Goal: Information Seeking & Learning: Learn about a topic

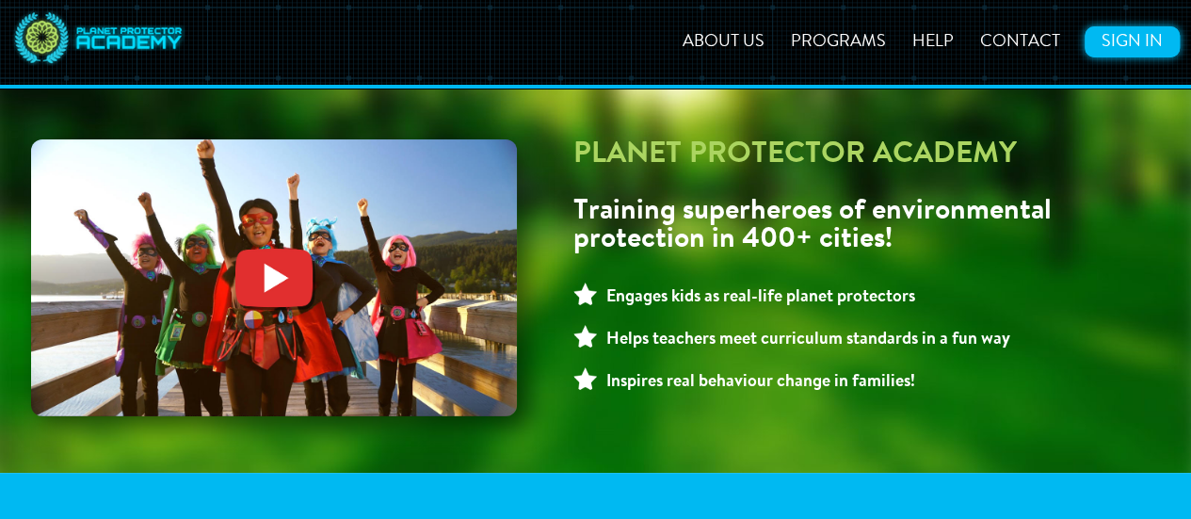
click at [1103, 49] on link "Sign In" at bounding box center [1132, 41] width 95 height 31
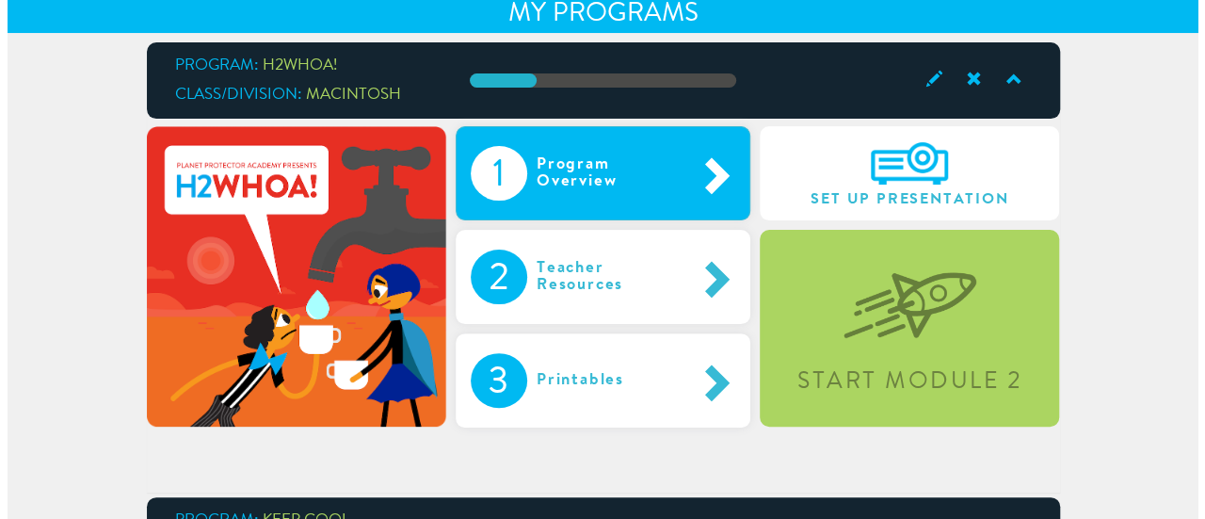
scroll to position [170, 0]
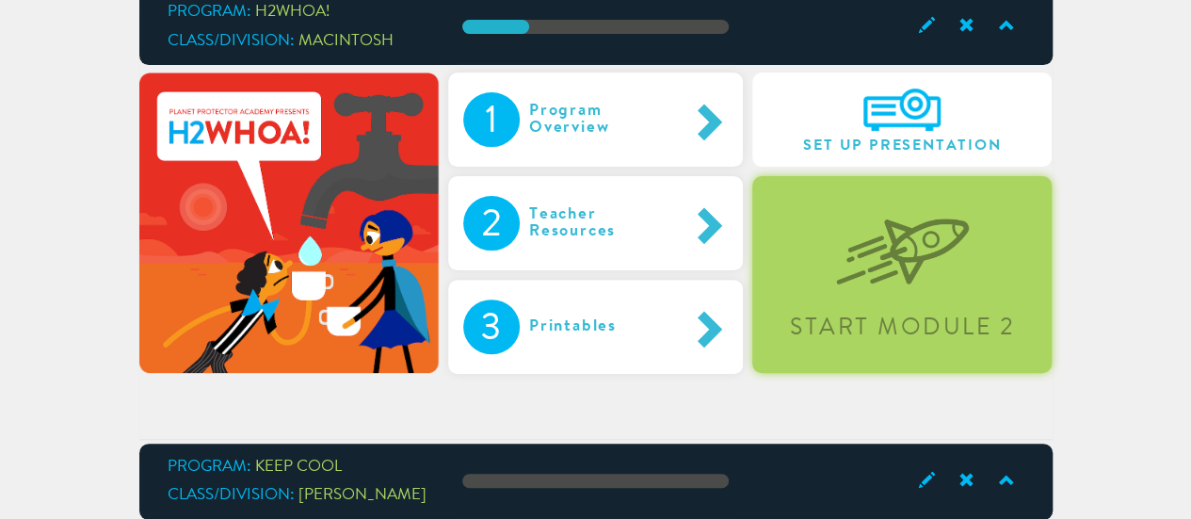
click at [794, 309] on div "Start Module 2" at bounding box center [901, 274] width 299 height 197
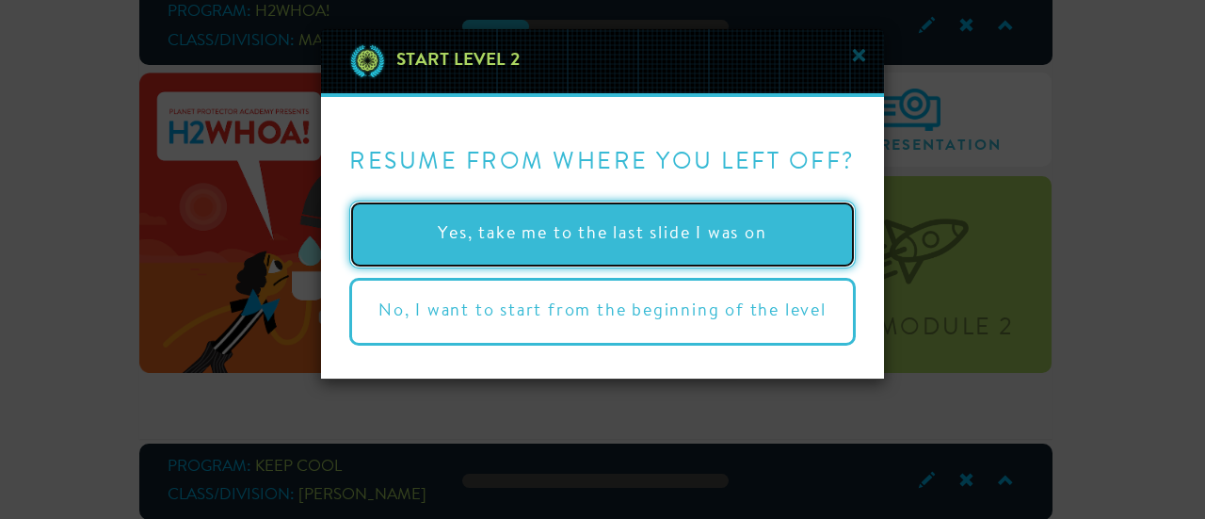
click at [635, 225] on button "Yes, take me to the last slide I was on" at bounding box center [602, 235] width 507 height 68
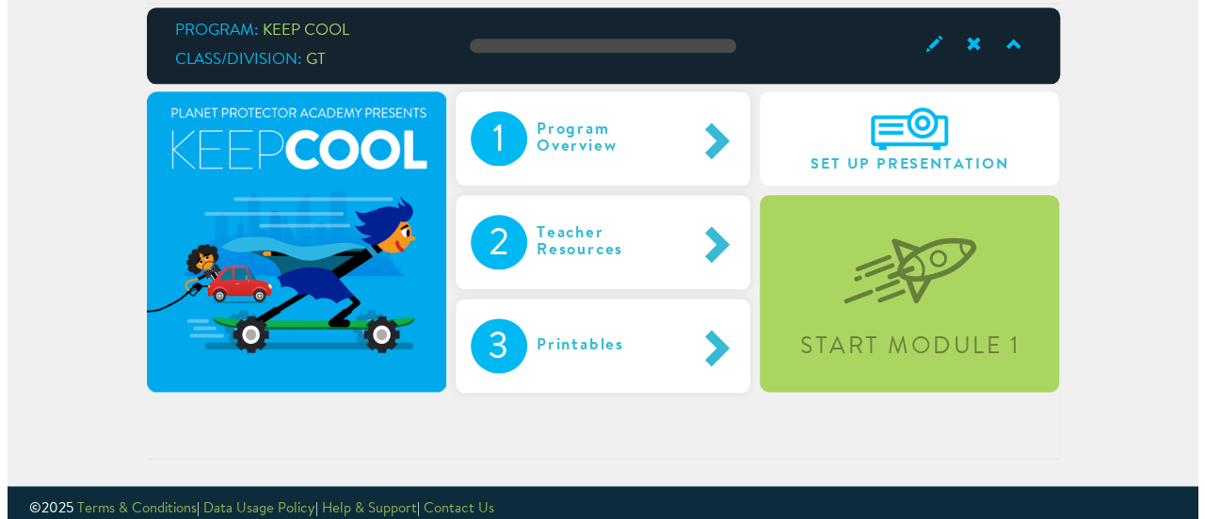
scroll to position [1073, 0]
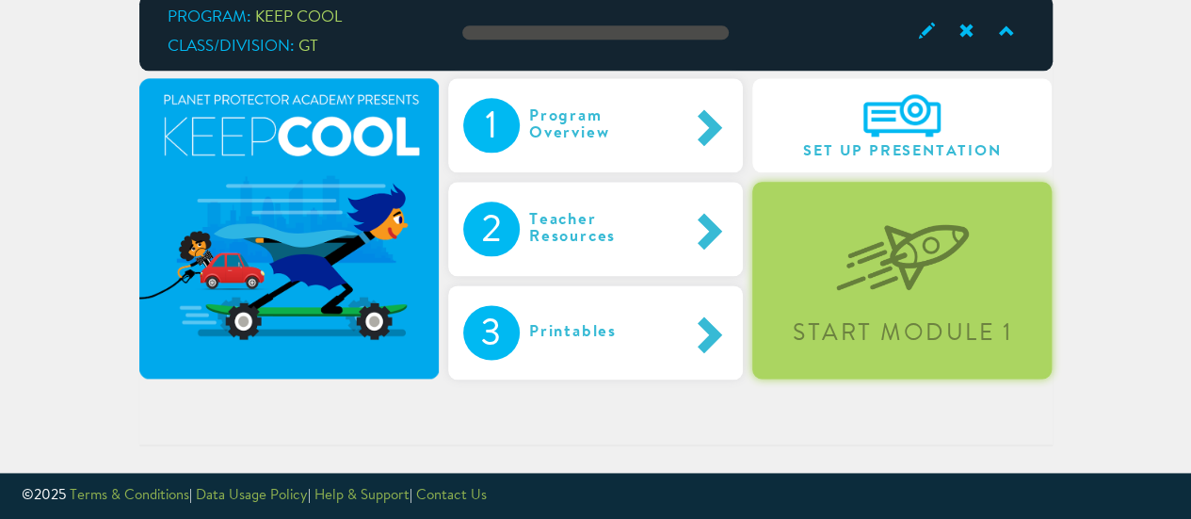
click at [800, 282] on div "Start Module 1" at bounding box center [901, 280] width 299 height 197
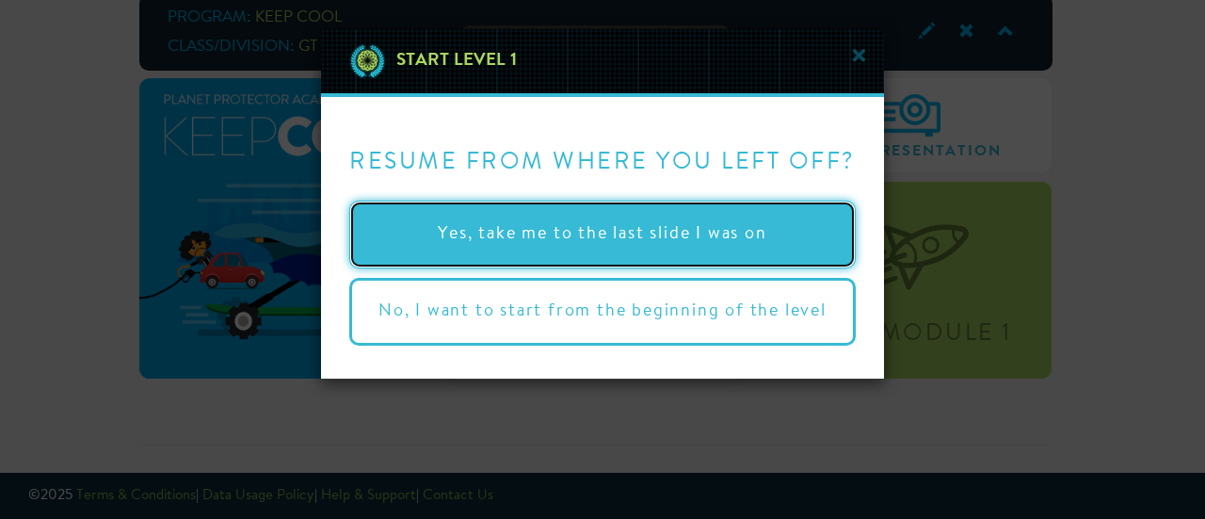
click at [776, 251] on button "Yes, take me to the last slide I was on" at bounding box center [602, 235] width 507 height 68
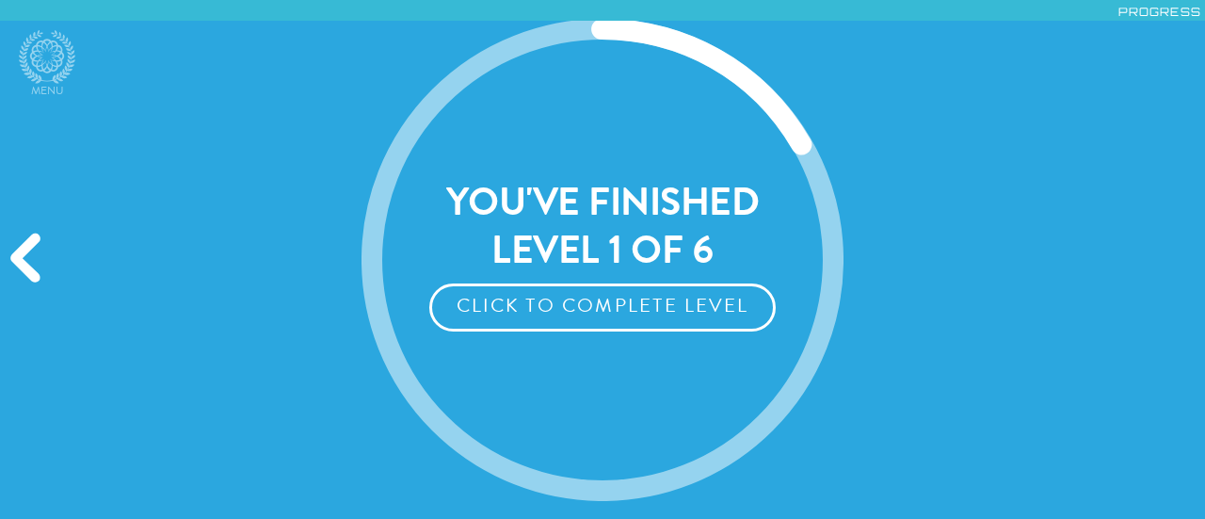
click at [25, 264] on div "Previous" at bounding box center [28, 259] width 57 height 155
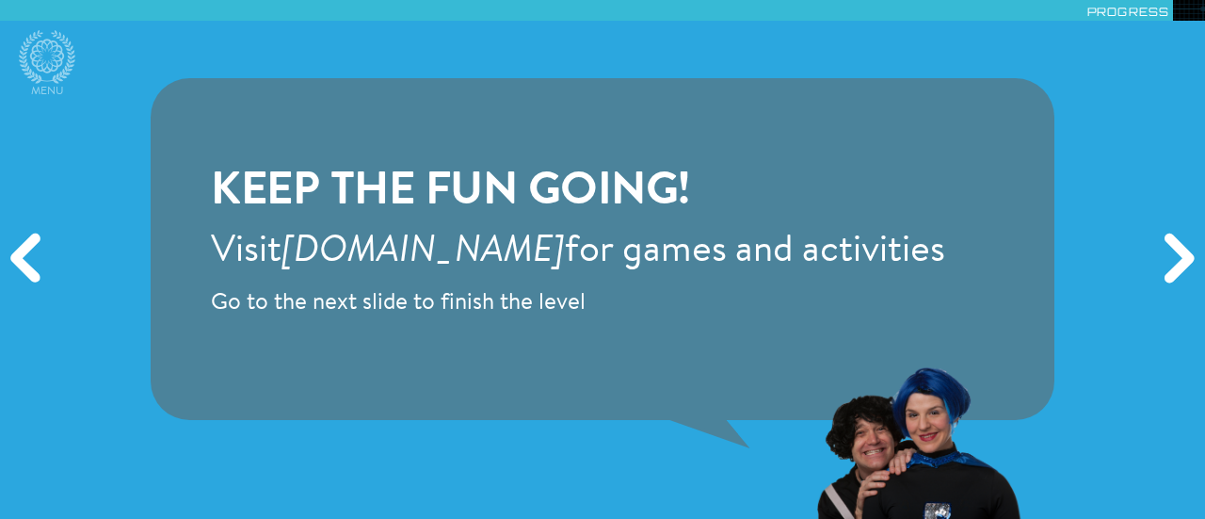
click at [25, 264] on div "Previous" at bounding box center [28, 259] width 57 height 155
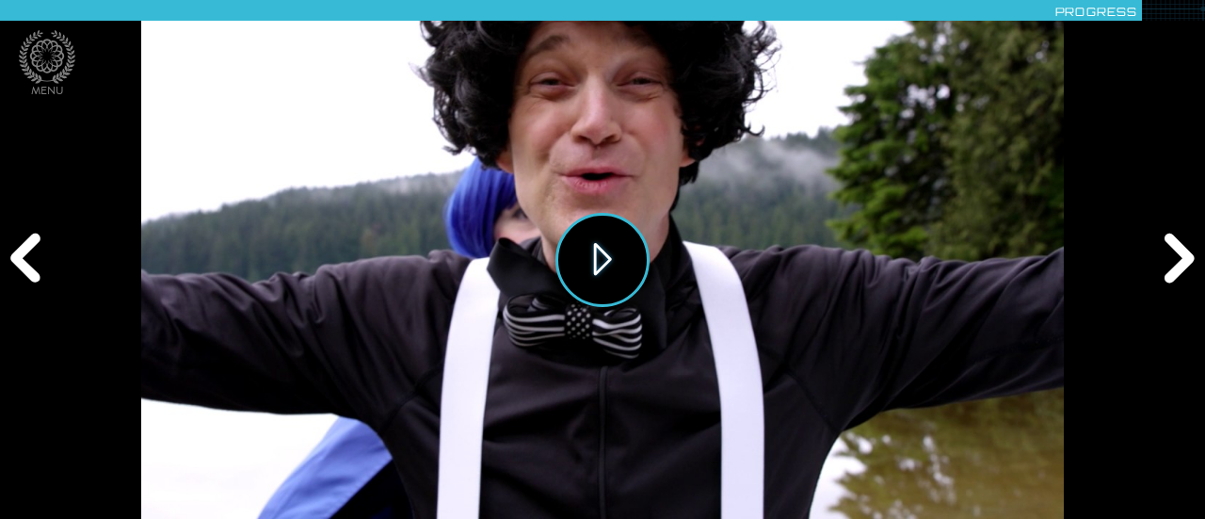
click at [582, 278] on button "Play" at bounding box center [602, 260] width 94 height 94
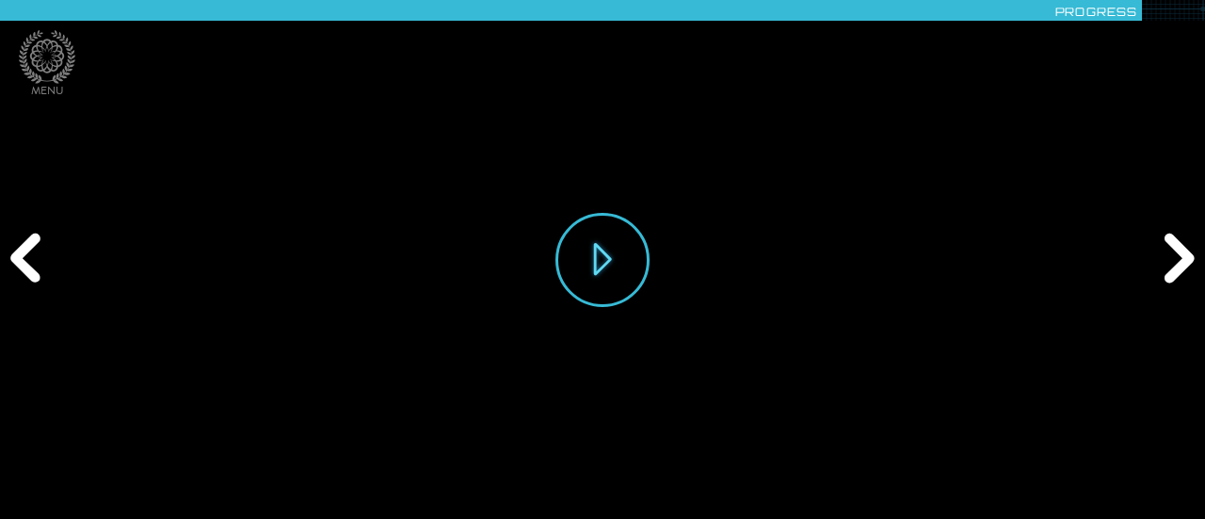
click at [34, 249] on div "Previous" at bounding box center [28, 259] width 57 height 155
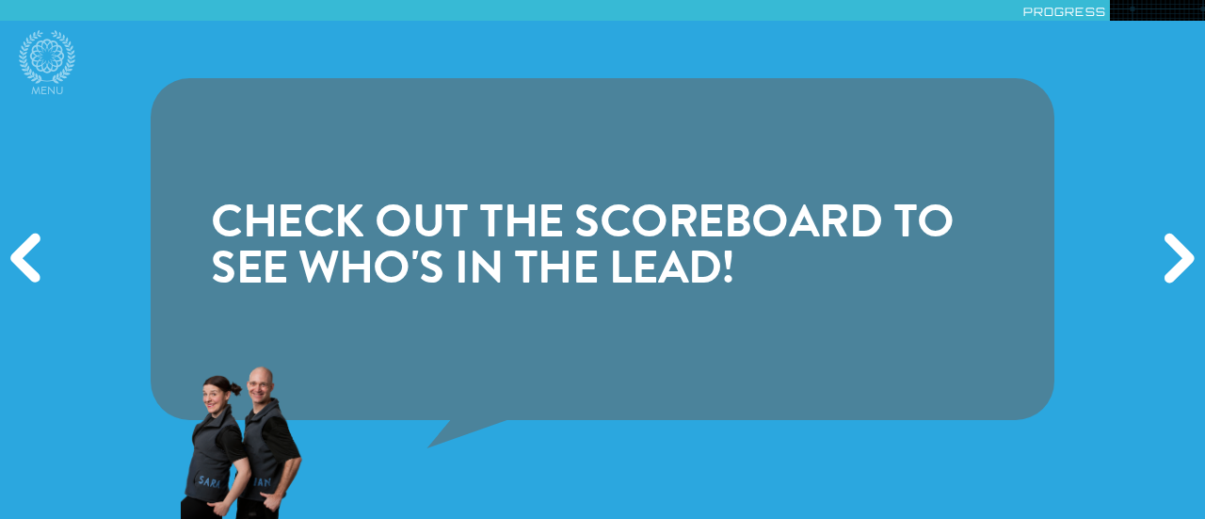
click at [1177, 248] on div "Next" at bounding box center [1176, 259] width 57 height 155
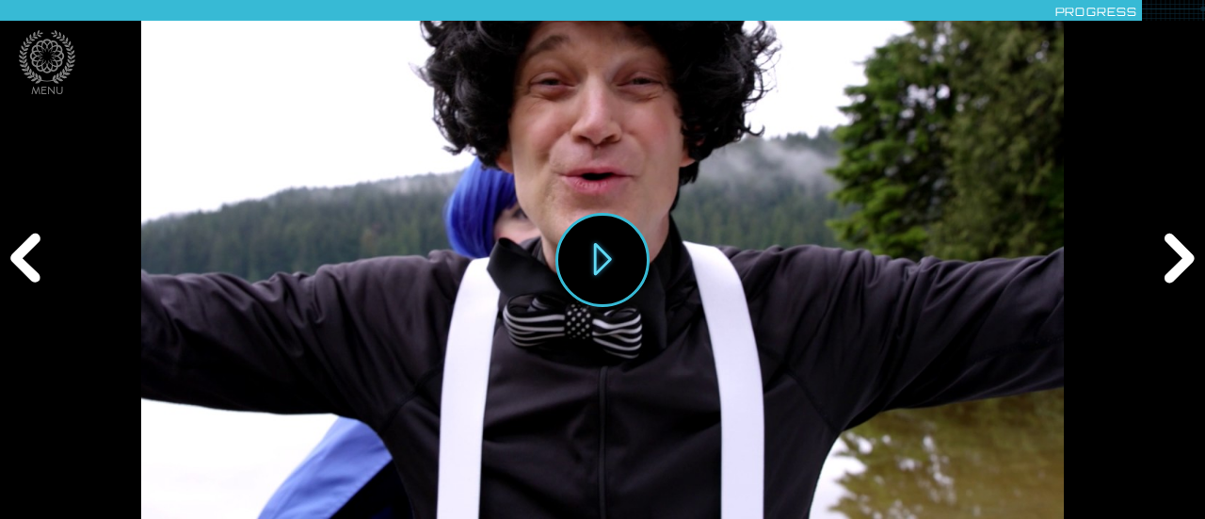
click at [1177, 248] on div "Next" at bounding box center [1176, 259] width 57 height 155
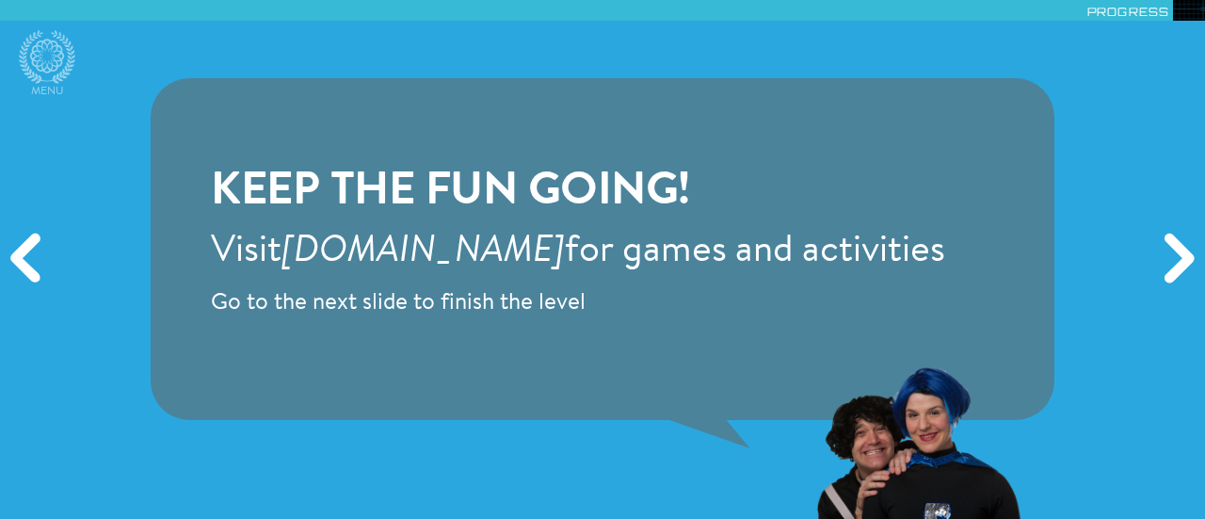
click at [1177, 248] on div "Next" at bounding box center [1176, 259] width 57 height 155
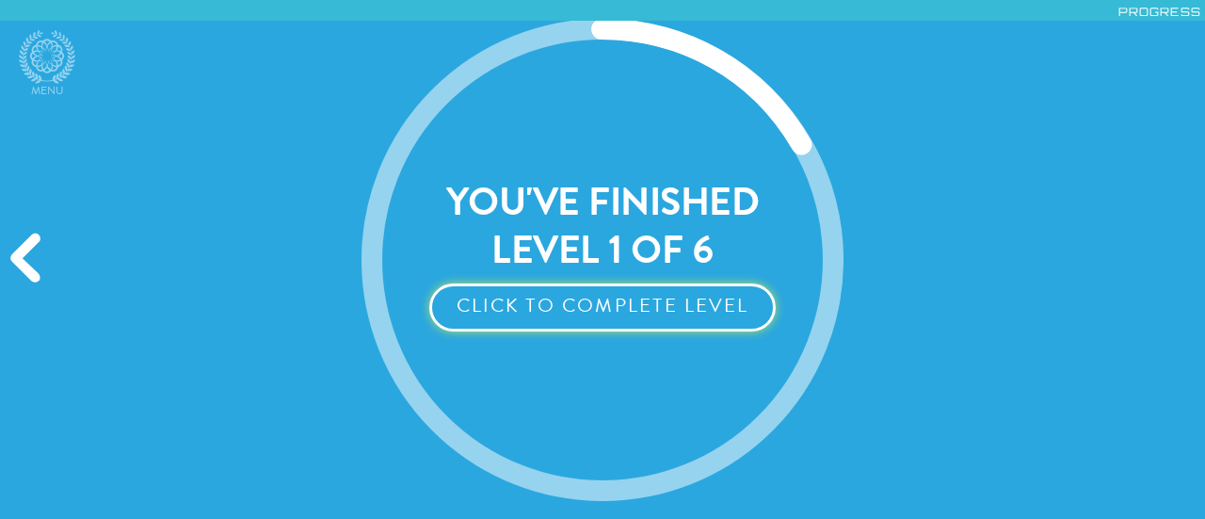
click at [727, 312] on button "Click to Complete Level" at bounding box center [602, 307] width 346 height 48
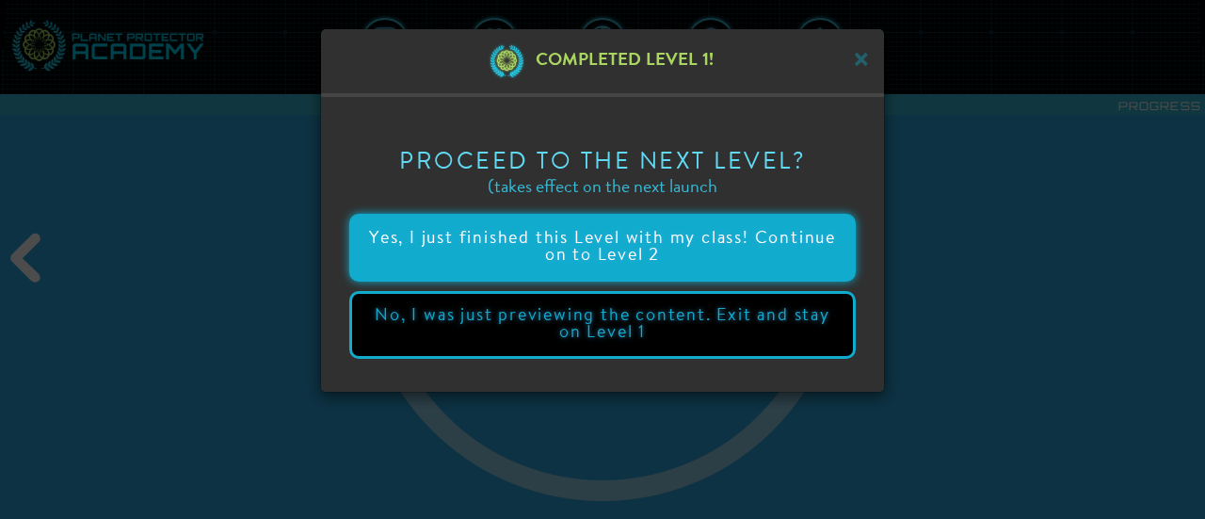
click at [655, 251] on button "Yes, I just finished this Level with my class! Continue on to Level 2" at bounding box center [602, 248] width 507 height 68
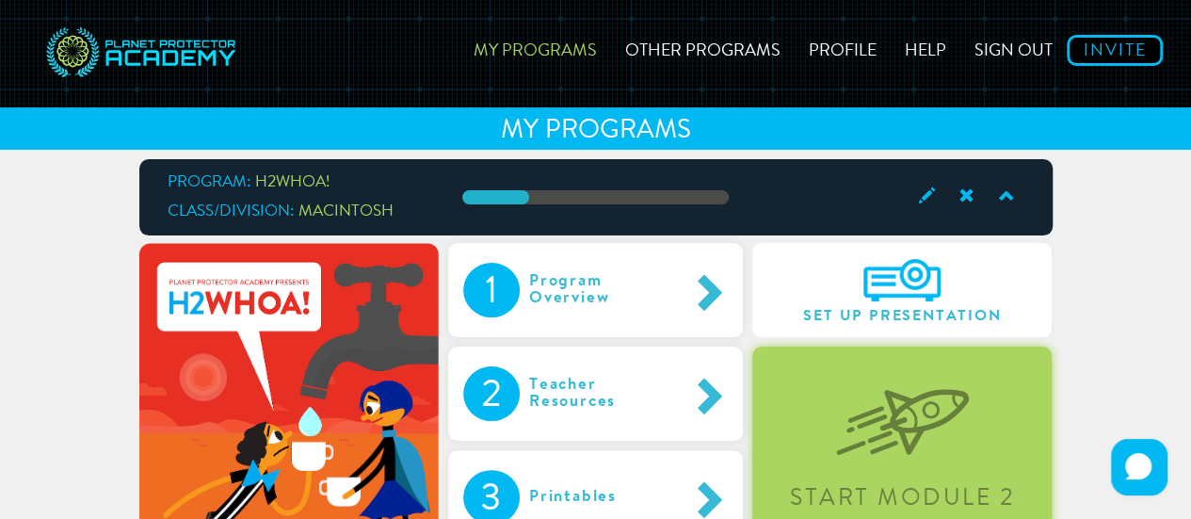
click at [827, 436] on div "Start Module 2" at bounding box center [901, 444] width 299 height 197
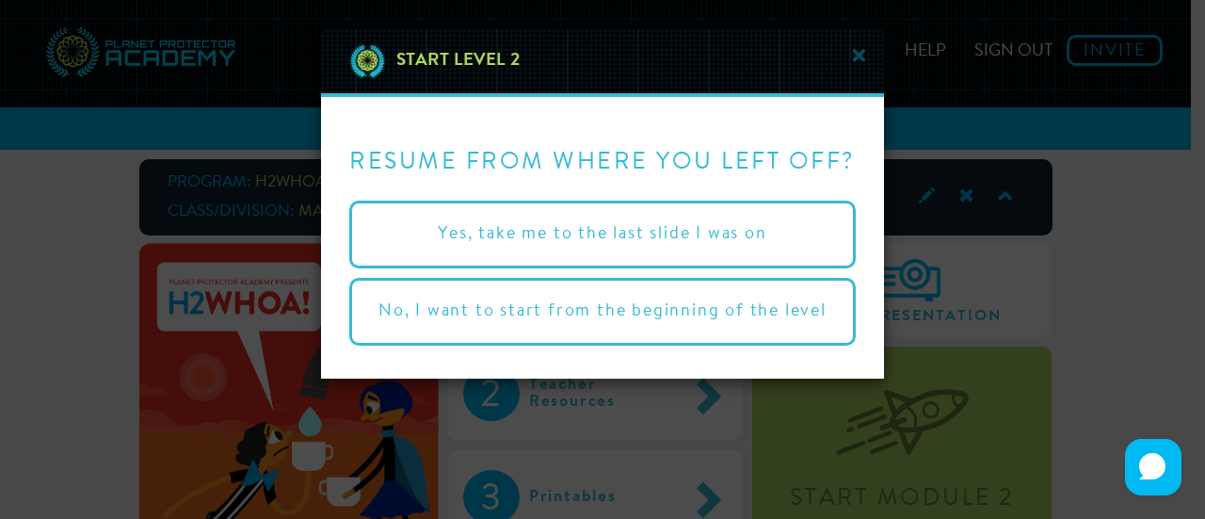
click at [64, 298] on div "× Start Level 2 Resume from where you left off? Yes, take me to the last slide …" at bounding box center [602, 259] width 1205 height 519
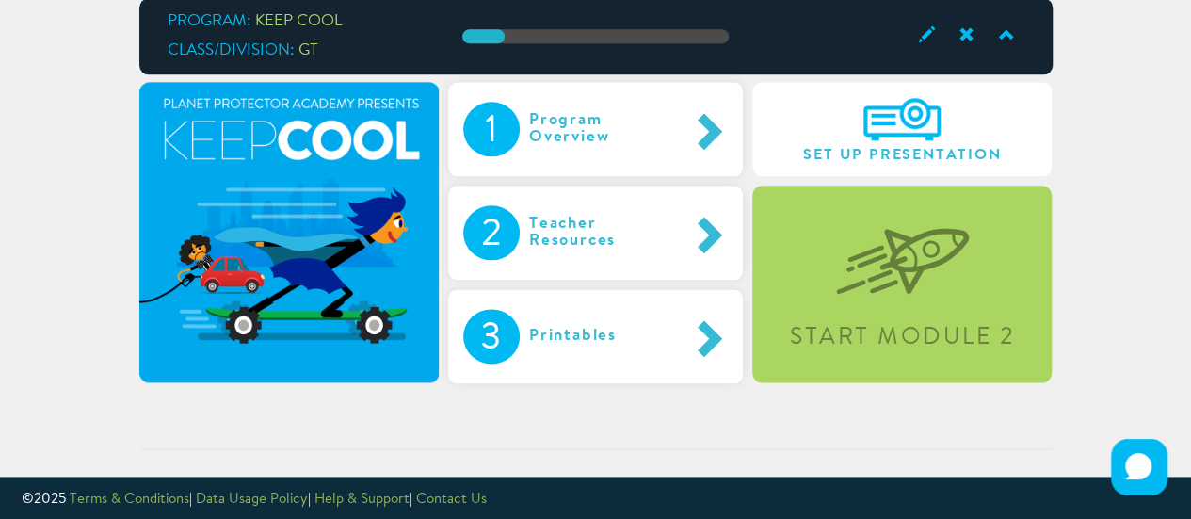
scroll to position [1073, 0]
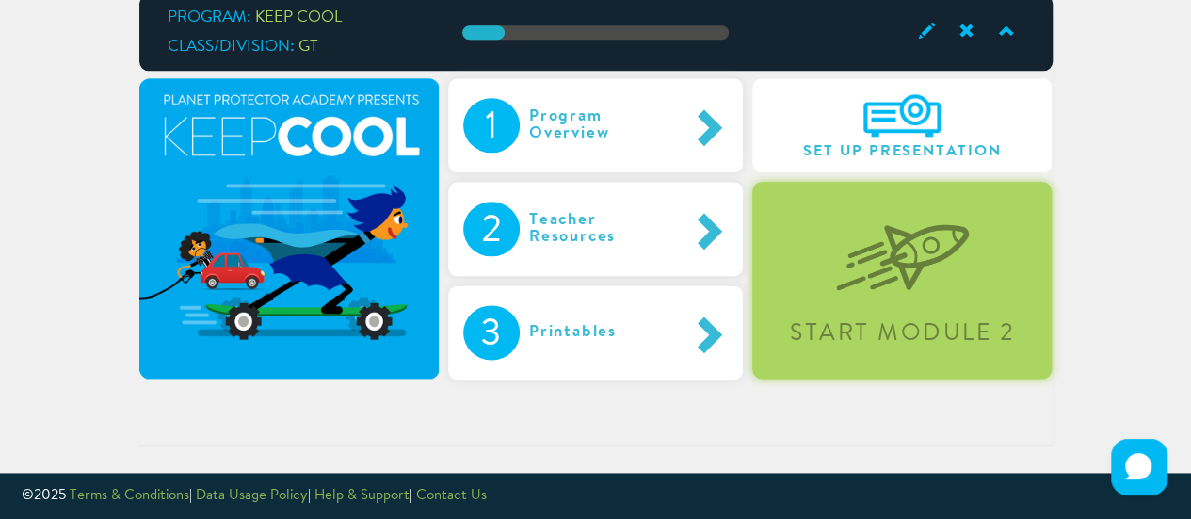
click at [843, 270] on img at bounding box center [902, 242] width 133 height 97
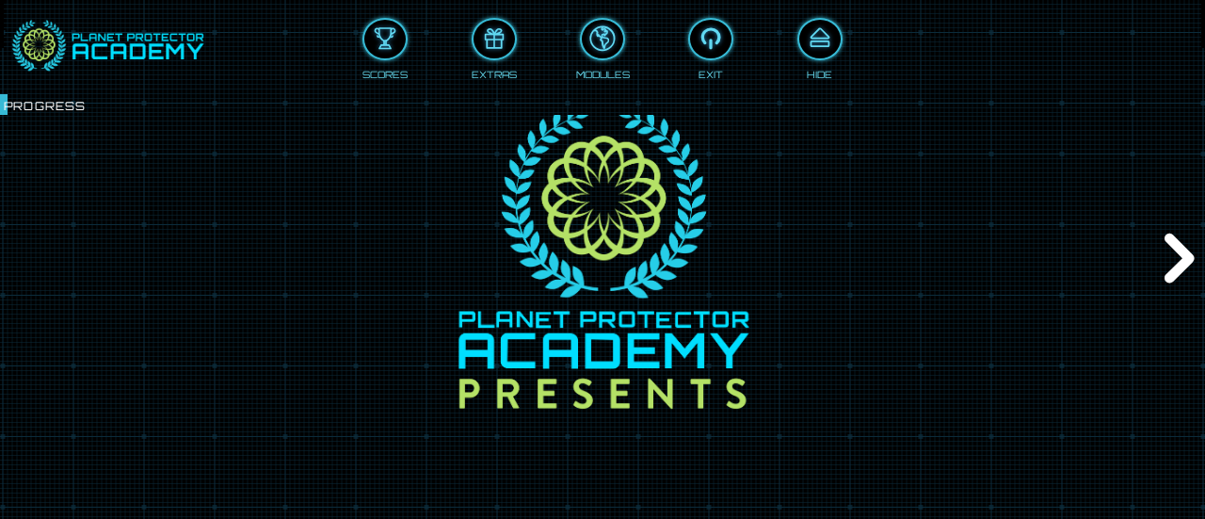
click at [1169, 235] on div "Next" at bounding box center [1176, 259] width 57 height 155
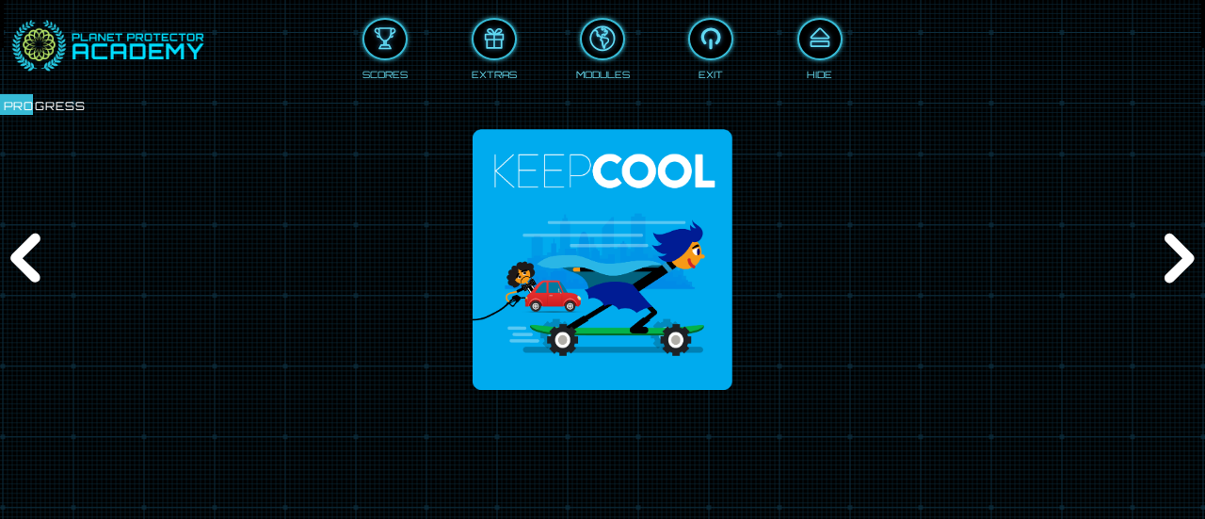
click at [1169, 235] on div "Next" at bounding box center [1176, 259] width 57 height 155
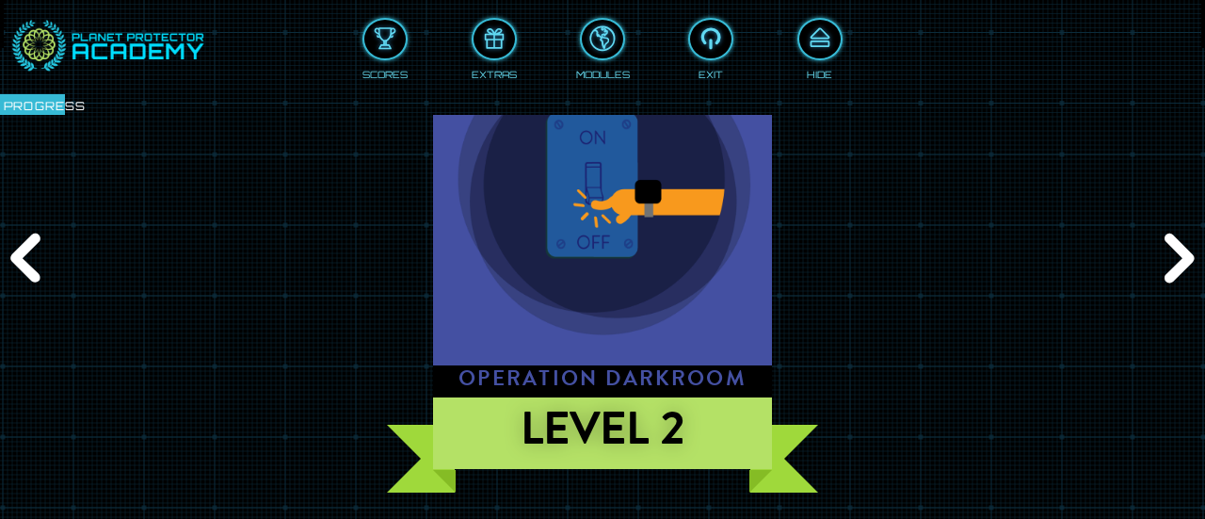
click at [1169, 235] on div "Next" at bounding box center [1176, 259] width 57 height 155
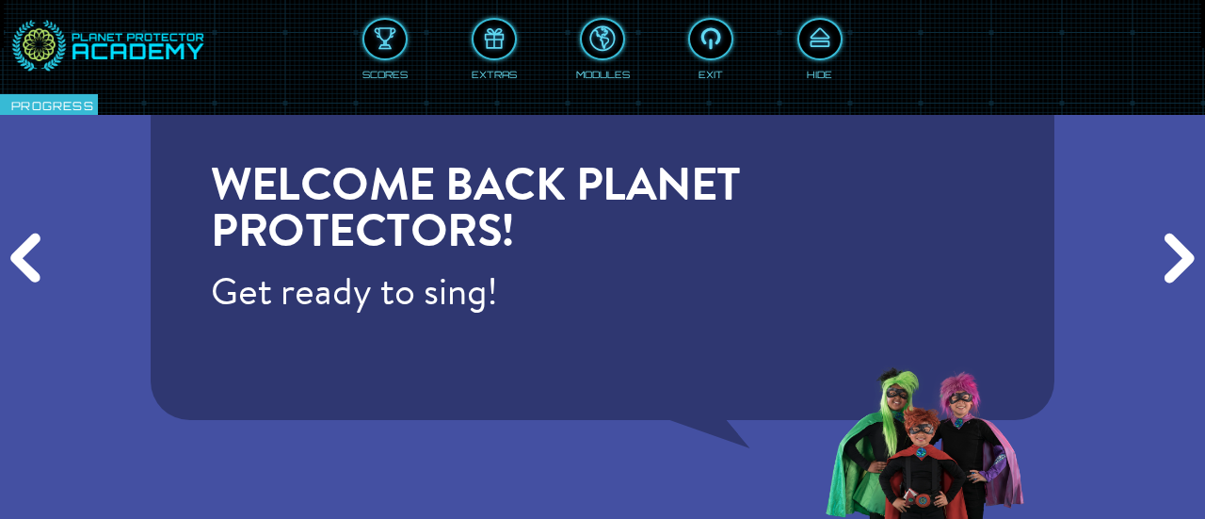
click at [1169, 235] on div "Next" at bounding box center [1176, 259] width 57 height 155
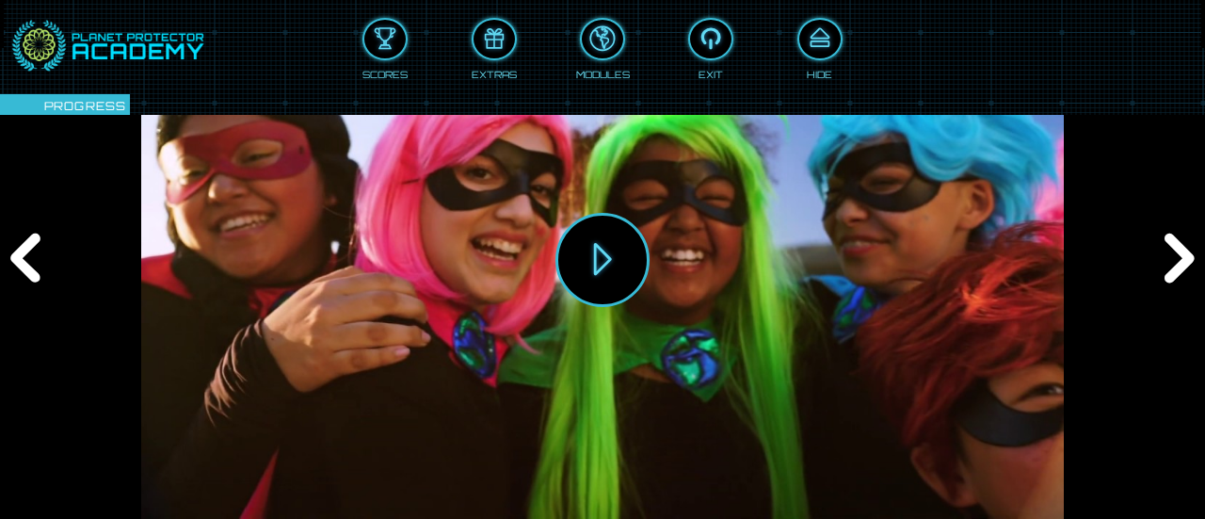
click at [1169, 235] on div "Next" at bounding box center [1176, 259] width 57 height 155
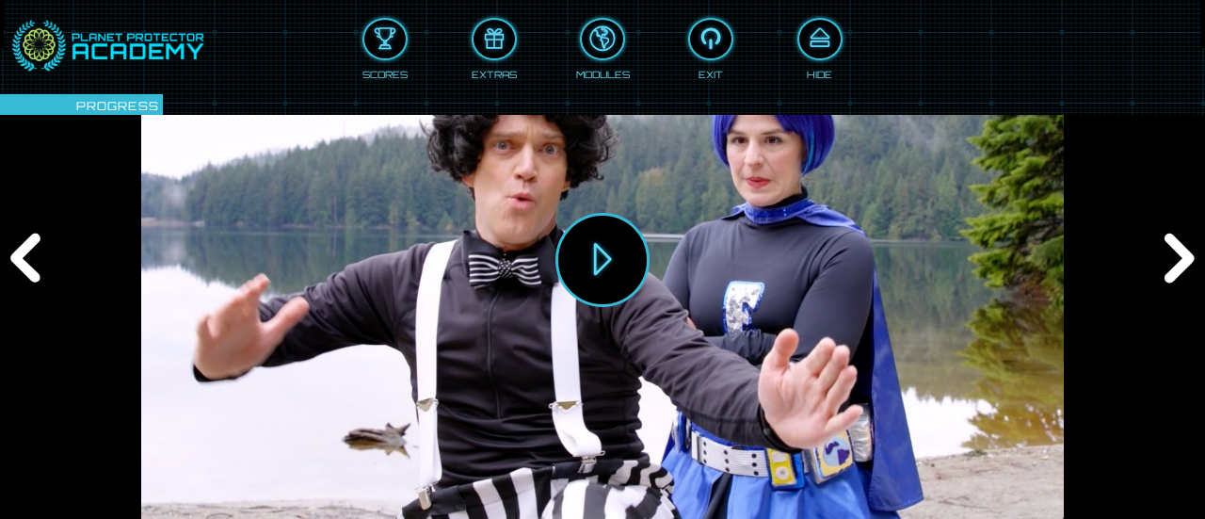
click at [1169, 235] on div "Next" at bounding box center [1176, 259] width 57 height 155
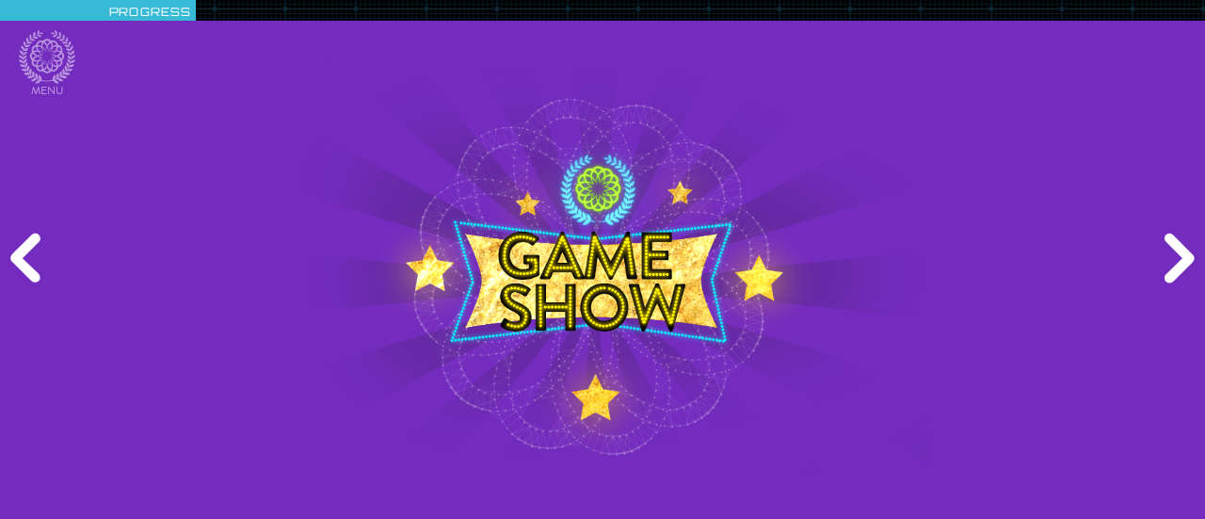
click at [1169, 235] on div "Next" at bounding box center [1176, 259] width 57 height 155
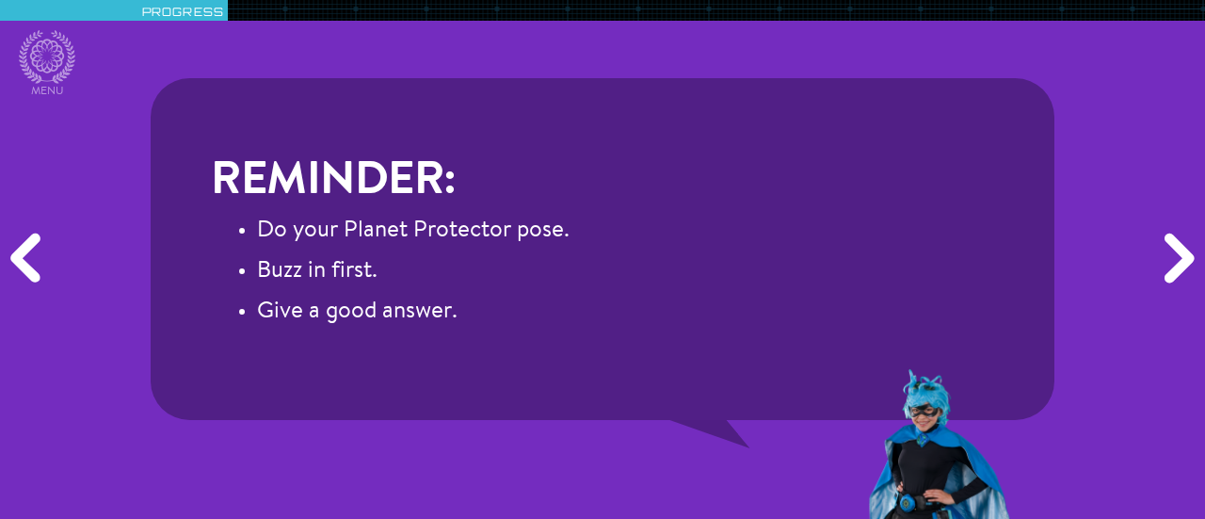
click at [154, 71] on div "Reminder: Do your Planet Protector pose. Buzz in first. Give a good answer." at bounding box center [602, 259] width 1205 height 519
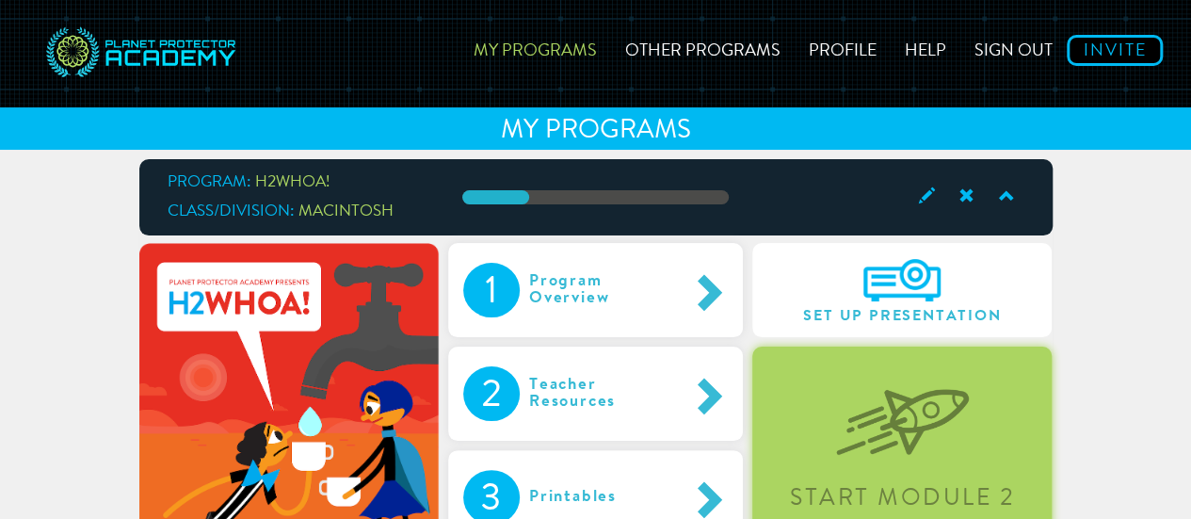
click at [1000, 387] on div "Start Module 2" at bounding box center [901, 444] width 299 height 197
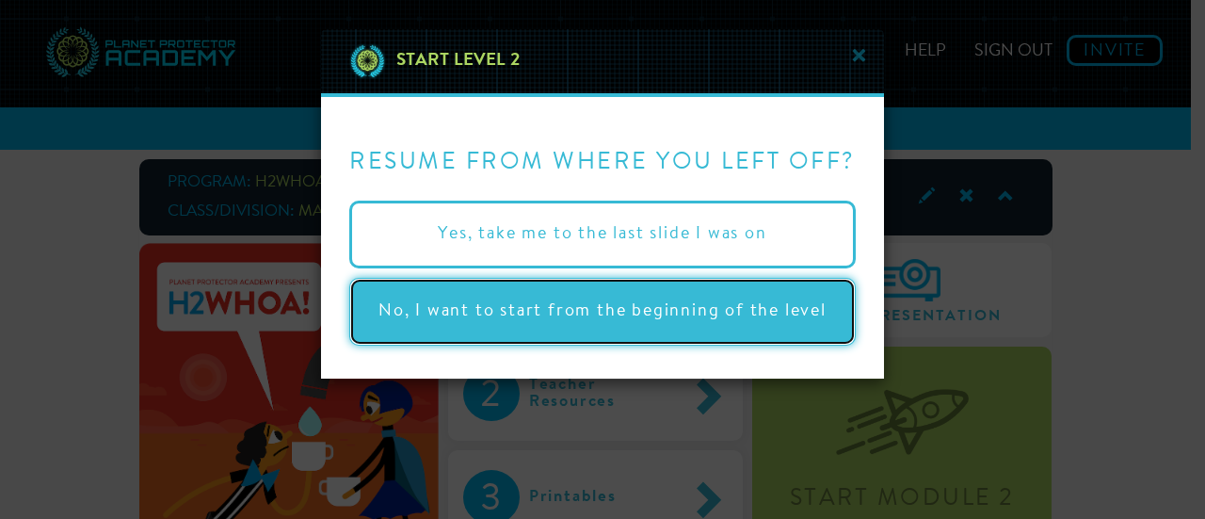
click at [705, 304] on button "No, I want to start from the beginning of the level" at bounding box center [602, 312] width 507 height 68
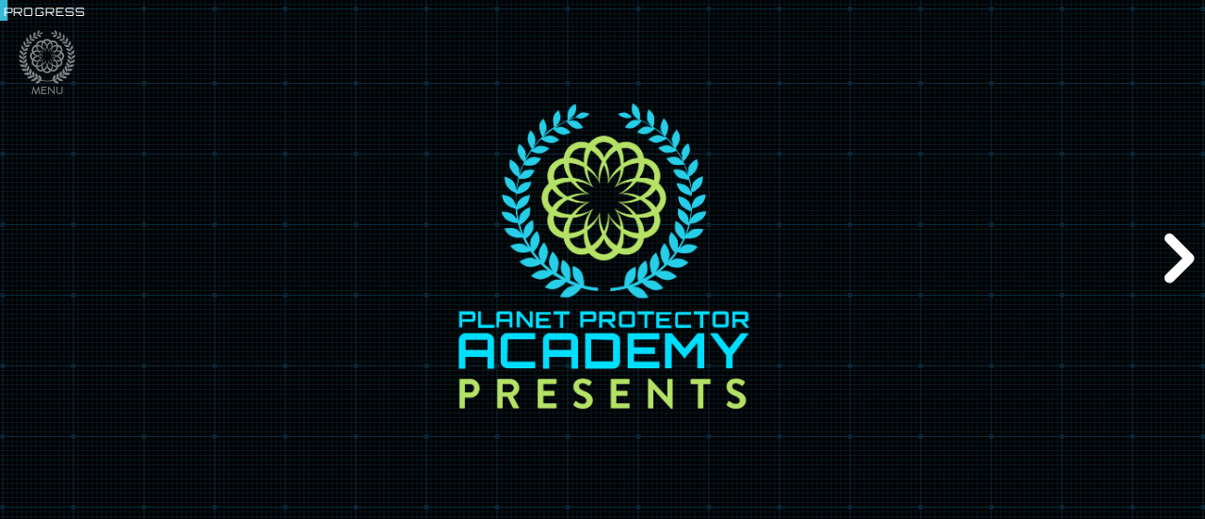
click at [1176, 263] on div "Next" at bounding box center [1176, 259] width 57 height 155
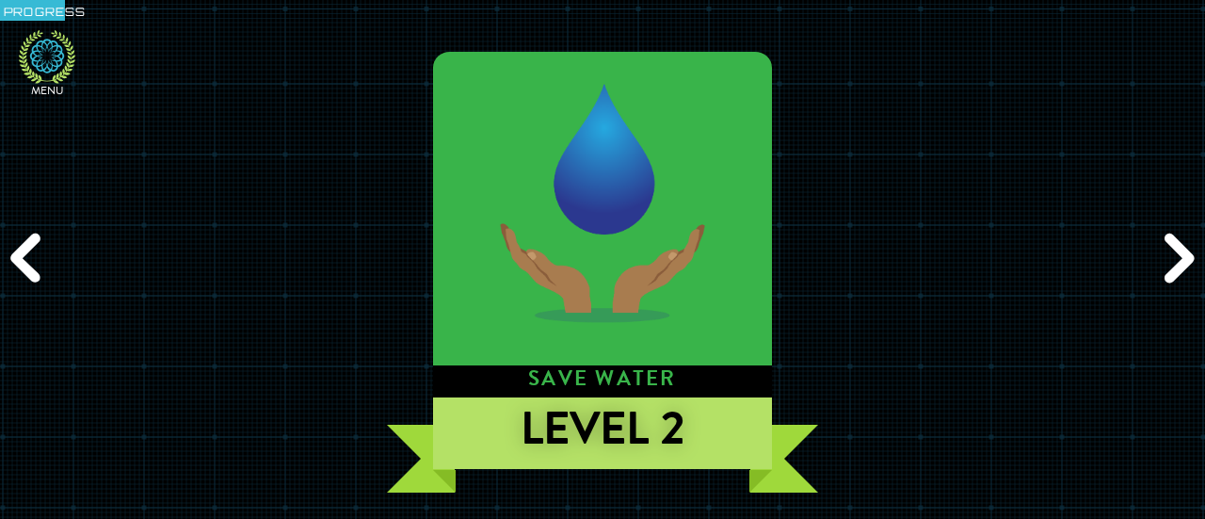
click at [51, 57] on icon at bounding box center [47, 57] width 56 height 54
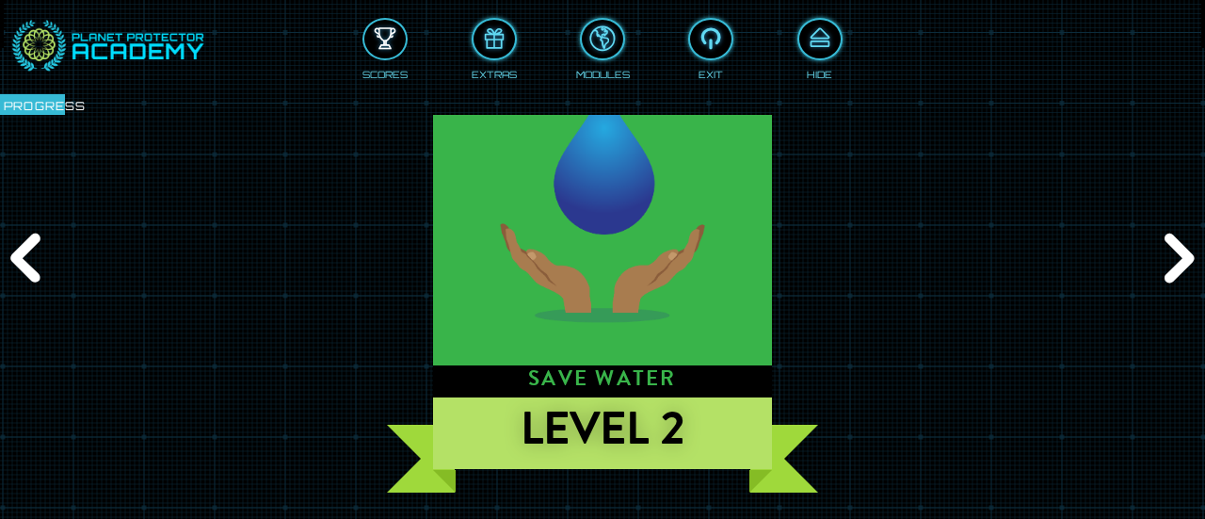
click at [392, 37] on div at bounding box center [384, 39] width 41 height 31
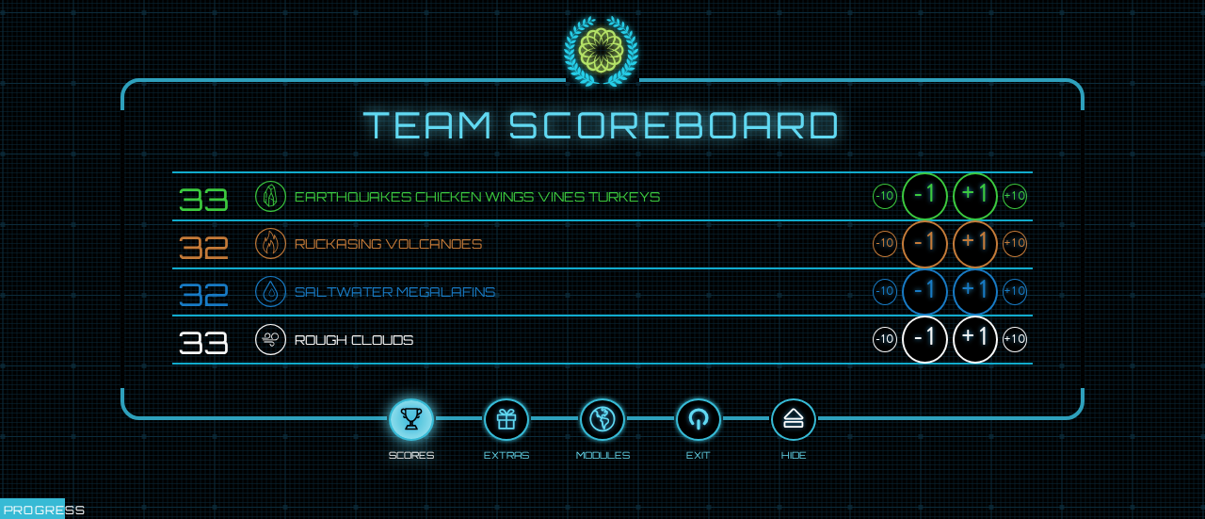
click at [791, 418] on div at bounding box center [793, 419] width 41 height 31
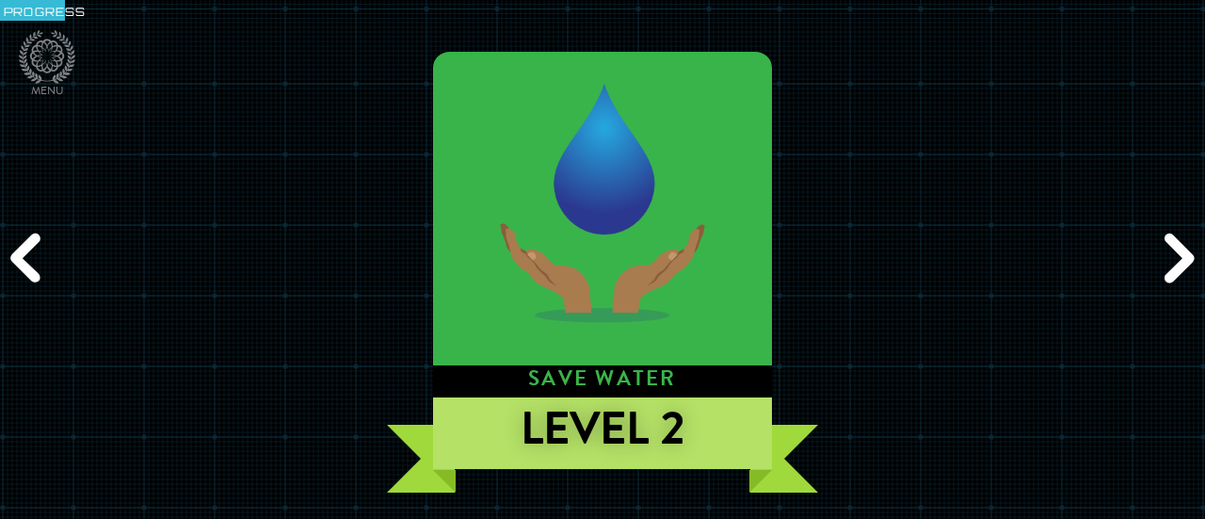
click at [1166, 252] on div "Next" at bounding box center [1176, 259] width 57 height 155
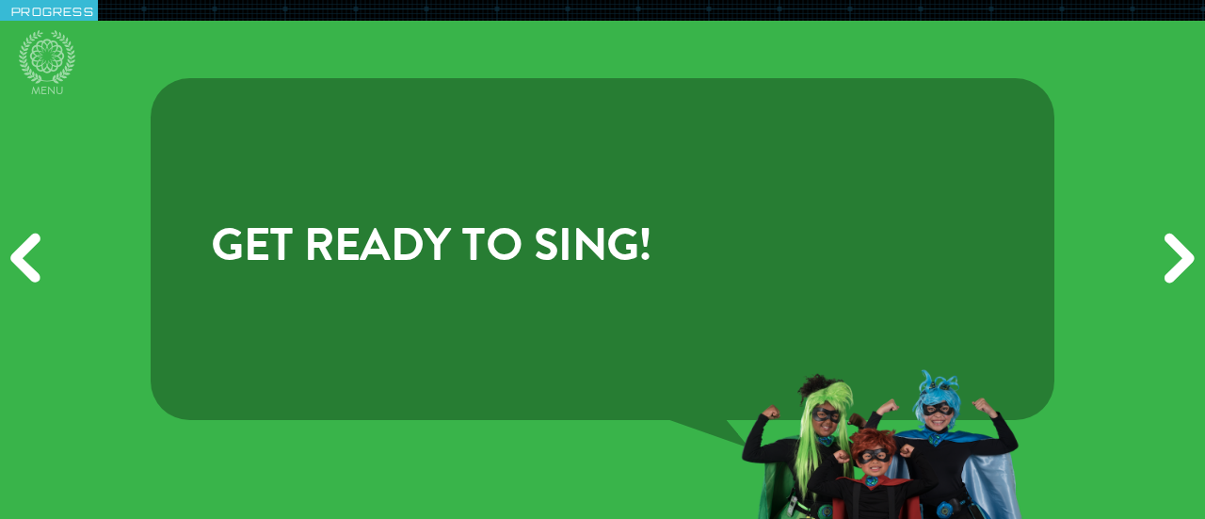
click at [1166, 252] on div "Next" at bounding box center [1176, 259] width 57 height 155
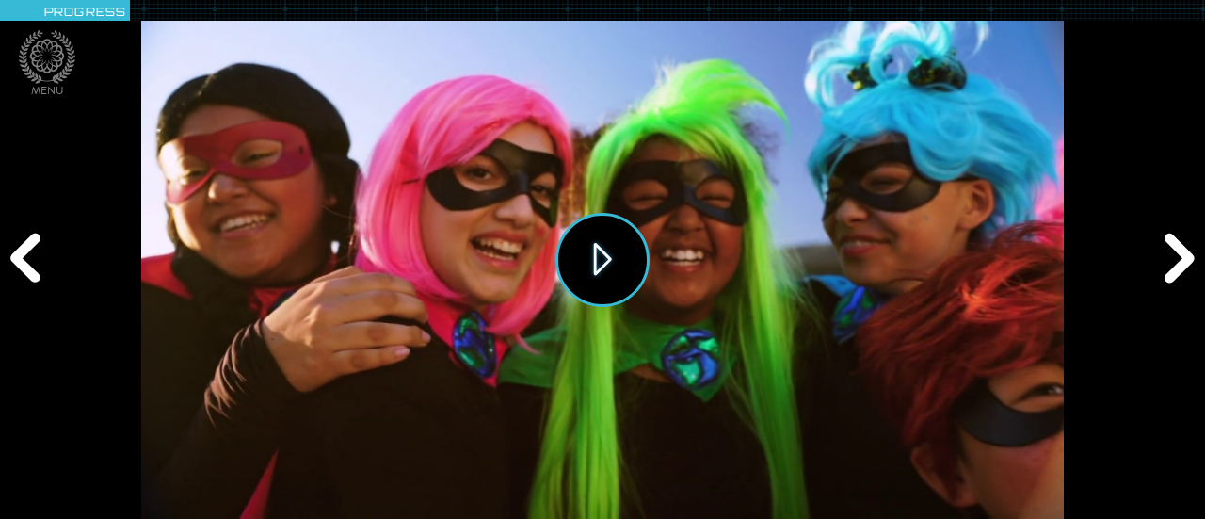
click at [576, 265] on button "Play" at bounding box center [602, 260] width 94 height 94
click at [47, 59] on icon at bounding box center [47, 57] width 56 height 54
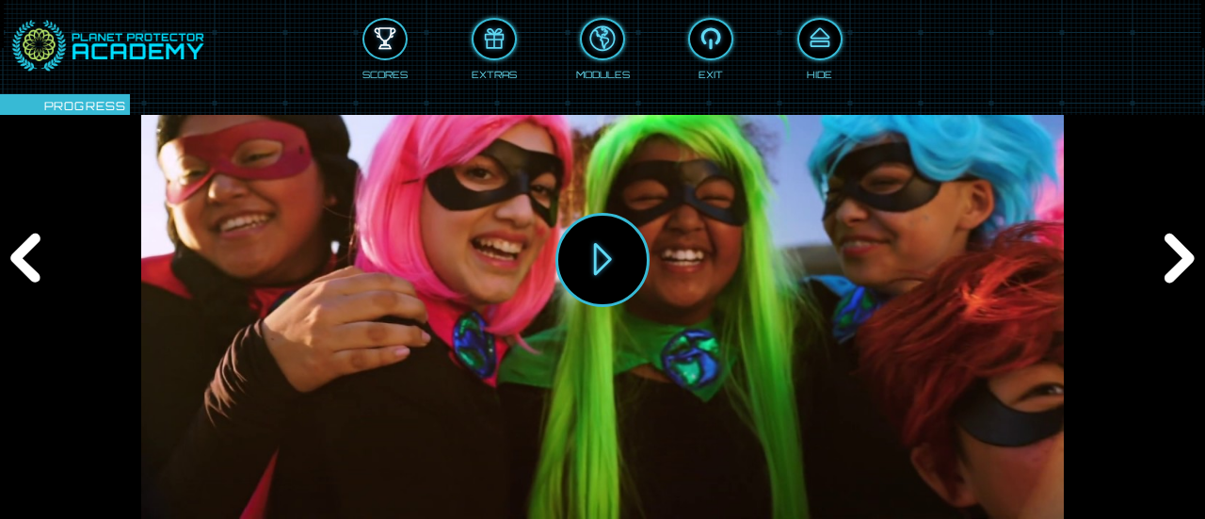
click at [380, 48] on div at bounding box center [384, 39] width 41 height 31
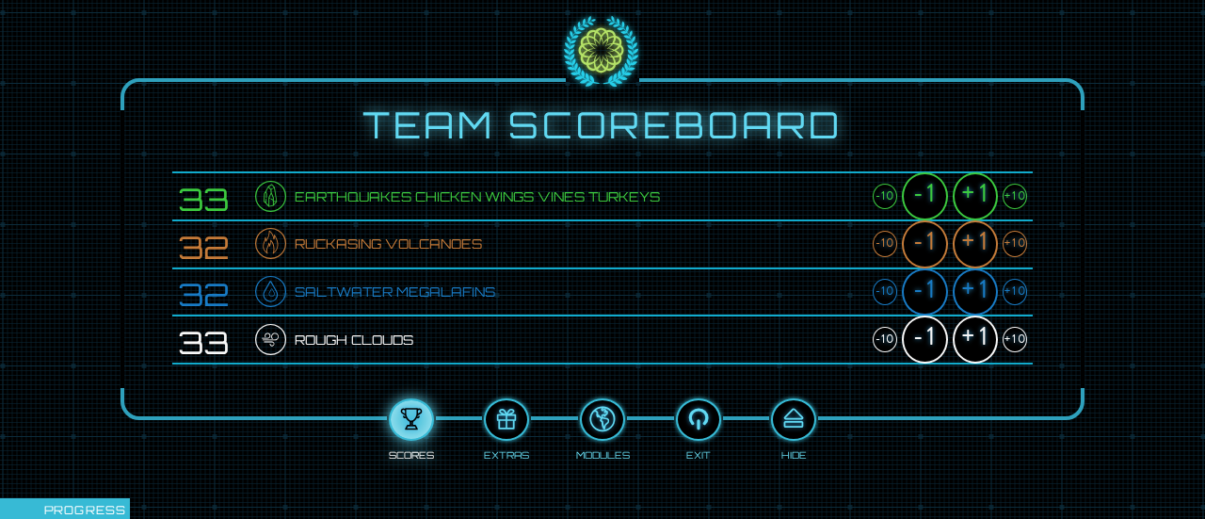
click at [969, 189] on div "+1" at bounding box center [975, 196] width 45 height 48
click at [981, 236] on div "+1" at bounding box center [975, 244] width 45 height 48
click at [974, 283] on div "+1" at bounding box center [975, 292] width 45 height 48
click at [978, 330] on div "+1" at bounding box center [975, 339] width 45 height 48
click at [798, 425] on div at bounding box center [793, 419] width 41 height 31
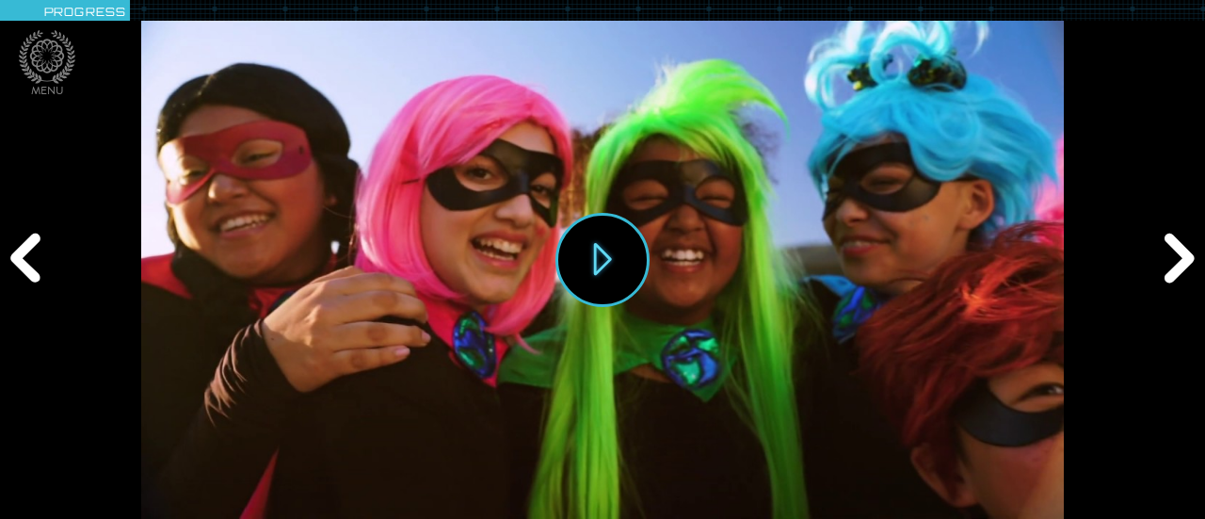
click at [1186, 261] on div "Next" at bounding box center [1176, 259] width 57 height 155
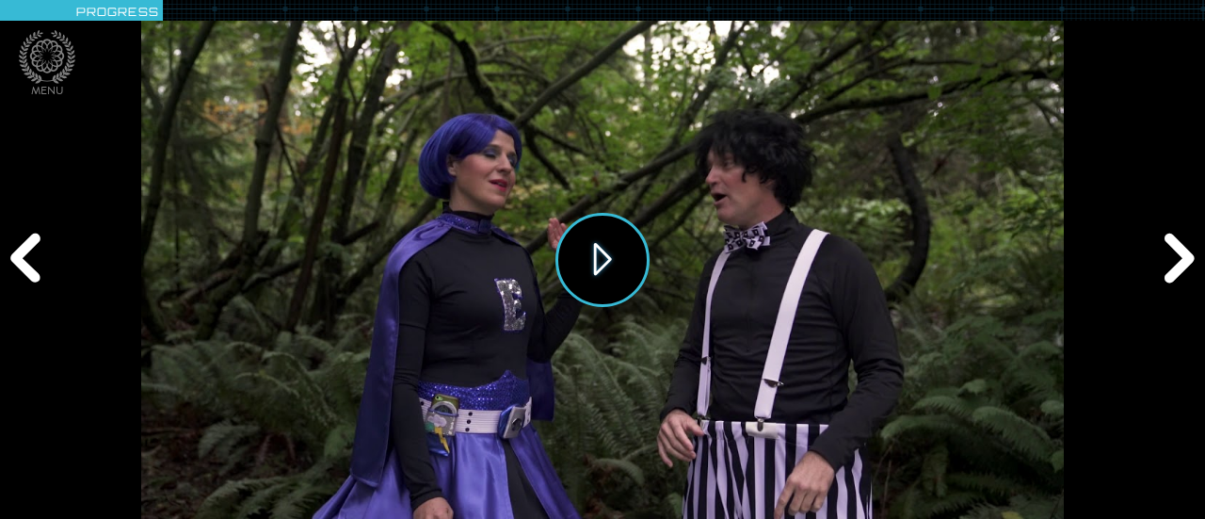
click at [600, 257] on button "Play" at bounding box center [602, 260] width 94 height 94
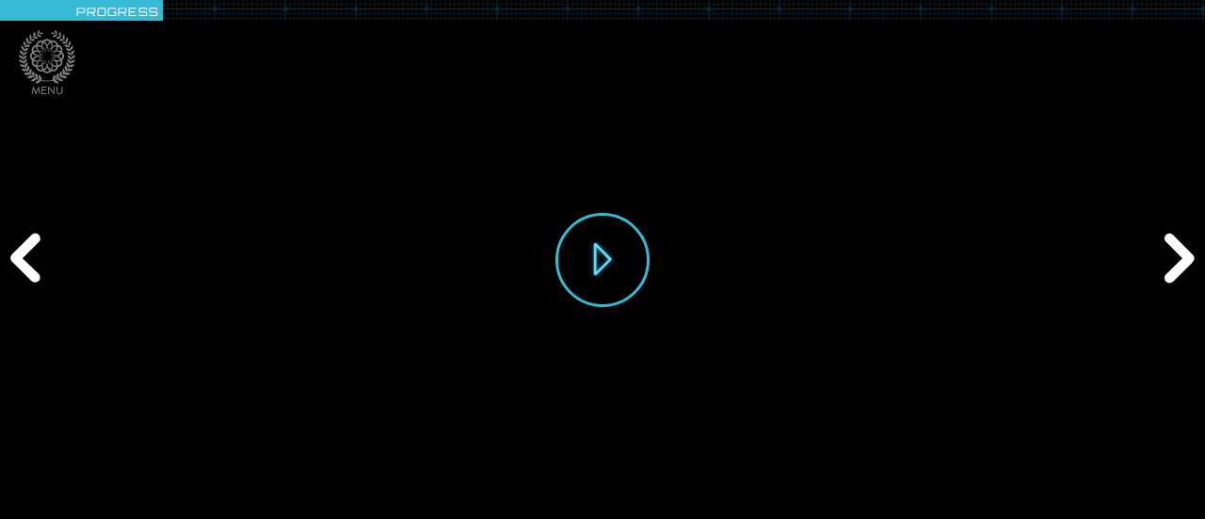
click at [1169, 268] on div "Next" at bounding box center [1176, 259] width 57 height 155
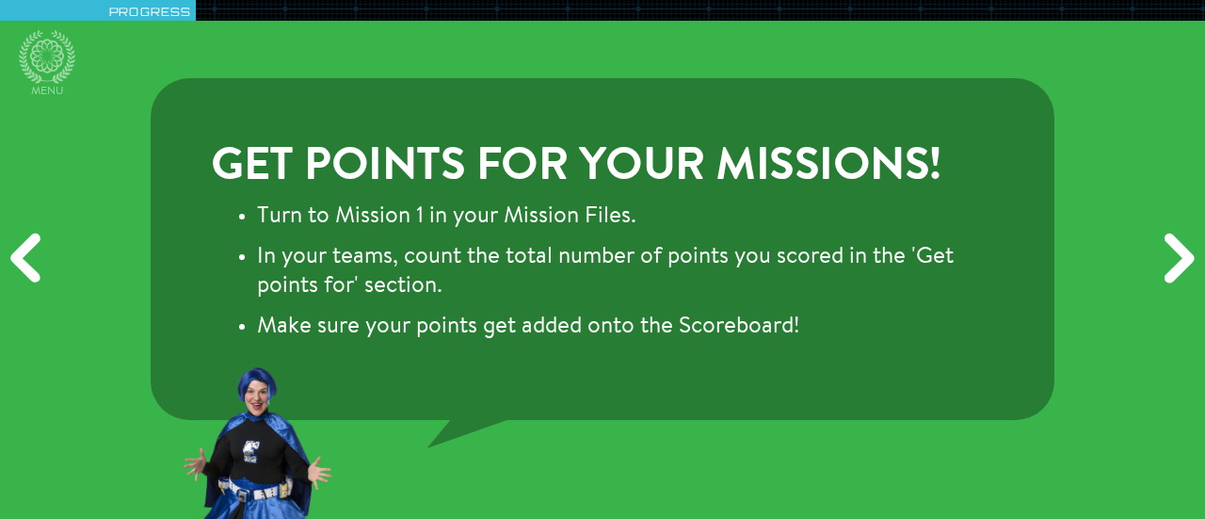
click at [1169, 268] on div "Next" at bounding box center [1176, 259] width 57 height 155
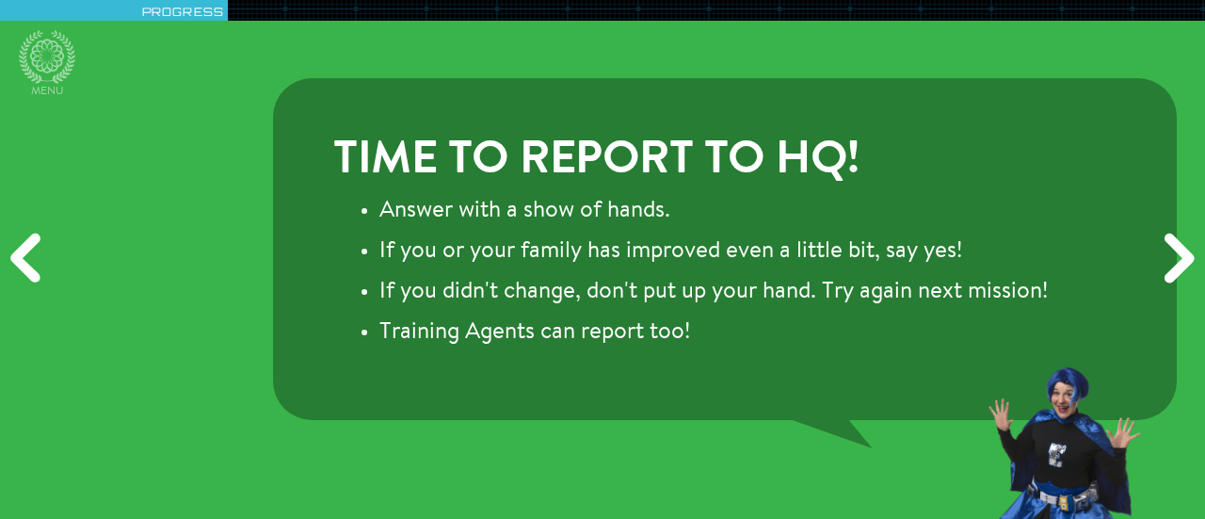
click at [1169, 268] on div "Next" at bounding box center [1176, 259] width 57 height 155
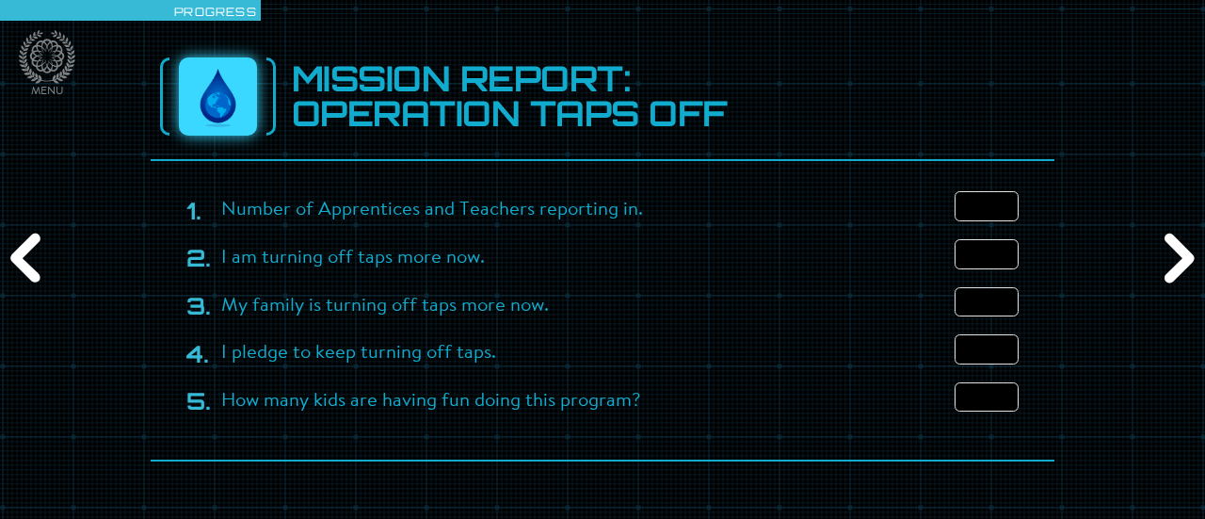
click at [1169, 268] on div "Next" at bounding box center [1176, 259] width 57 height 155
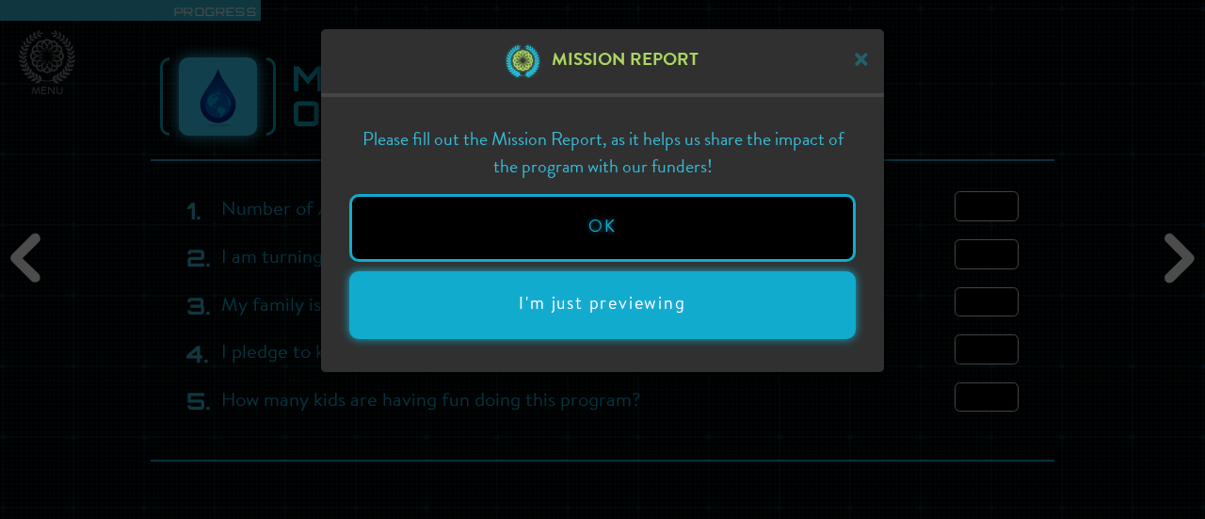
click at [782, 298] on button "I'm just previewing" at bounding box center [602, 305] width 507 height 68
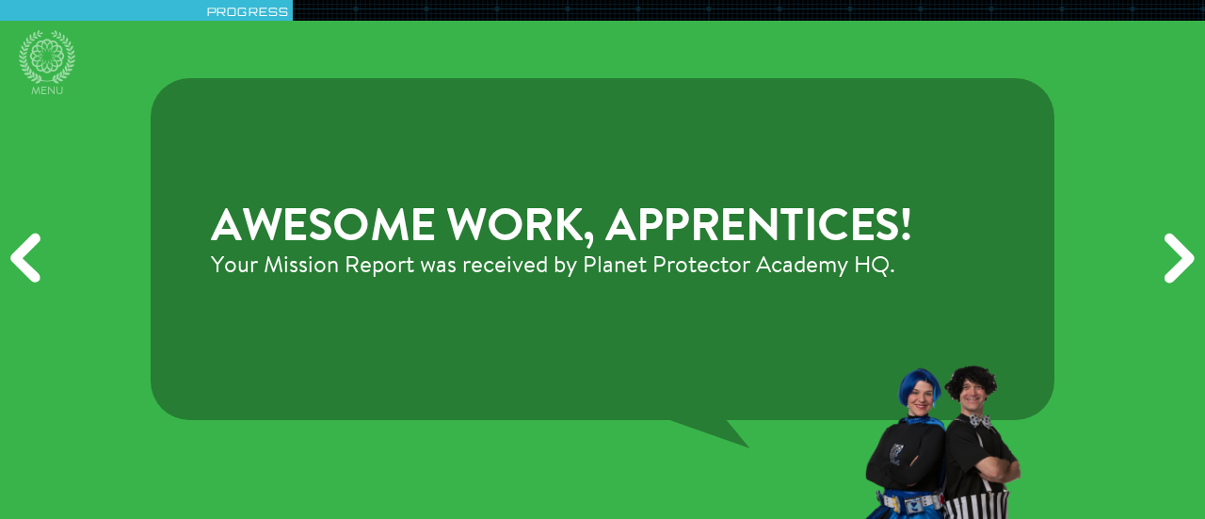
click at [1167, 242] on div "Next" at bounding box center [1176, 259] width 57 height 155
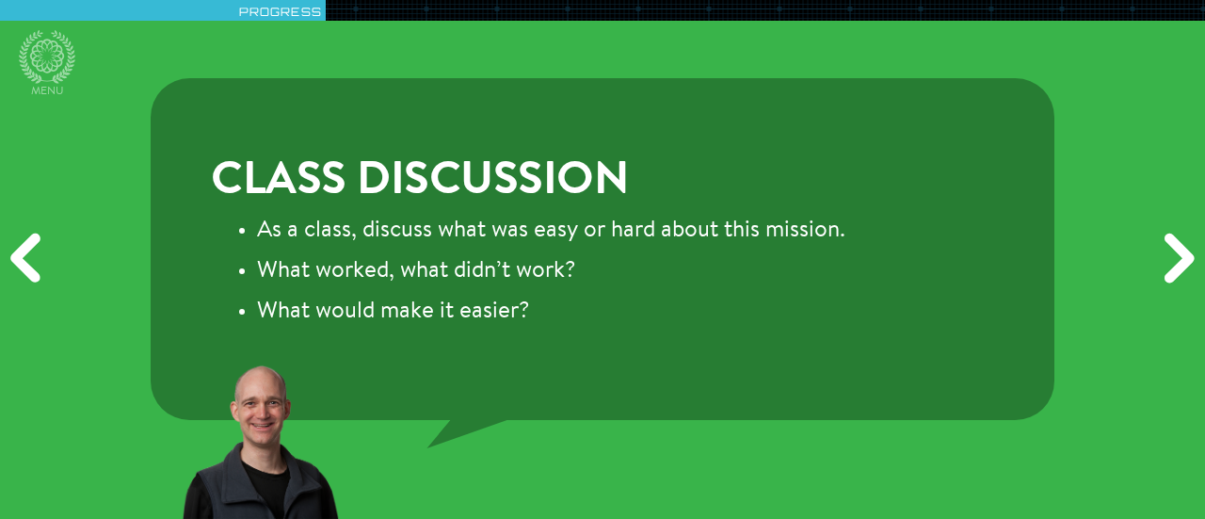
click at [1167, 242] on div "Next" at bounding box center [1176, 259] width 57 height 155
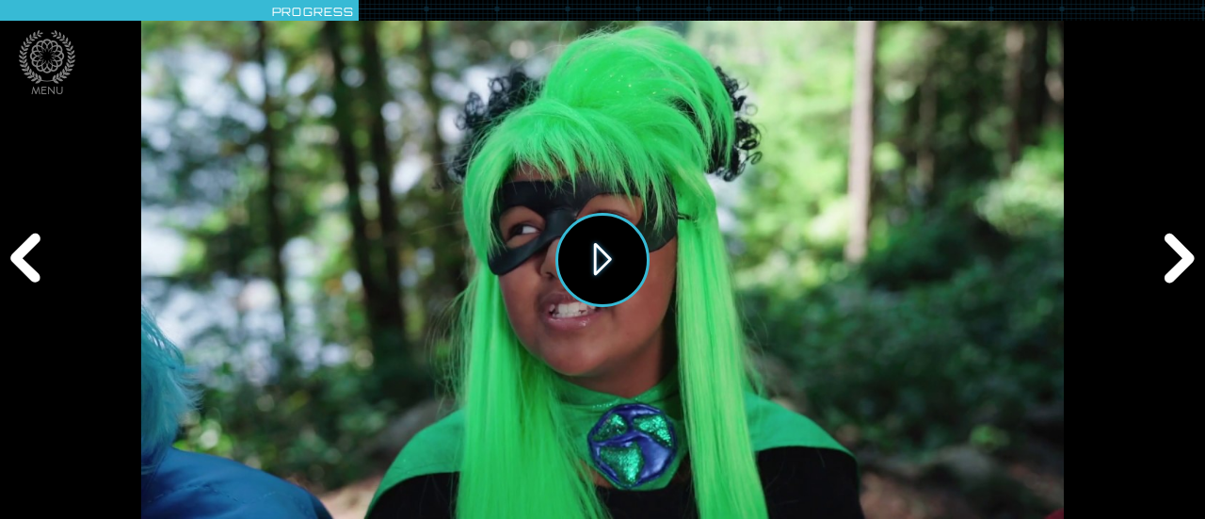
click at [566, 242] on button "Play" at bounding box center [602, 260] width 94 height 94
click at [52, 42] on icon at bounding box center [47, 57] width 56 height 54
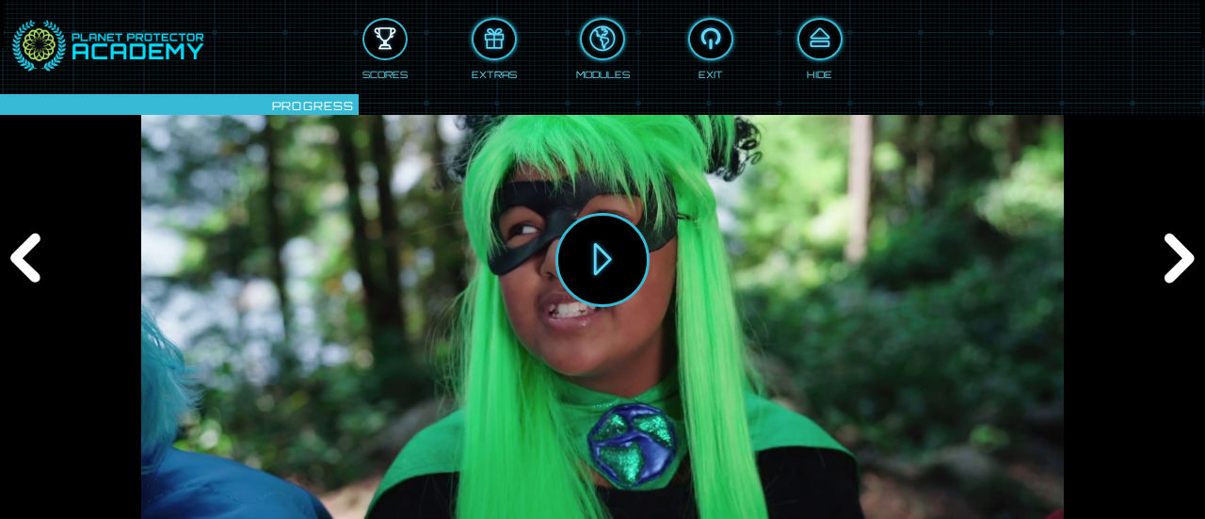
click at [384, 33] on div at bounding box center [384, 39] width 41 height 31
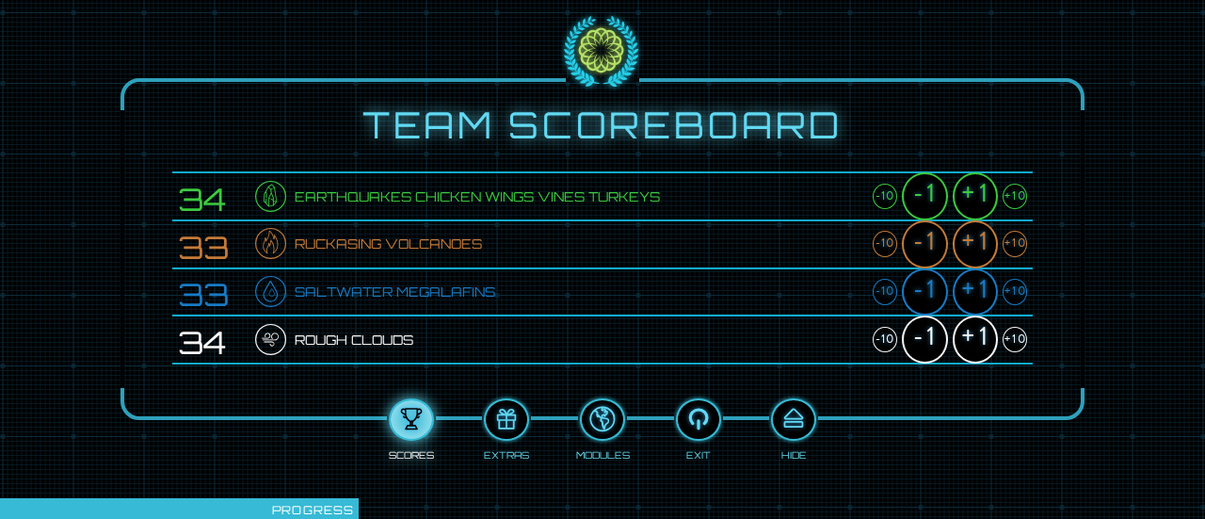
click at [971, 186] on div "+1" at bounding box center [975, 196] width 45 height 48
click at [970, 186] on div "+1" at bounding box center [975, 196] width 45 height 48
click at [974, 238] on div "+1" at bounding box center [975, 244] width 45 height 48
click at [970, 287] on div "+1" at bounding box center [975, 292] width 45 height 48
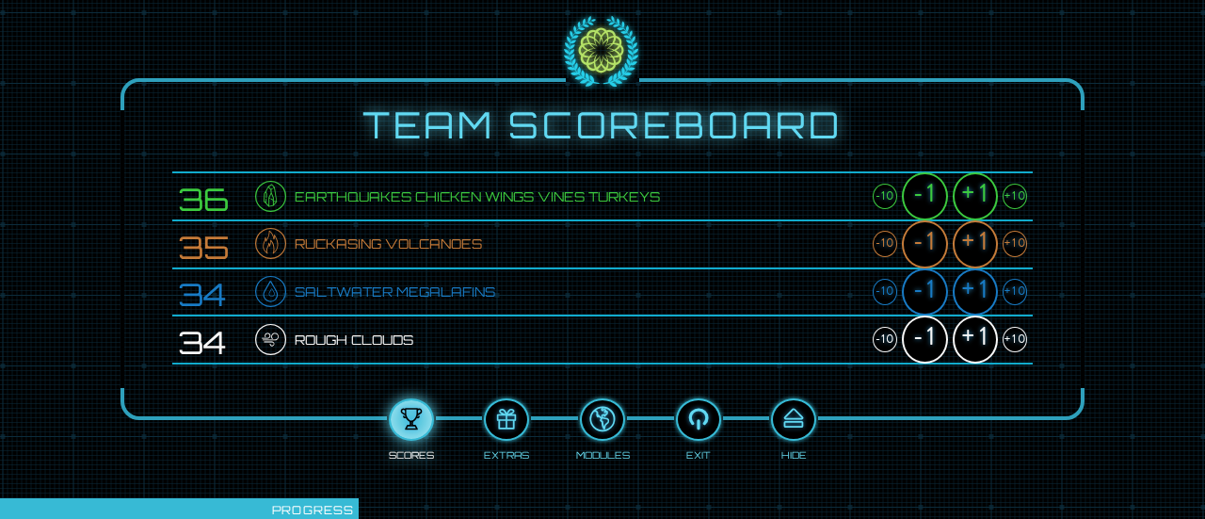
click at [970, 287] on div "+1" at bounding box center [975, 292] width 45 height 48
click at [974, 332] on div "+1" at bounding box center [975, 339] width 45 height 48
click at [802, 421] on div at bounding box center [793, 419] width 41 height 31
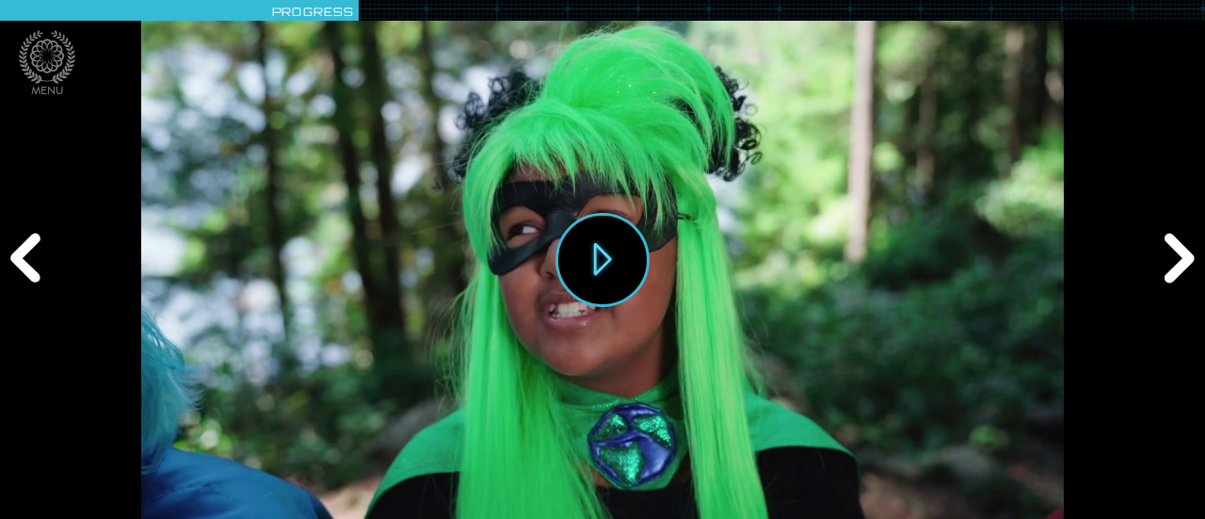
click at [1167, 255] on div "Next" at bounding box center [1176, 259] width 57 height 155
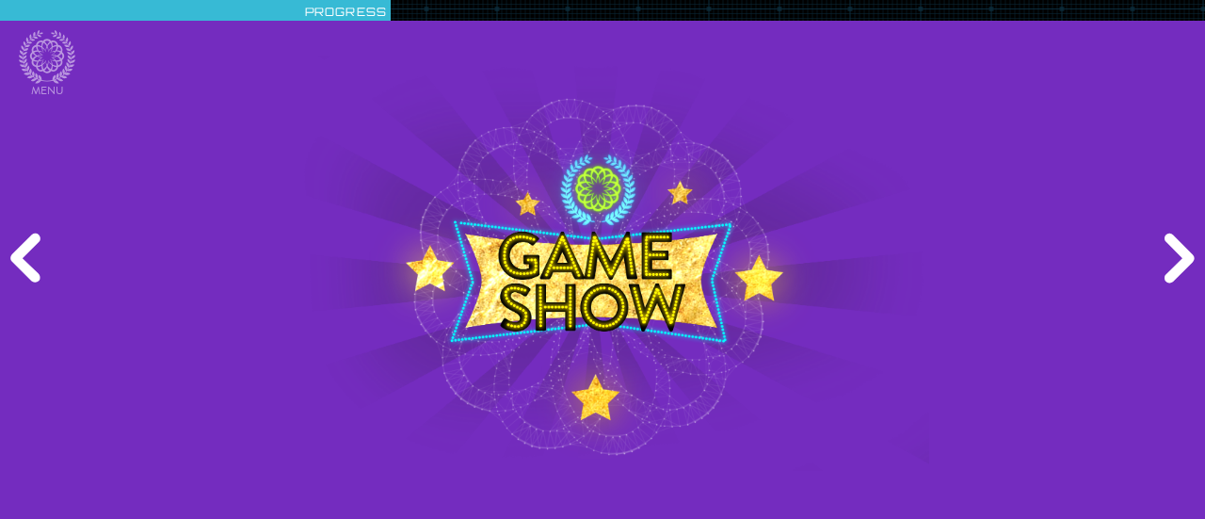
click at [1166, 257] on div "Next" at bounding box center [1176, 259] width 57 height 155
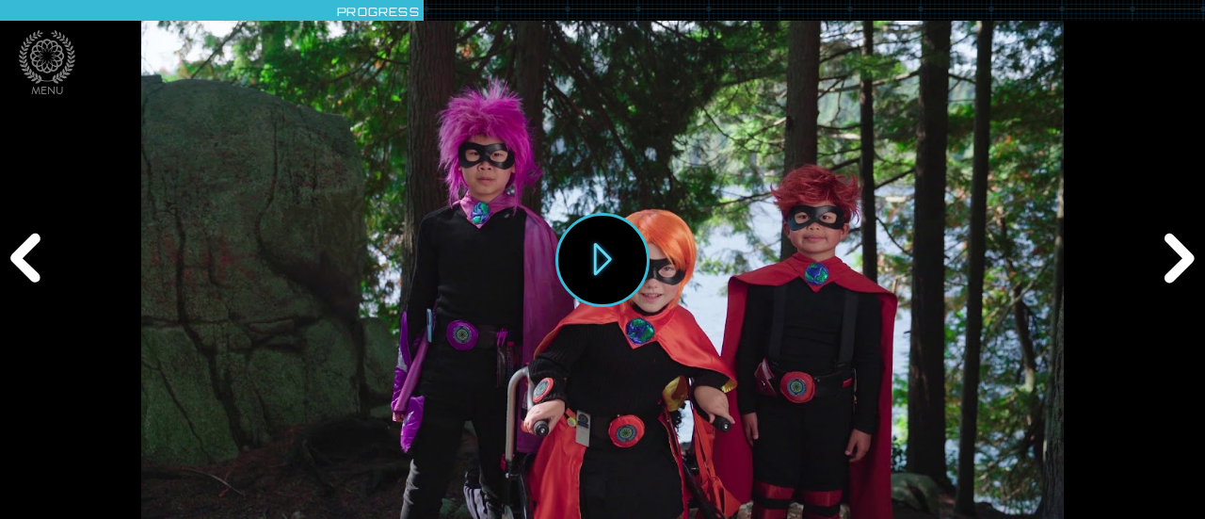
click at [1182, 260] on div "Next" at bounding box center [1176, 259] width 57 height 155
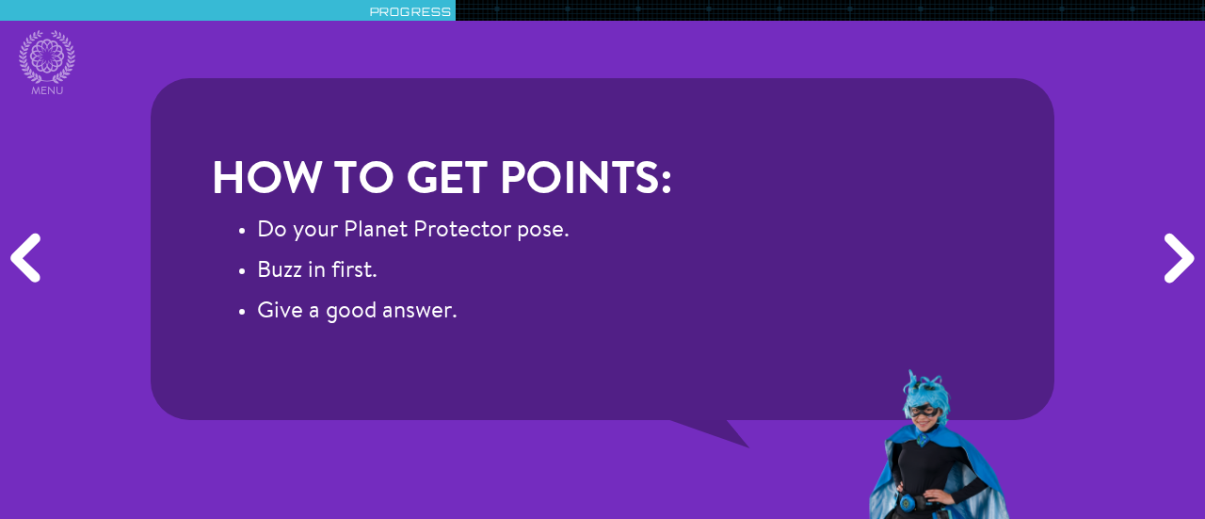
drag, startPoint x: 173, startPoint y: 248, endPoint x: 121, endPoint y: 261, distance: 54.3
click at [122, 261] on div "How to get points: Do your Planet Protector pose. Buzz in first. Give a good an…" at bounding box center [602, 259] width 1205 height 519
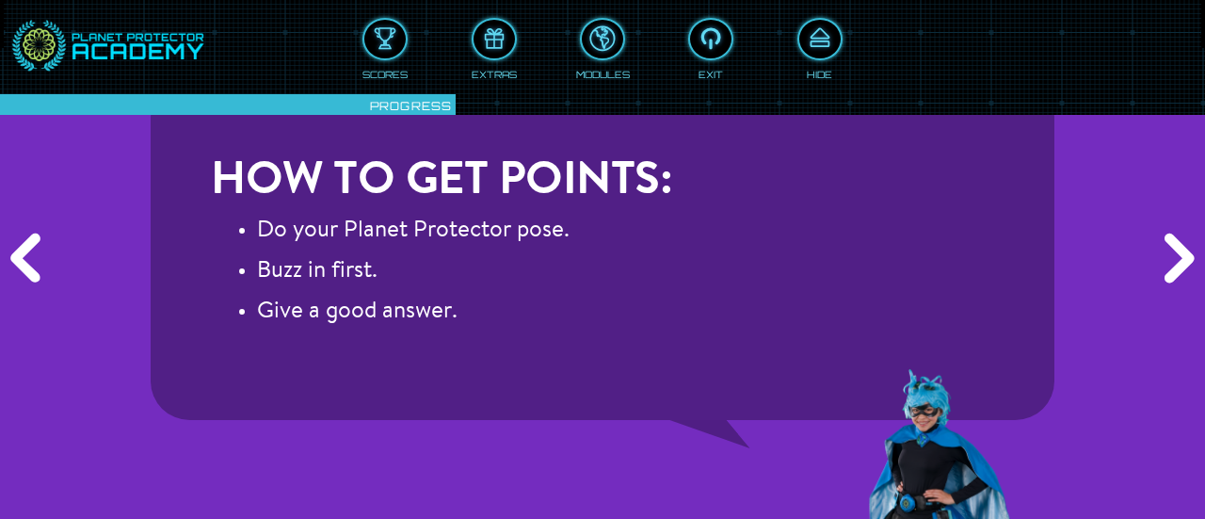
click at [36, 253] on div "Previous" at bounding box center [28, 259] width 57 height 155
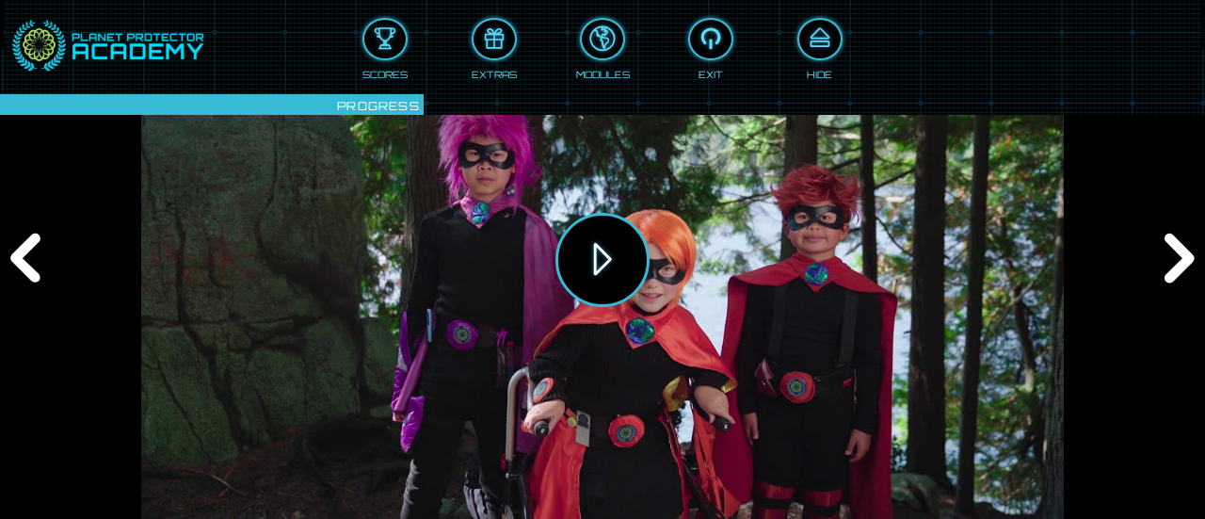
click at [595, 249] on button "Play" at bounding box center [602, 260] width 94 height 94
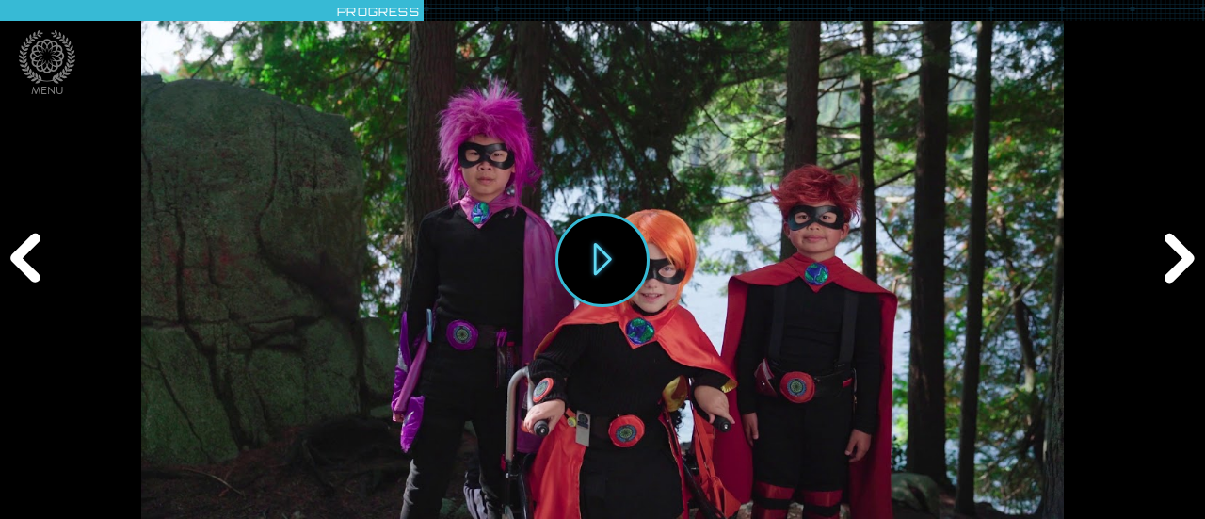
click at [1169, 263] on div "Next" at bounding box center [1176, 259] width 57 height 155
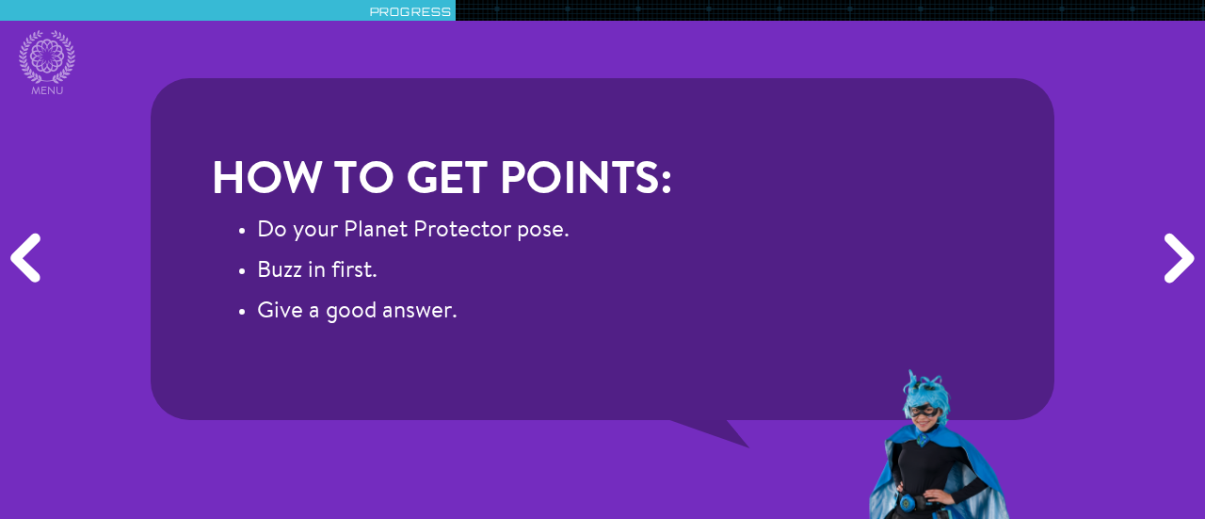
click at [1169, 263] on div "Next" at bounding box center [1176, 259] width 57 height 155
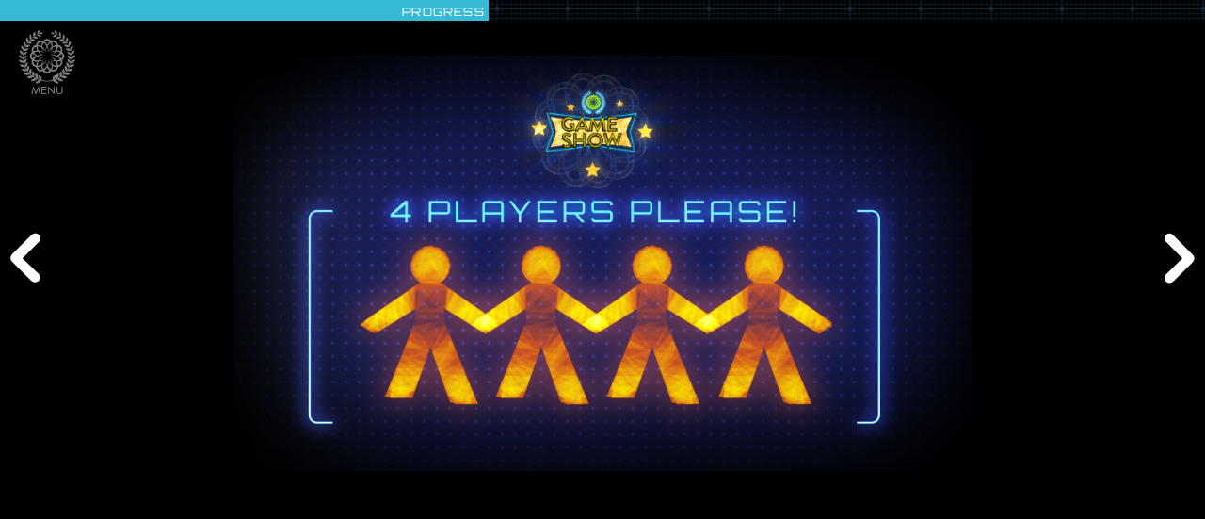
click at [1169, 263] on div "Next" at bounding box center [1176, 259] width 57 height 155
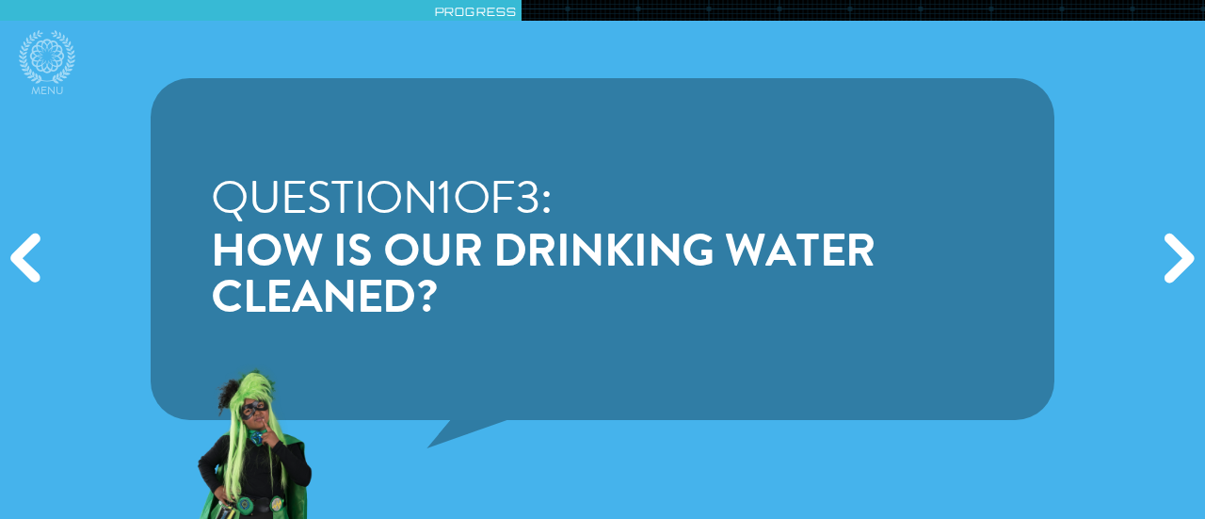
click at [1167, 251] on div "Next" at bounding box center [1176, 259] width 57 height 155
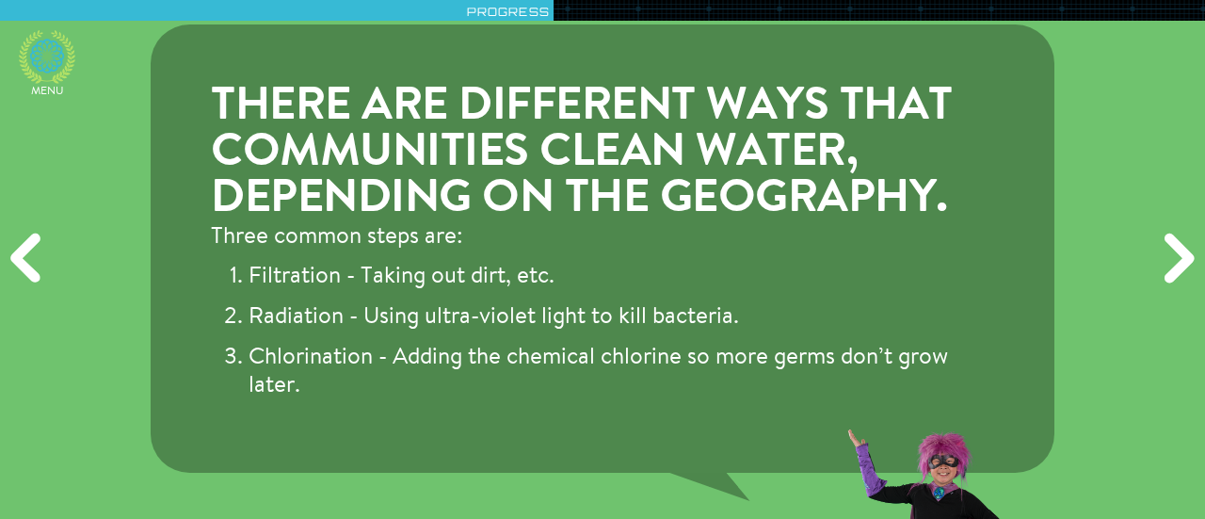
click at [43, 66] on icon at bounding box center [47, 57] width 56 height 54
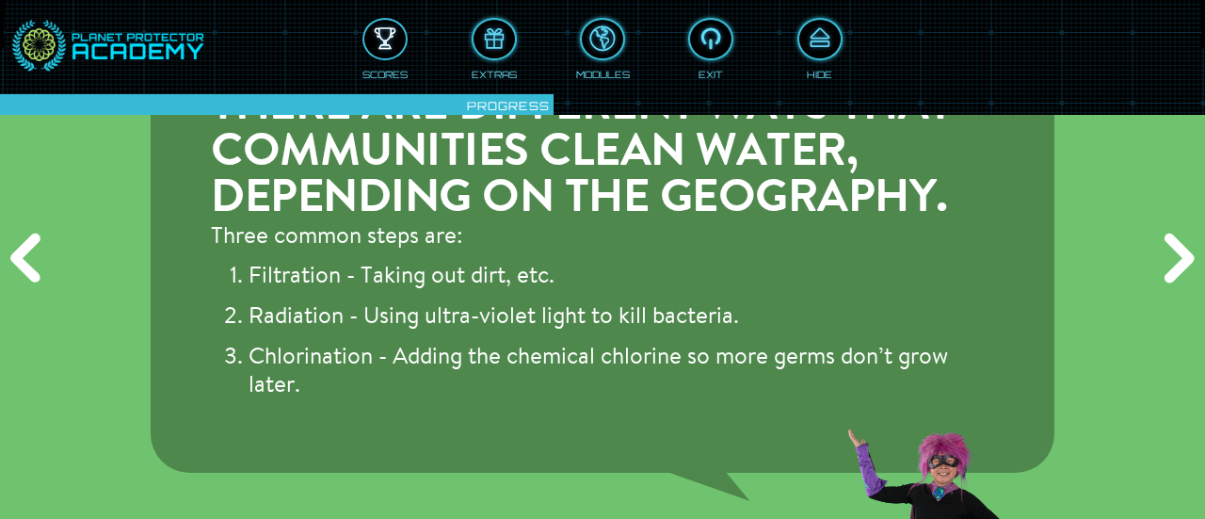
click at [381, 41] on div at bounding box center [384, 39] width 41 height 31
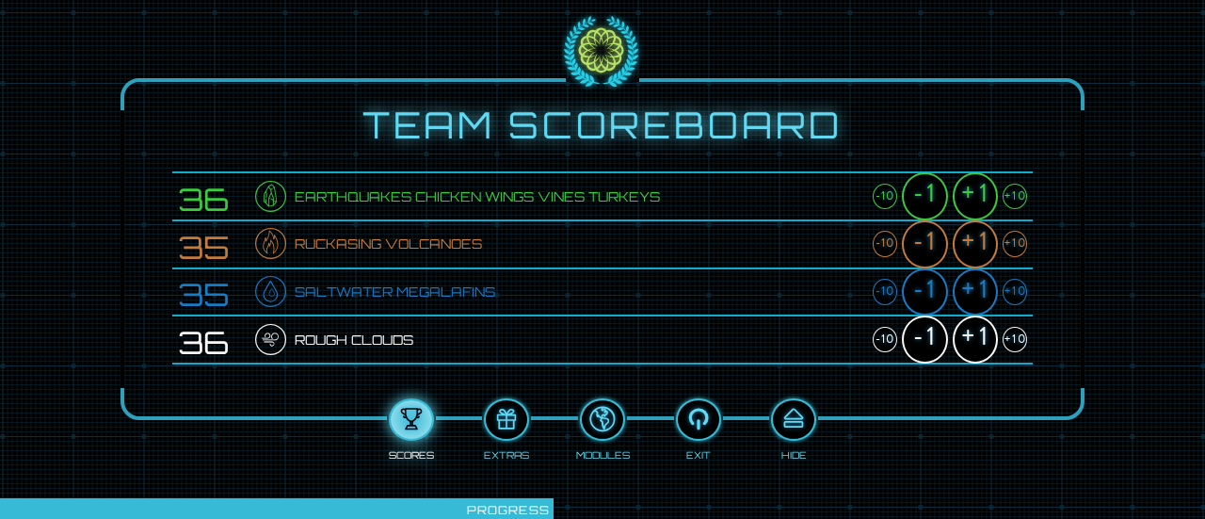
click at [966, 336] on div "+1" at bounding box center [975, 339] width 45 height 48
click at [975, 289] on div "+1" at bounding box center [975, 292] width 45 height 48
click at [787, 415] on div at bounding box center [793, 419] width 41 height 31
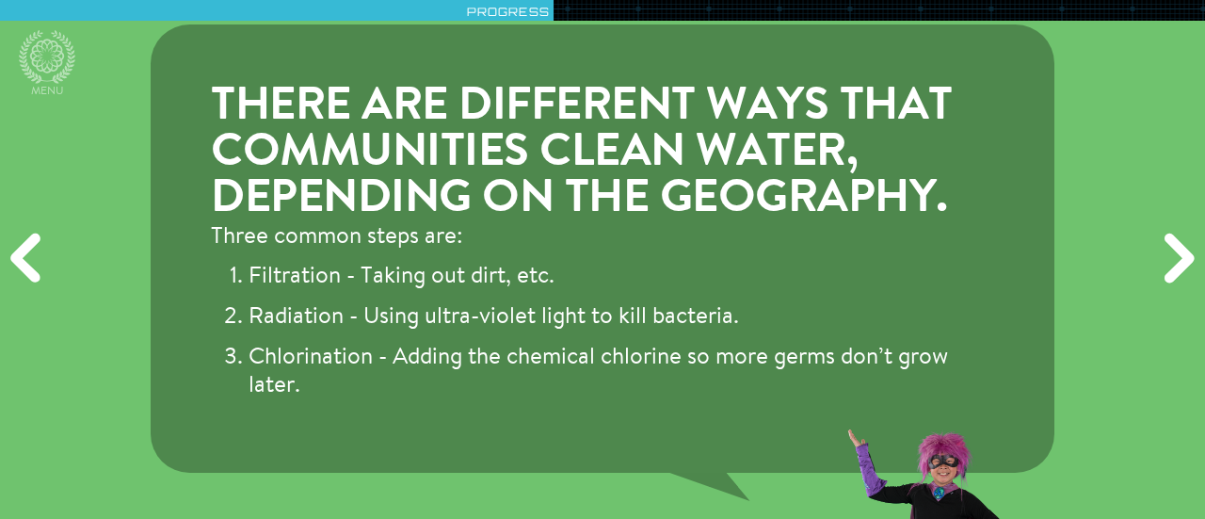
click at [1179, 250] on div "Next" at bounding box center [1176, 259] width 57 height 155
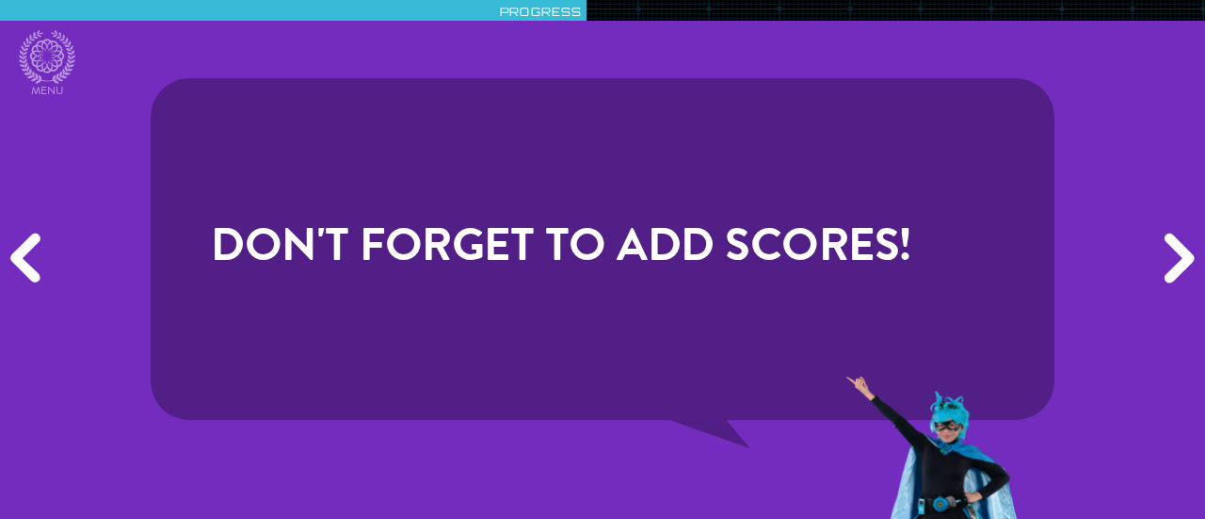
click at [1177, 250] on div "Next" at bounding box center [1176, 259] width 57 height 155
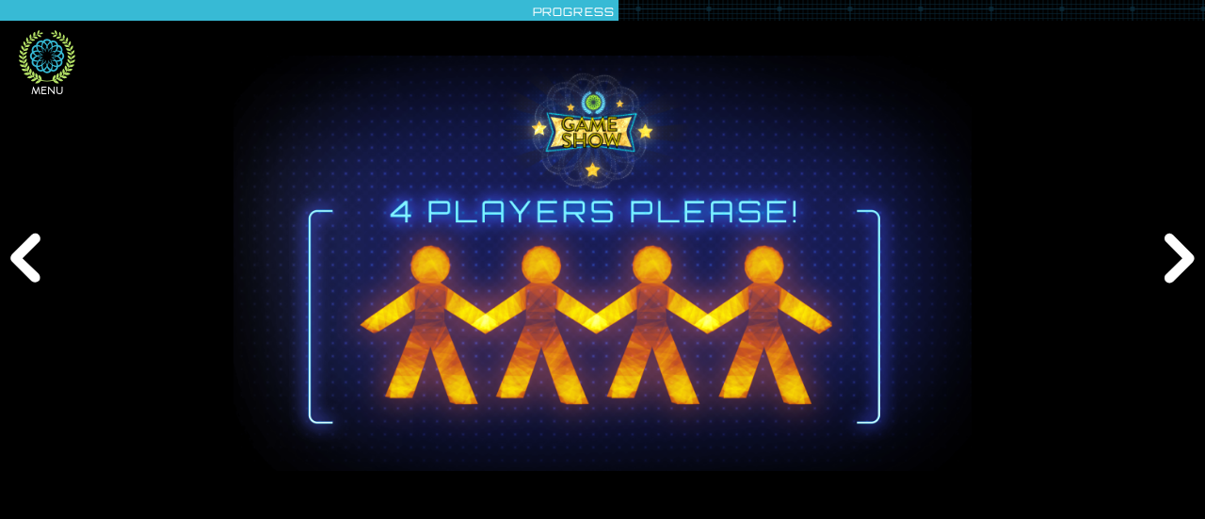
click at [44, 56] on icon at bounding box center [47, 57] width 56 height 54
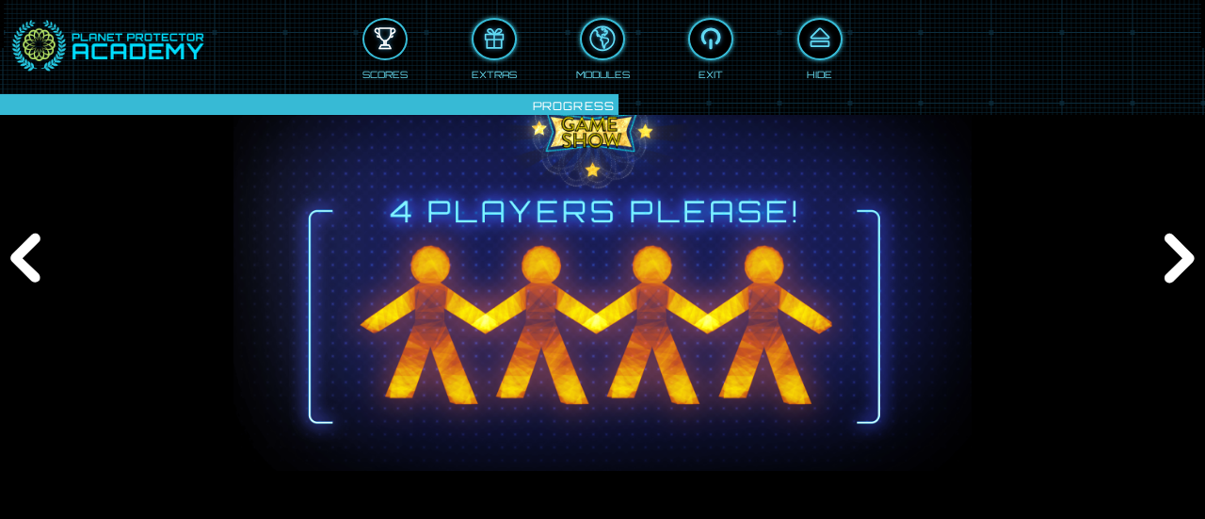
click at [396, 40] on div at bounding box center [384, 39] width 41 height 31
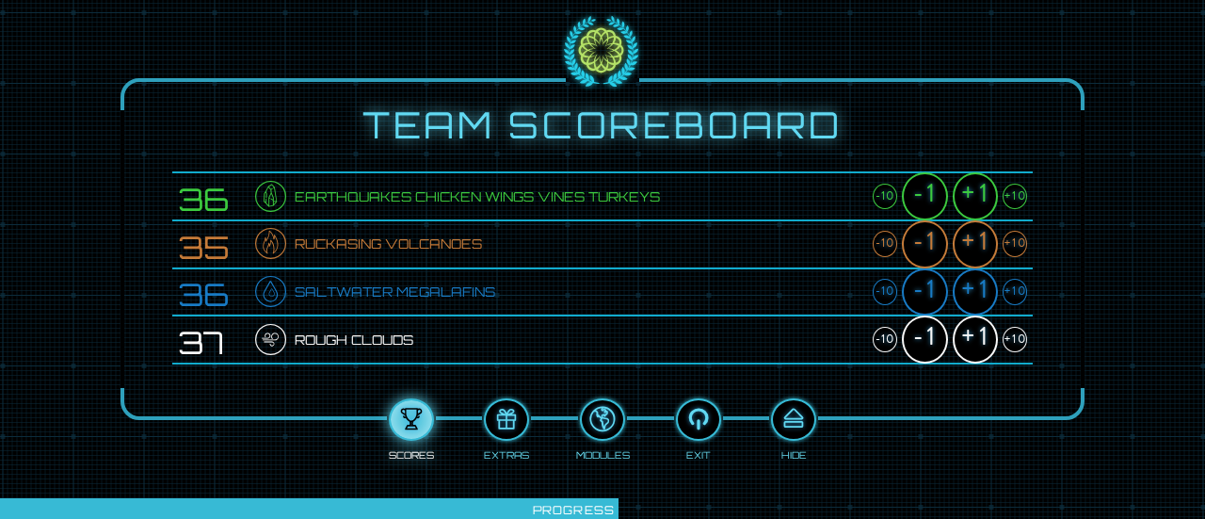
click at [969, 187] on div "+1" at bounding box center [975, 196] width 45 height 48
click at [974, 233] on div "+1" at bounding box center [975, 244] width 45 height 48
click at [979, 289] on div "+1" at bounding box center [975, 292] width 45 height 48
click at [978, 330] on div "+1" at bounding box center [975, 339] width 45 height 48
click at [802, 413] on div at bounding box center [793, 419] width 41 height 31
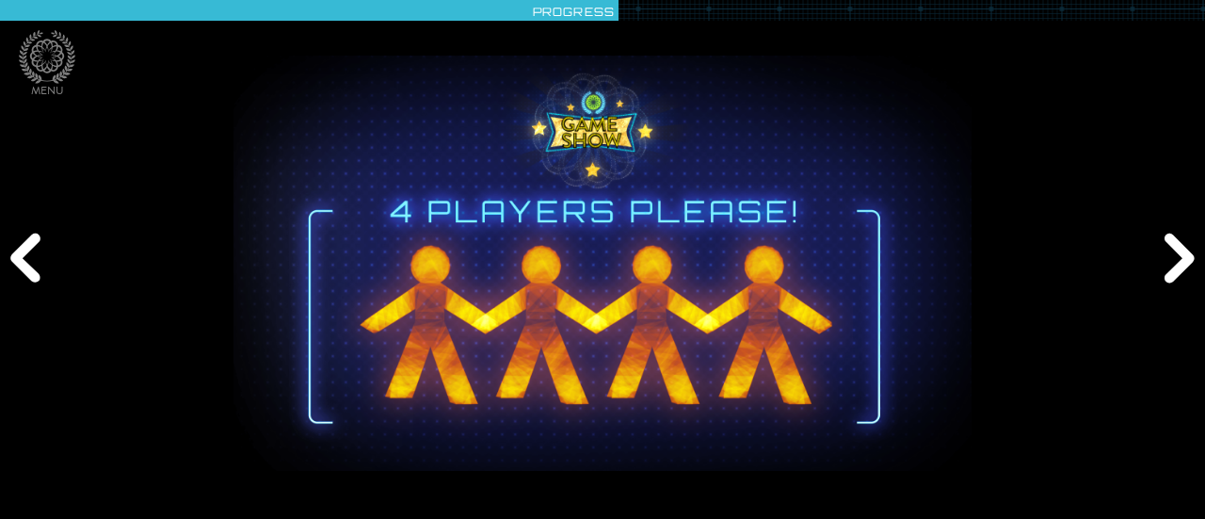
click at [1172, 244] on div "Next" at bounding box center [1176, 259] width 57 height 155
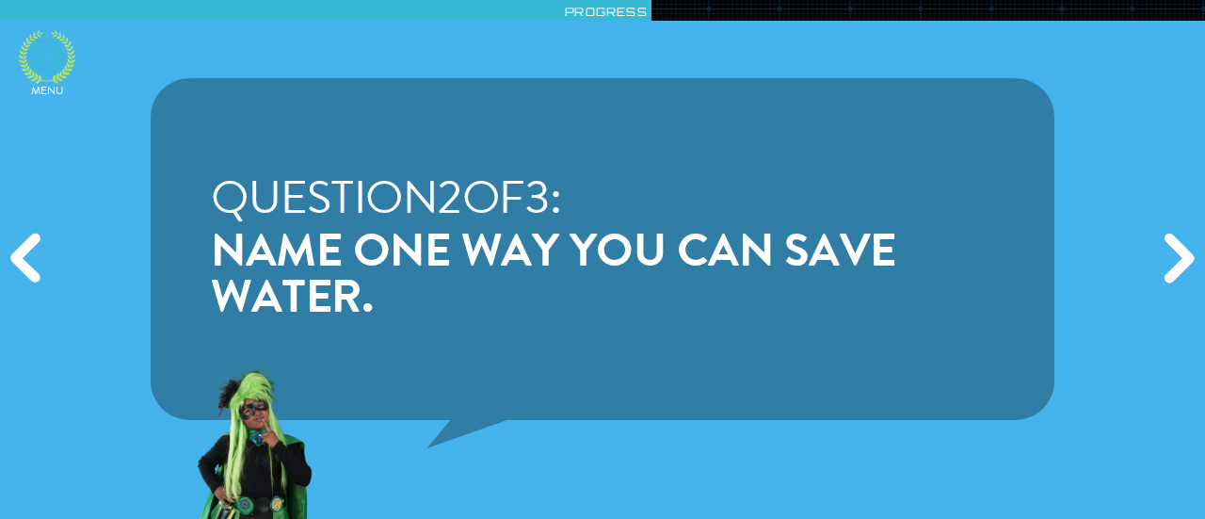
click at [53, 59] on icon at bounding box center [47, 57] width 56 height 54
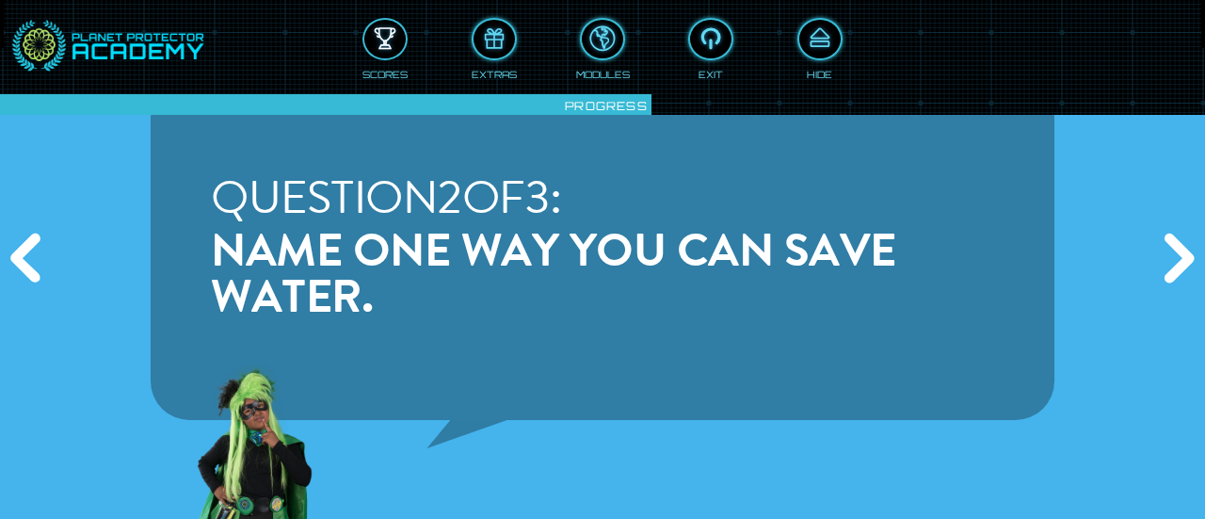
click at [373, 45] on div at bounding box center [384, 39] width 41 height 31
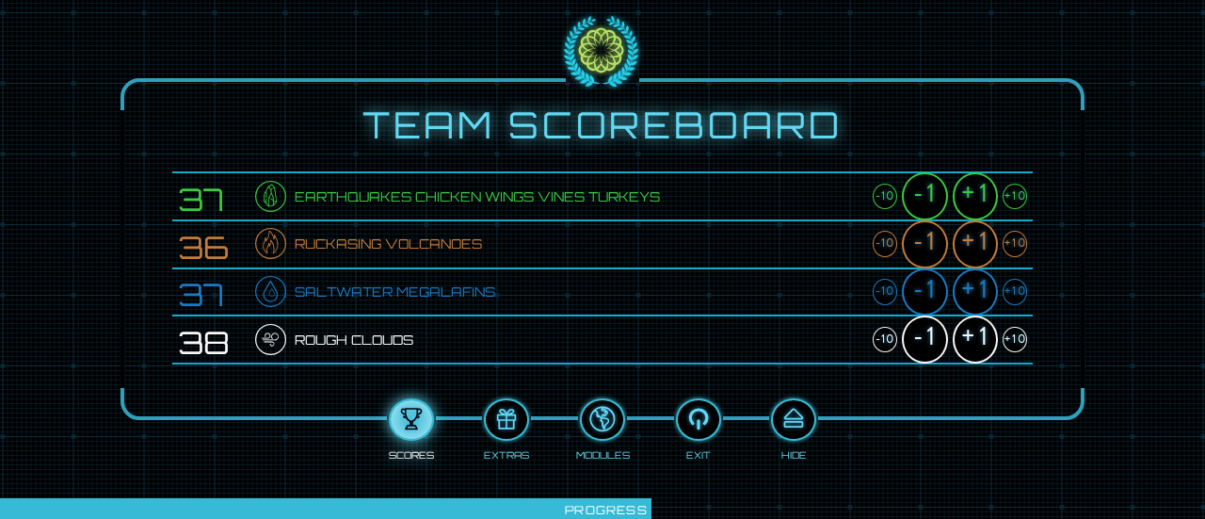
click at [967, 191] on div "+1" at bounding box center [975, 196] width 45 height 48
click at [974, 236] on div "+1" at bounding box center [975, 244] width 45 height 48
click at [975, 290] on div "+1" at bounding box center [975, 292] width 45 height 48
click at [974, 331] on div "+1" at bounding box center [975, 339] width 45 height 48
click at [802, 421] on div at bounding box center [793, 419] width 41 height 31
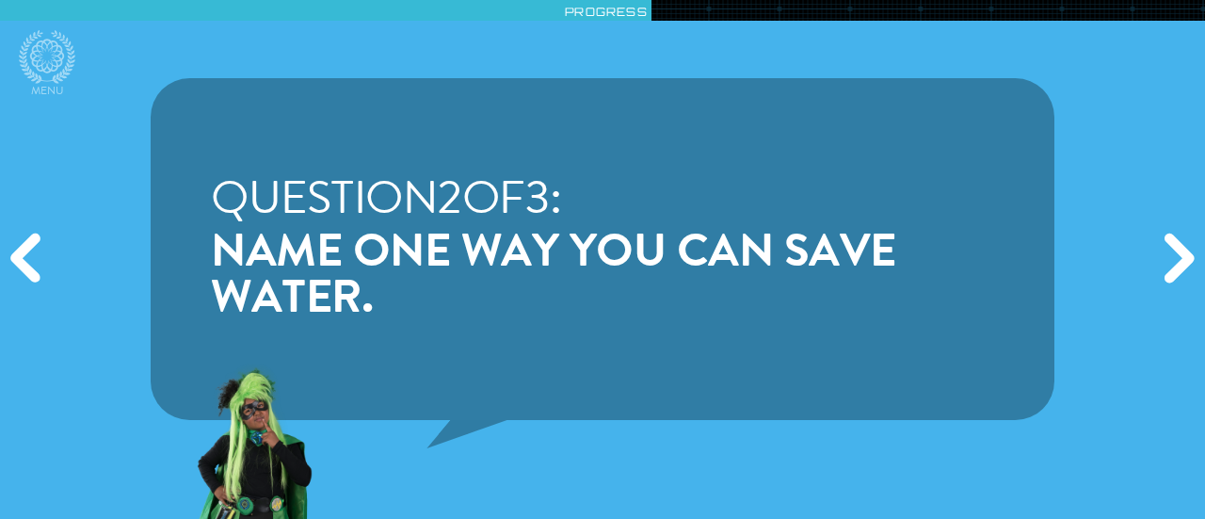
click at [1174, 251] on div "Next" at bounding box center [1176, 259] width 57 height 155
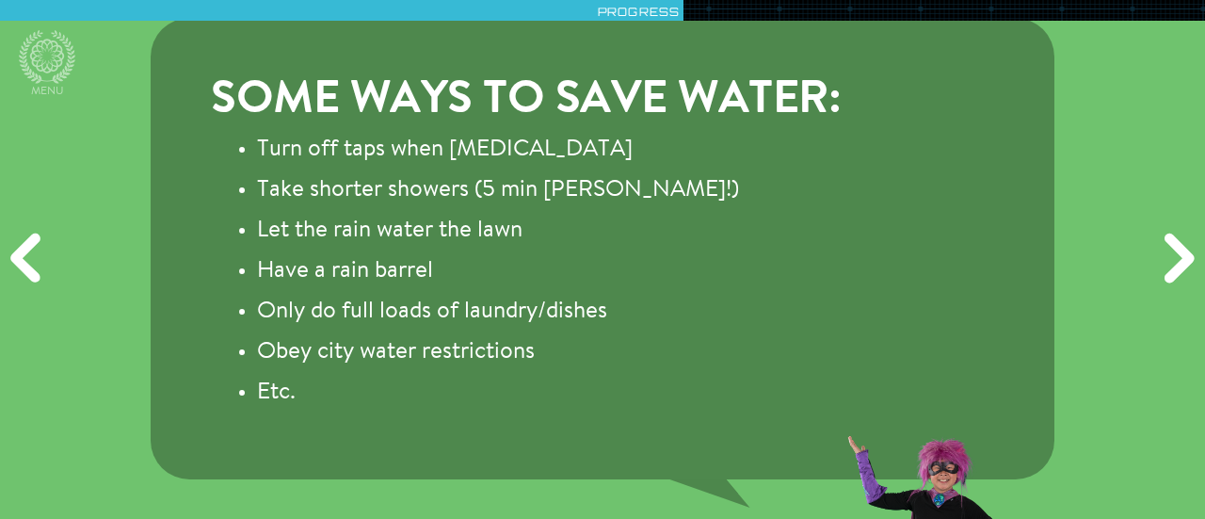
click at [1174, 251] on div "Next" at bounding box center [1176, 259] width 57 height 155
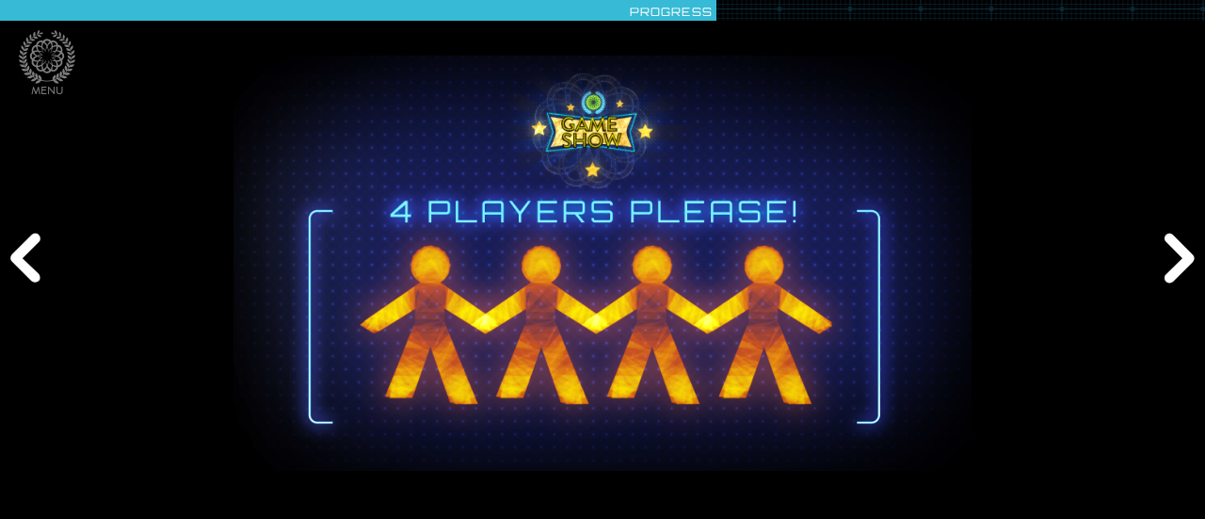
click at [1173, 251] on div "Next" at bounding box center [1176, 259] width 57 height 155
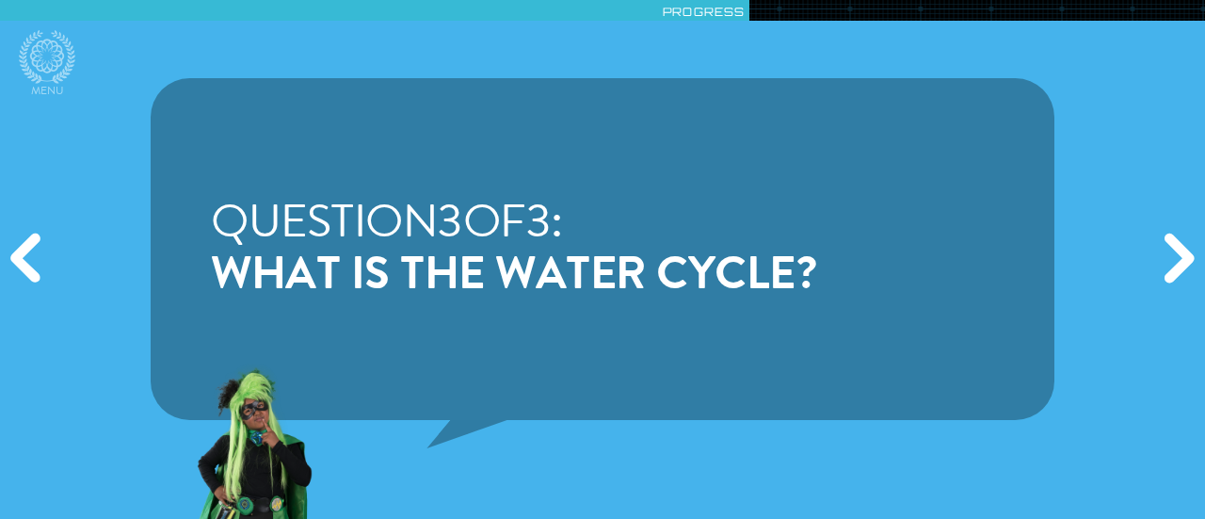
click at [76, 259] on div "Question 3 of 3 : What is the water cycle?" at bounding box center [602, 259] width 1205 height 519
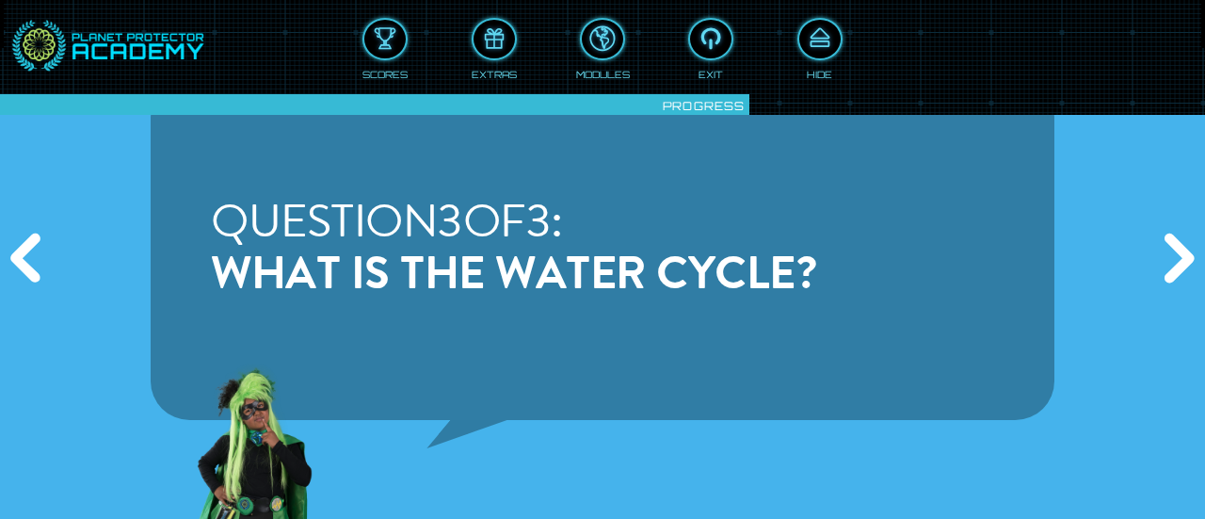
click at [41, 238] on div "Previous" at bounding box center [28, 259] width 57 height 155
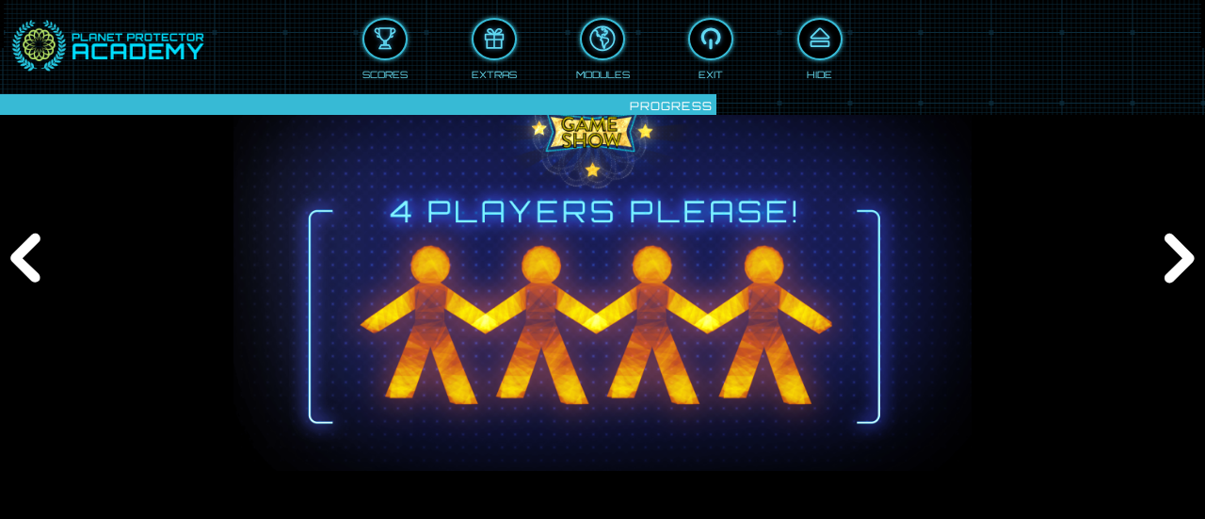
click at [1164, 280] on div "Next" at bounding box center [1176, 259] width 57 height 155
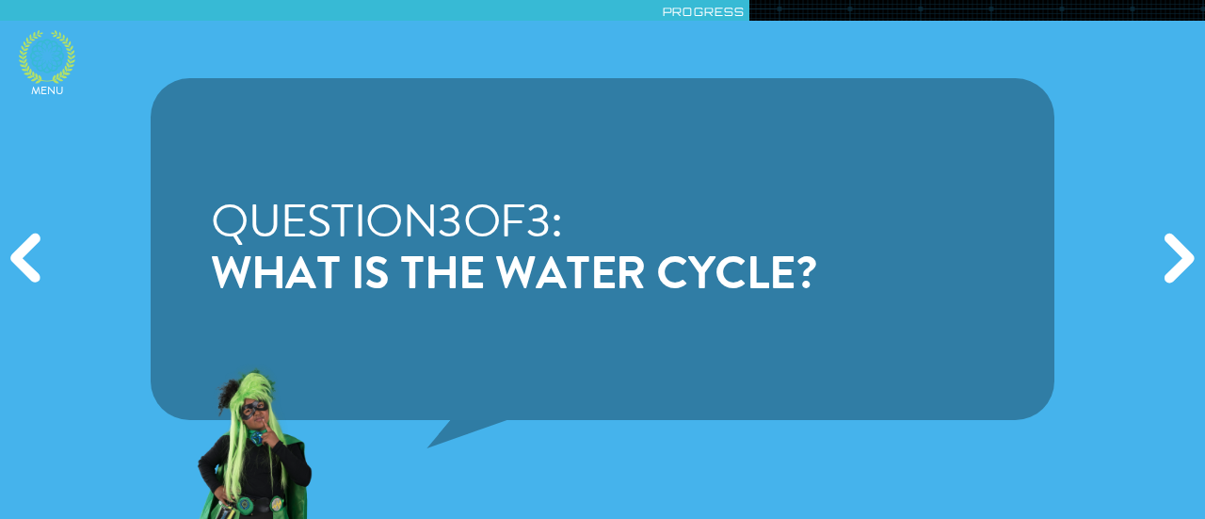
click at [59, 54] on icon at bounding box center [47, 56] width 34 height 34
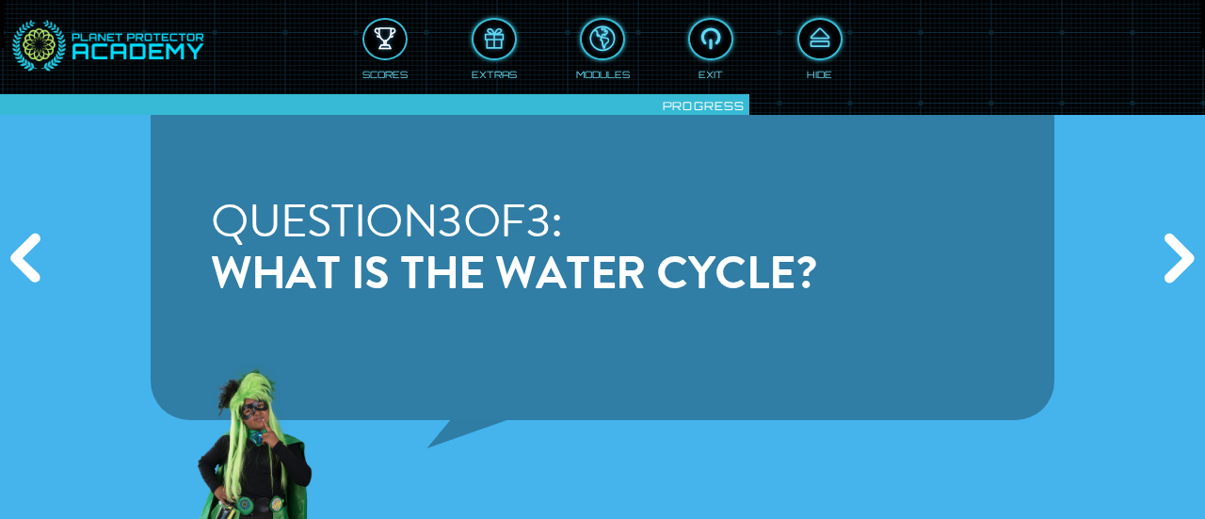
click at [382, 25] on div at bounding box center [384, 39] width 41 height 31
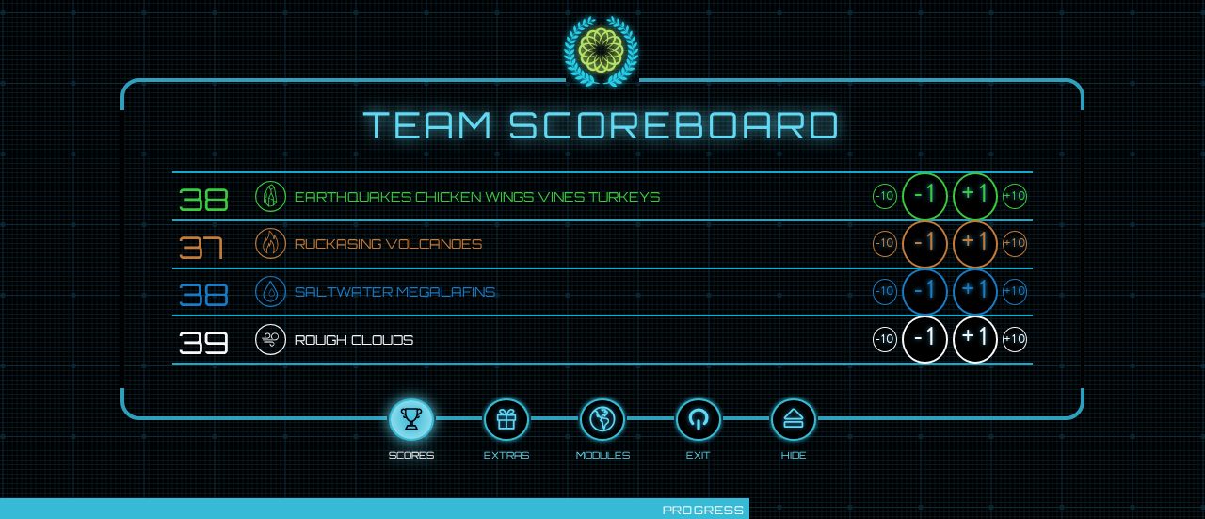
click at [990, 195] on div "+1" at bounding box center [975, 196] width 45 height 48
click at [983, 240] on div "+1" at bounding box center [975, 244] width 45 height 48
click at [979, 281] on div "+1" at bounding box center [975, 292] width 45 height 48
click at [962, 336] on div "+1" at bounding box center [975, 339] width 45 height 48
click at [805, 412] on div at bounding box center [793, 419] width 41 height 31
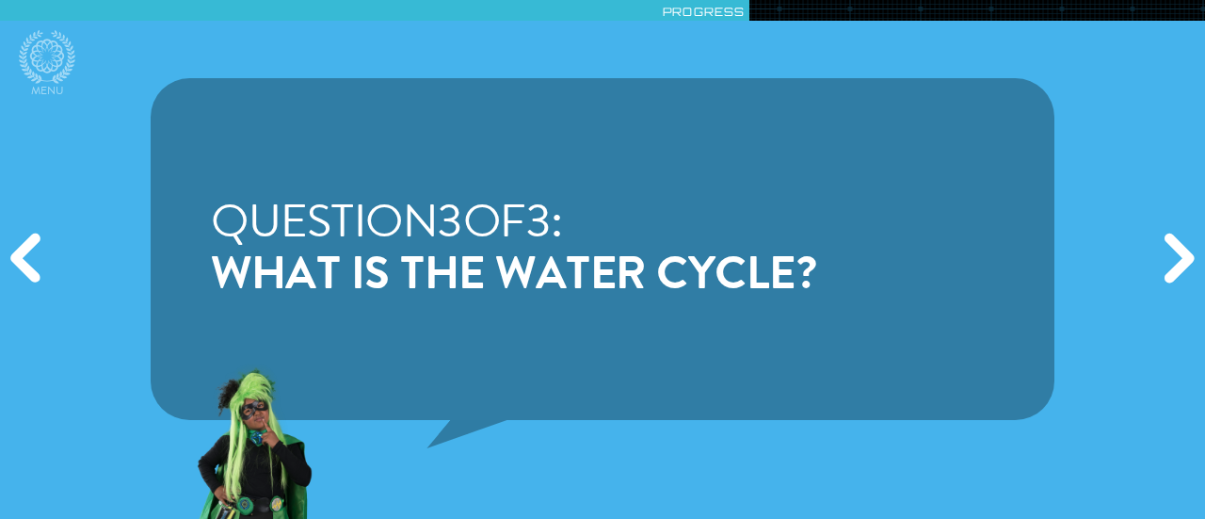
click at [1176, 265] on div "Next" at bounding box center [1176, 259] width 57 height 155
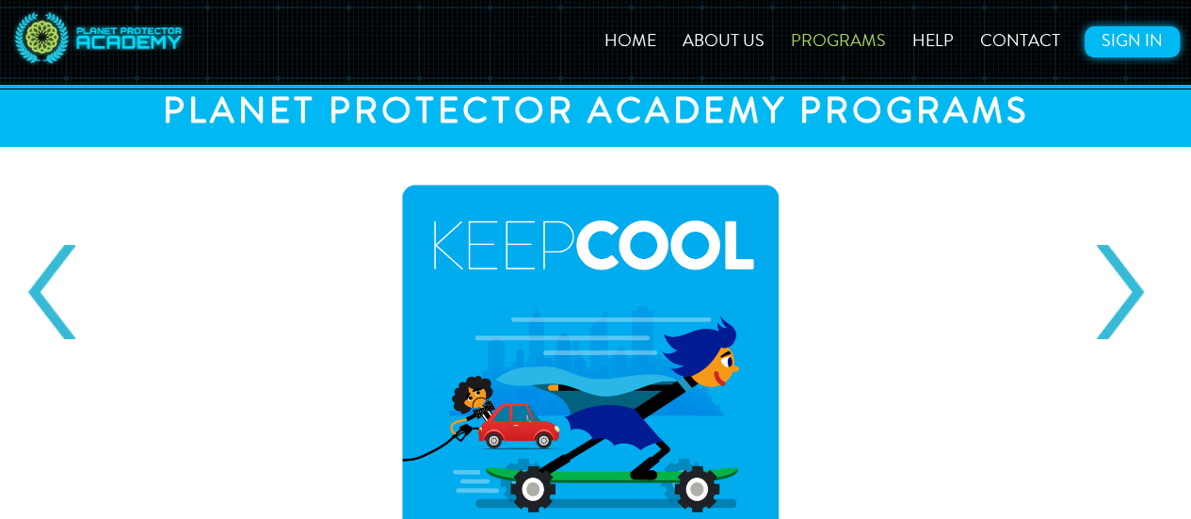
click at [1135, 35] on link "Sign In" at bounding box center [1132, 41] width 95 height 31
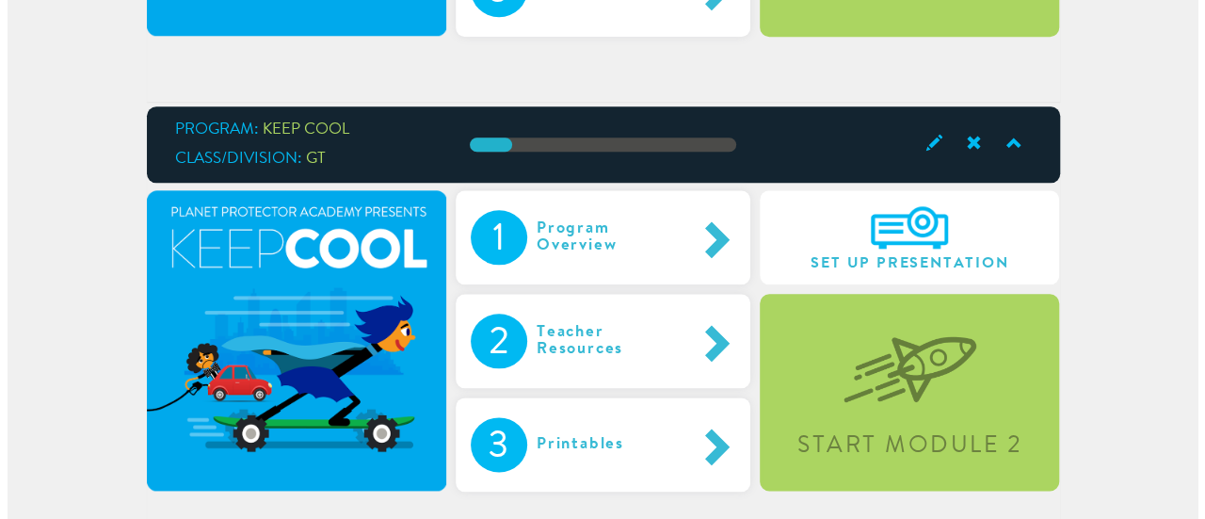
scroll to position [962, 0]
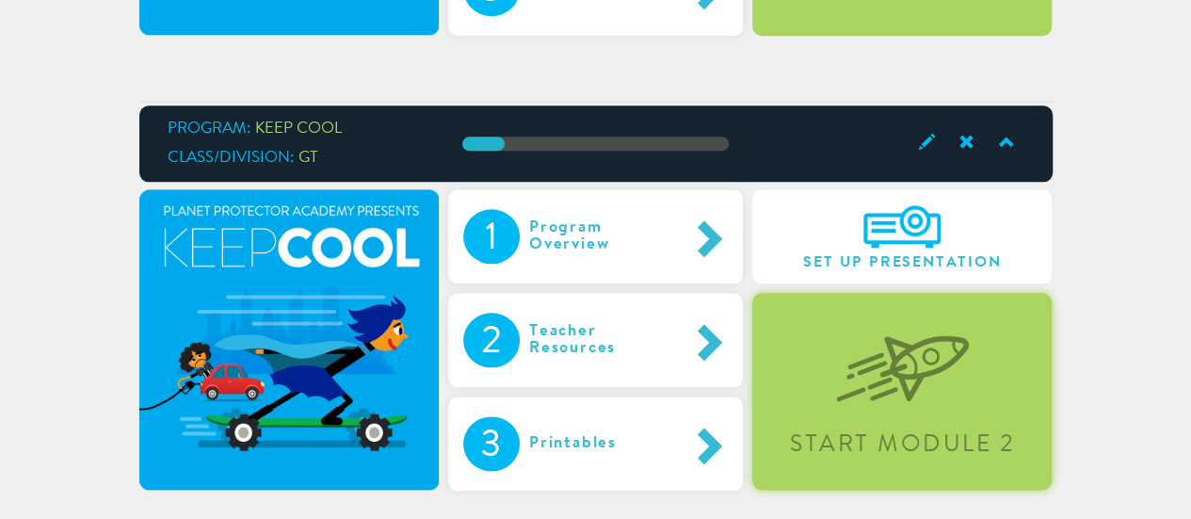
click at [878, 362] on img at bounding box center [902, 353] width 133 height 97
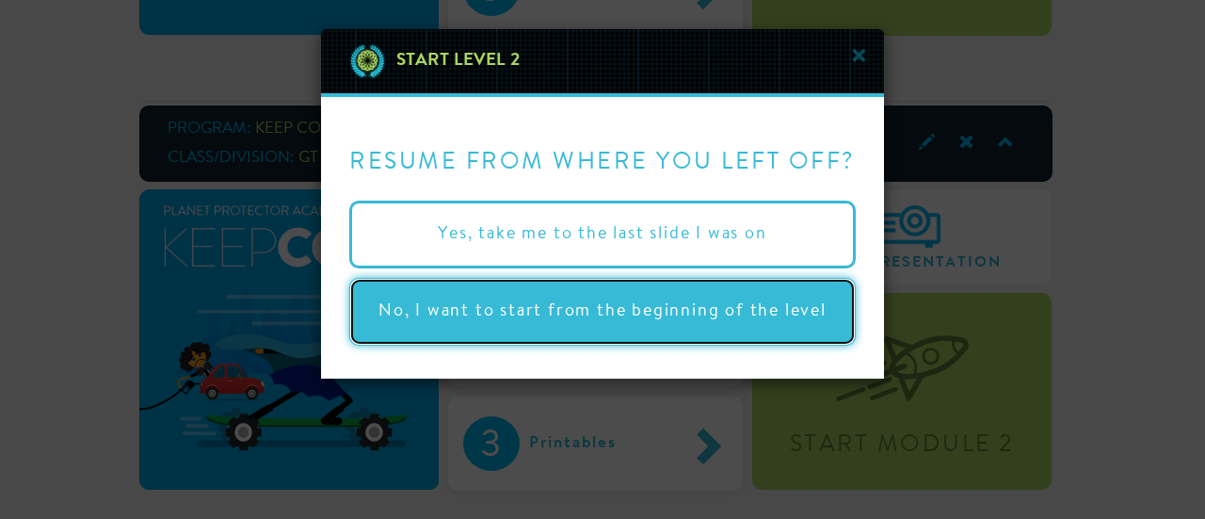
click at [569, 327] on button "No, I want to start from the beginning of the level" at bounding box center [602, 312] width 507 height 68
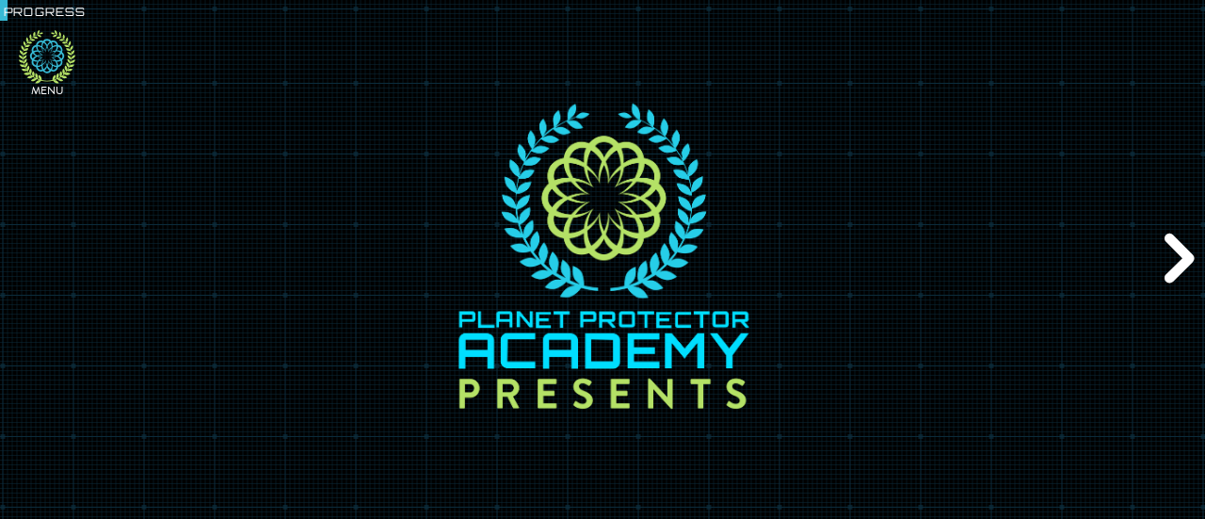
click at [45, 57] on icon at bounding box center [47, 57] width 56 height 54
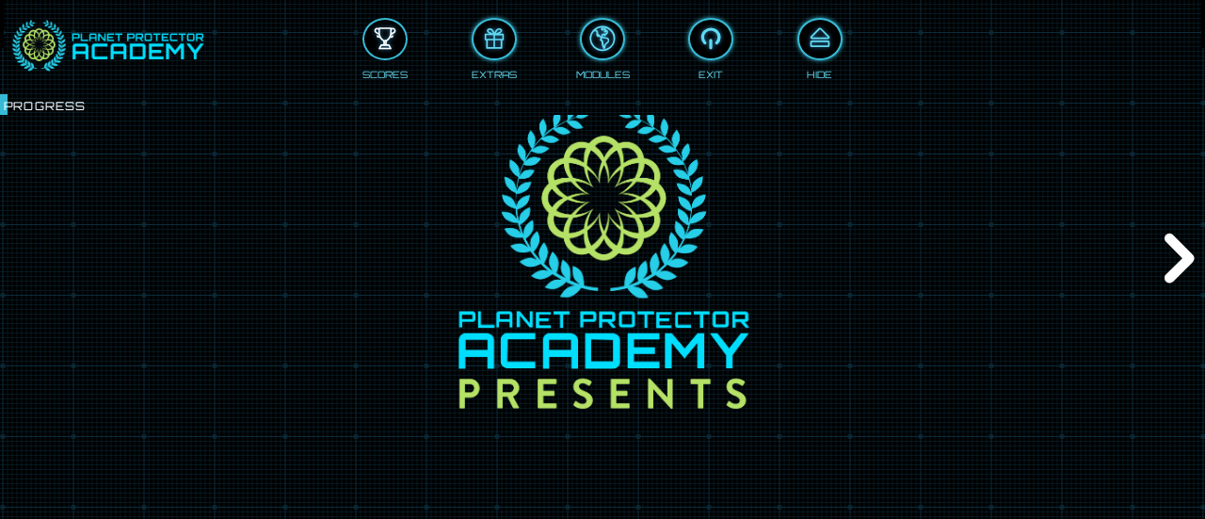
click at [383, 36] on div at bounding box center [384, 39] width 41 height 31
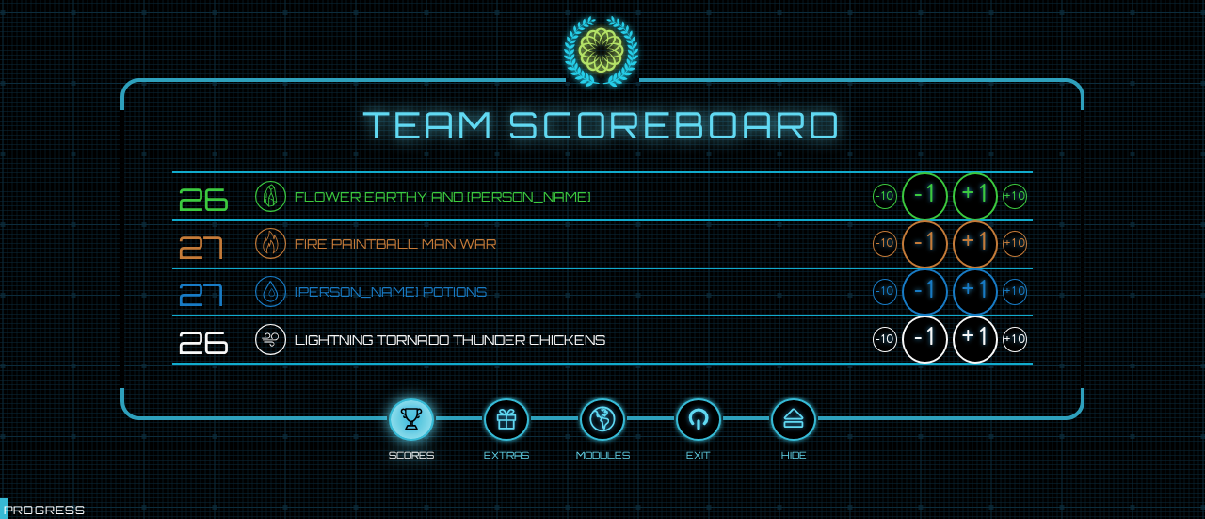
click at [923, 341] on div "-1" at bounding box center [924, 339] width 45 height 48
click at [975, 293] on div "+1" at bounding box center [975, 292] width 45 height 48
click at [975, 247] on div "+1" at bounding box center [975, 244] width 45 height 48
click at [978, 195] on div "+1" at bounding box center [975, 196] width 45 height 48
click at [788, 421] on div at bounding box center [793, 419] width 41 height 31
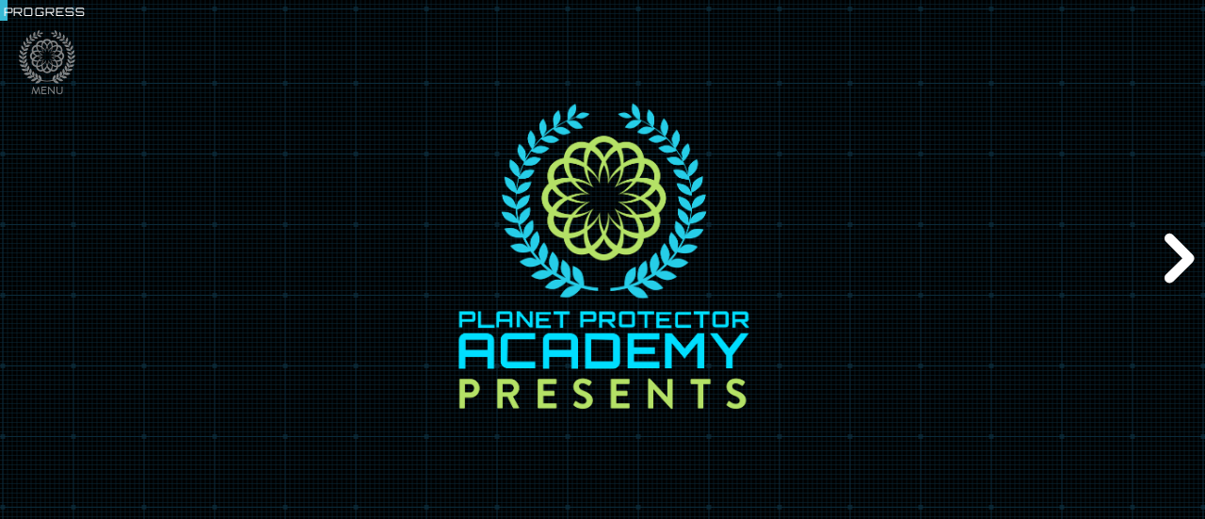
click at [1184, 258] on div "Next" at bounding box center [1176, 259] width 57 height 155
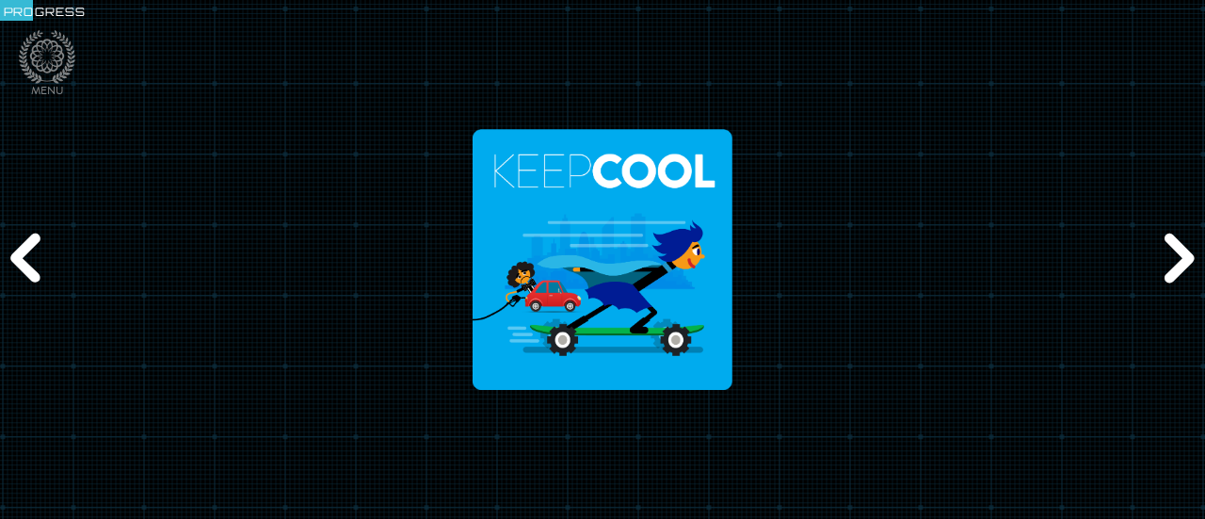
click at [1183, 258] on div "Next" at bounding box center [1176, 259] width 57 height 155
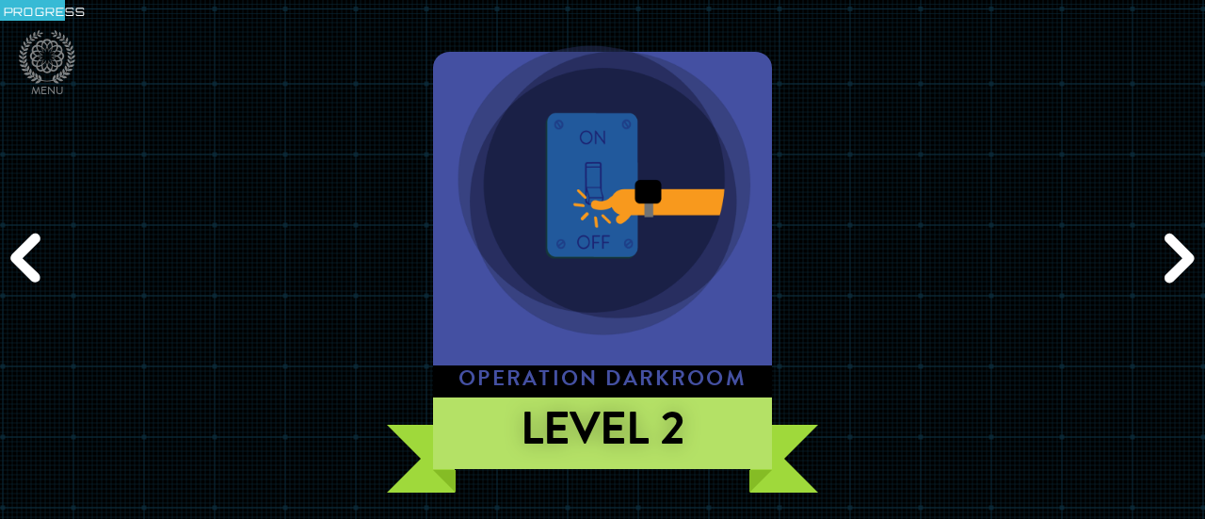
click at [1183, 258] on div "Next" at bounding box center [1176, 259] width 57 height 155
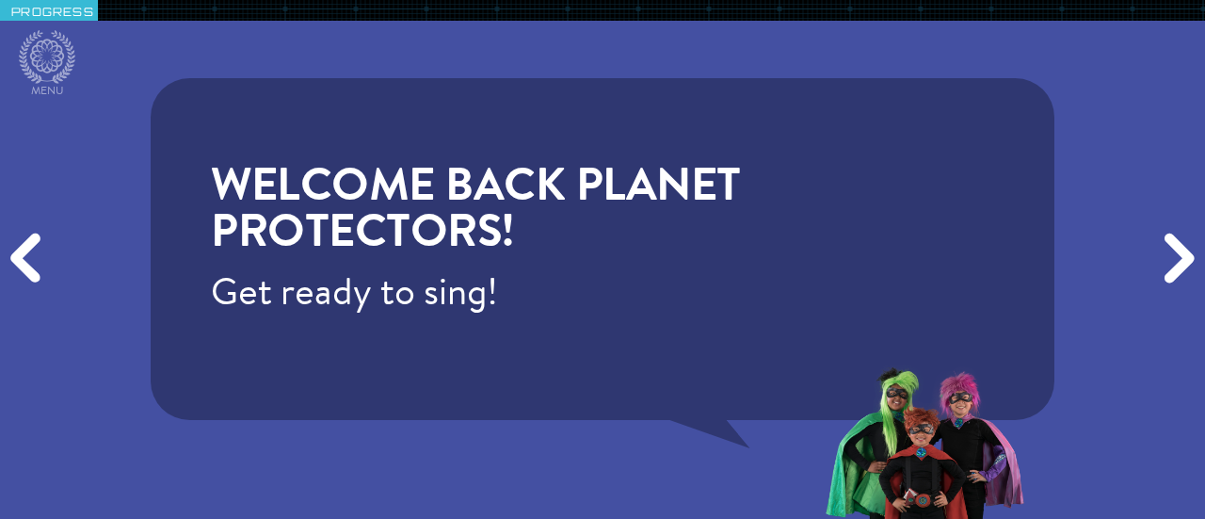
click at [1181, 259] on div "Next" at bounding box center [1176, 259] width 57 height 155
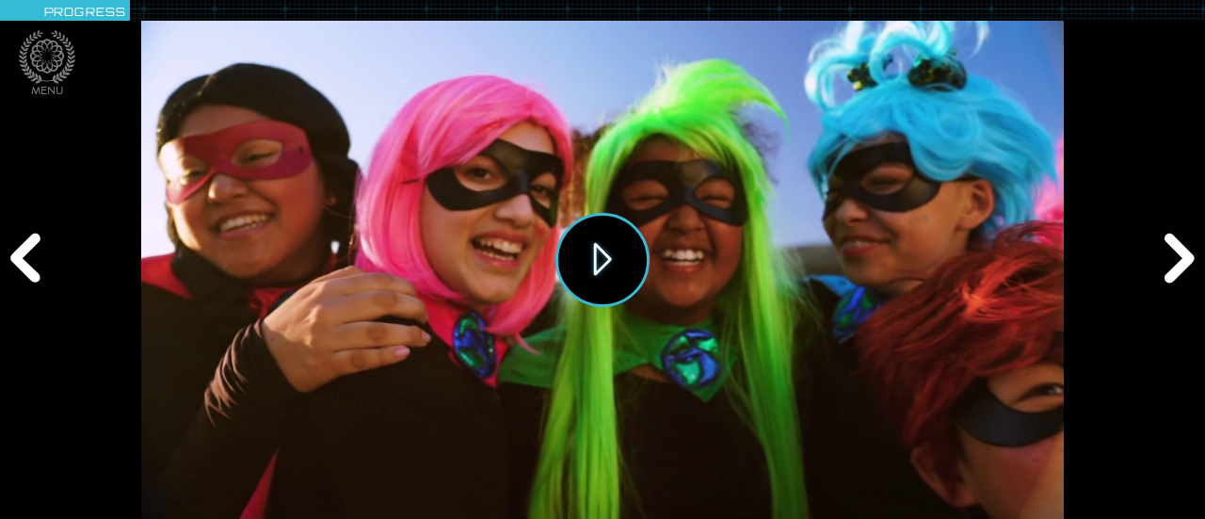
click at [603, 266] on button "Play" at bounding box center [602, 260] width 94 height 94
click at [55, 56] on icon at bounding box center [47, 56] width 34 height 34
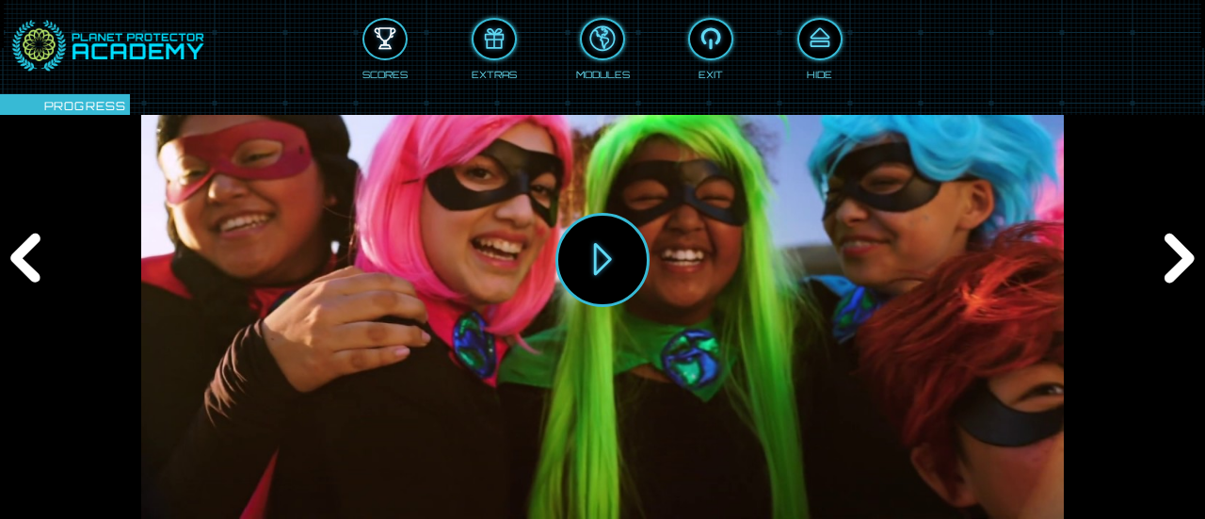
click at [389, 44] on div at bounding box center [384, 39] width 41 height 31
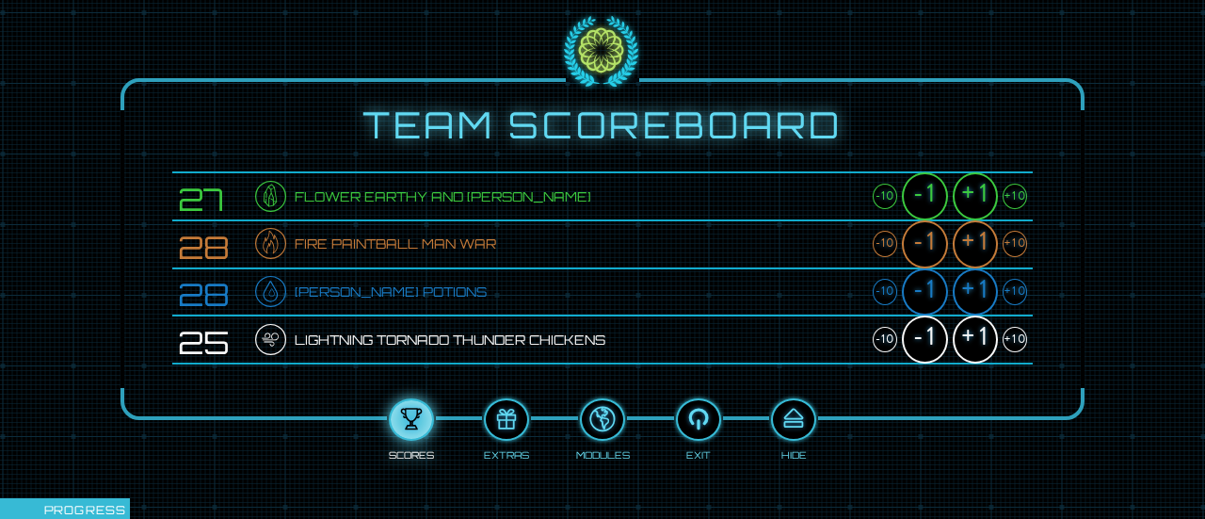
click at [977, 196] on div "+1" at bounding box center [975, 196] width 45 height 48
click at [968, 237] on div "+1" at bounding box center [975, 244] width 45 height 48
click at [962, 289] on div "+1" at bounding box center [975, 292] width 45 height 48
click at [964, 344] on div "+1" at bounding box center [975, 339] width 45 height 48
click at [788, 421] on div at bounding box center [793, 419] width 41 height 31
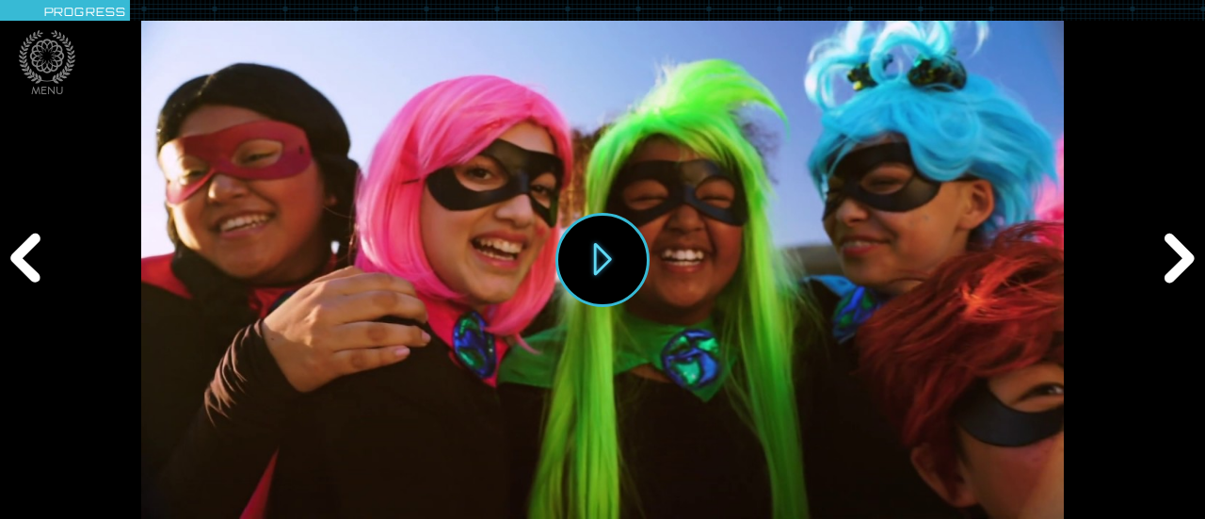
click at [1177, 253] on div "Next" at bounding box center [1176, 259] width 57 height 155
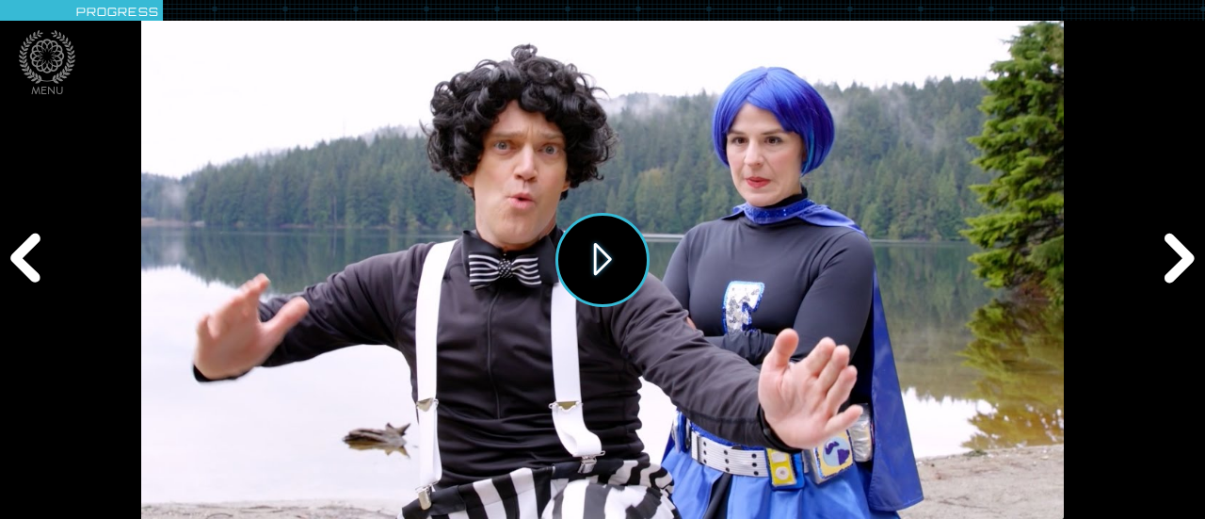
click at [604, 247] on button "Play" at bounding box center [602, 260] width 94 height 94
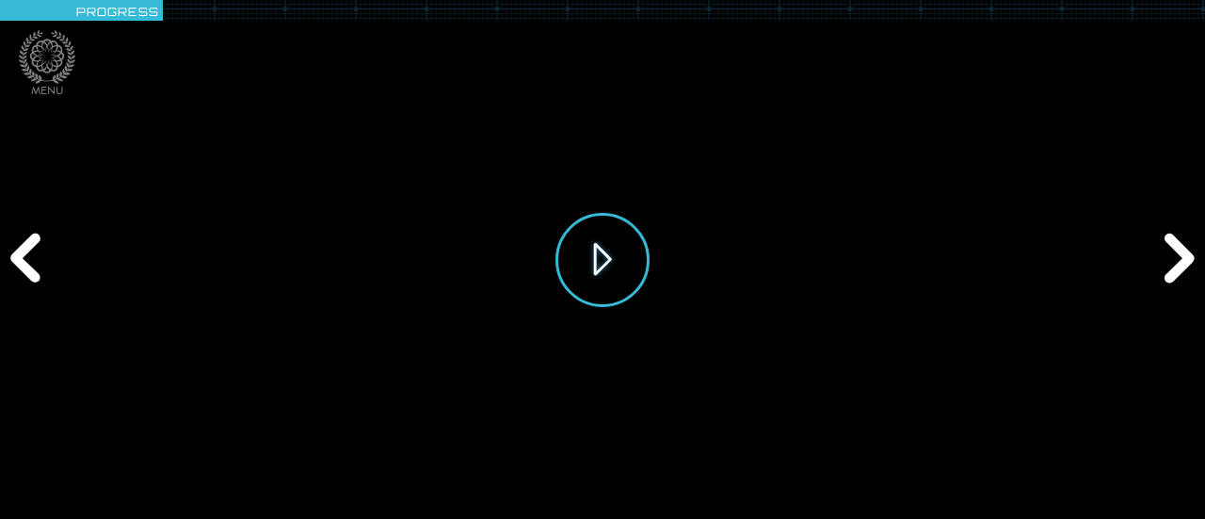
click at [624, 261] on button "Play" at bounding box center [602, 260] width 94 height 94
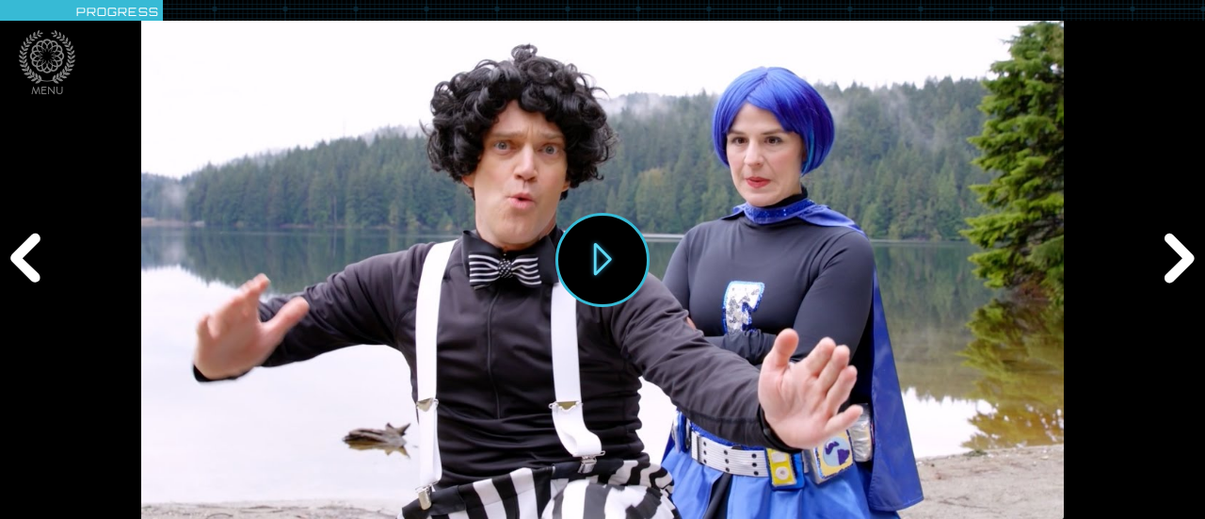
click at [1172, 253] on div "Next" at bounding box center [1176, 259] width 57 height 155
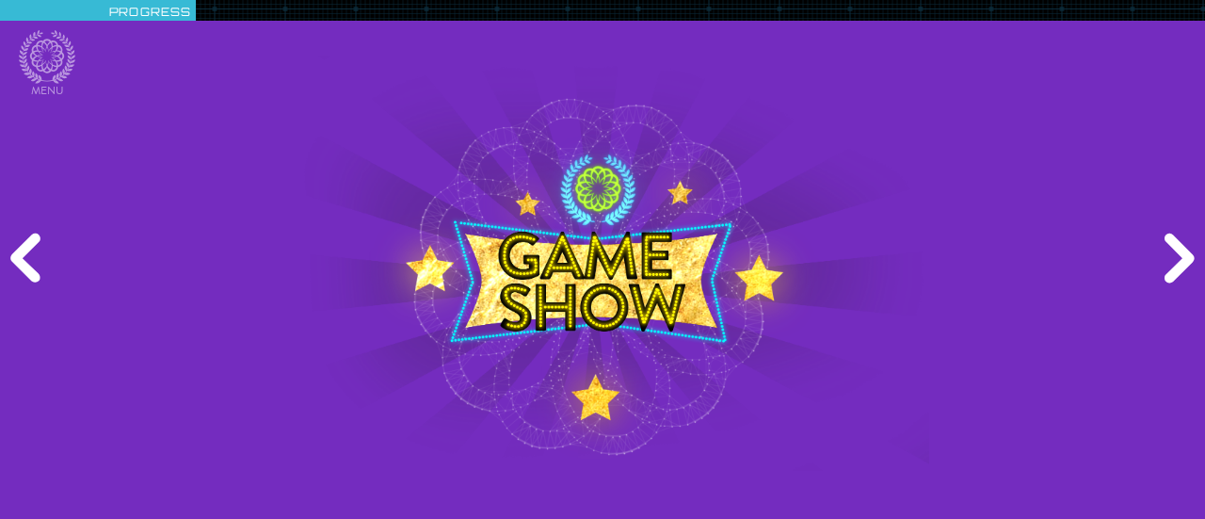
click at [1172, 253] on div "Next" at bounding box center [1176, 259] width 57 height 155
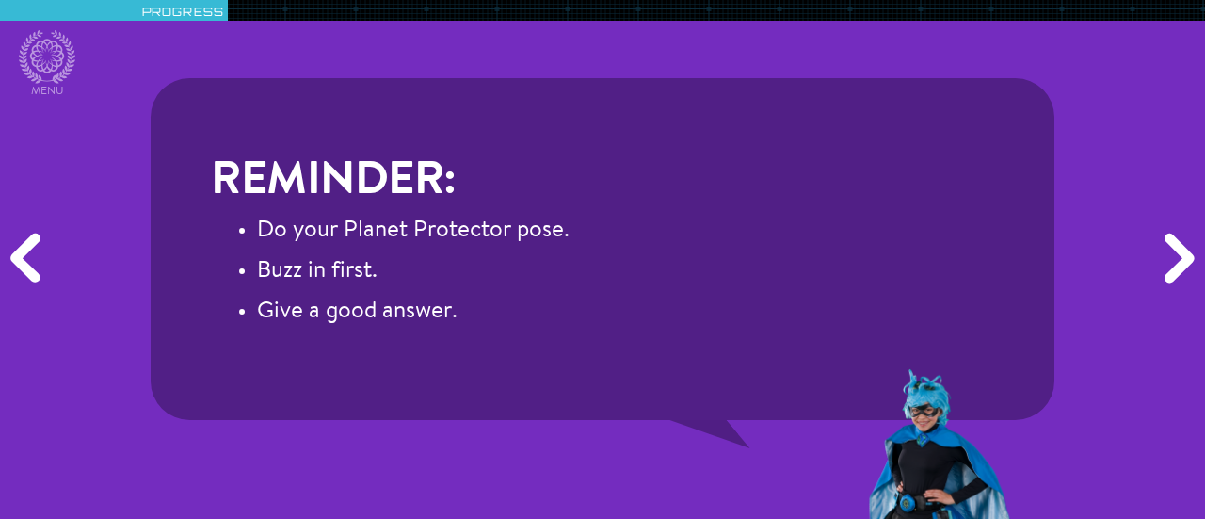
click at [1172, 253] on div "Next" at bounding box center [1176, 259] width 57 height 155
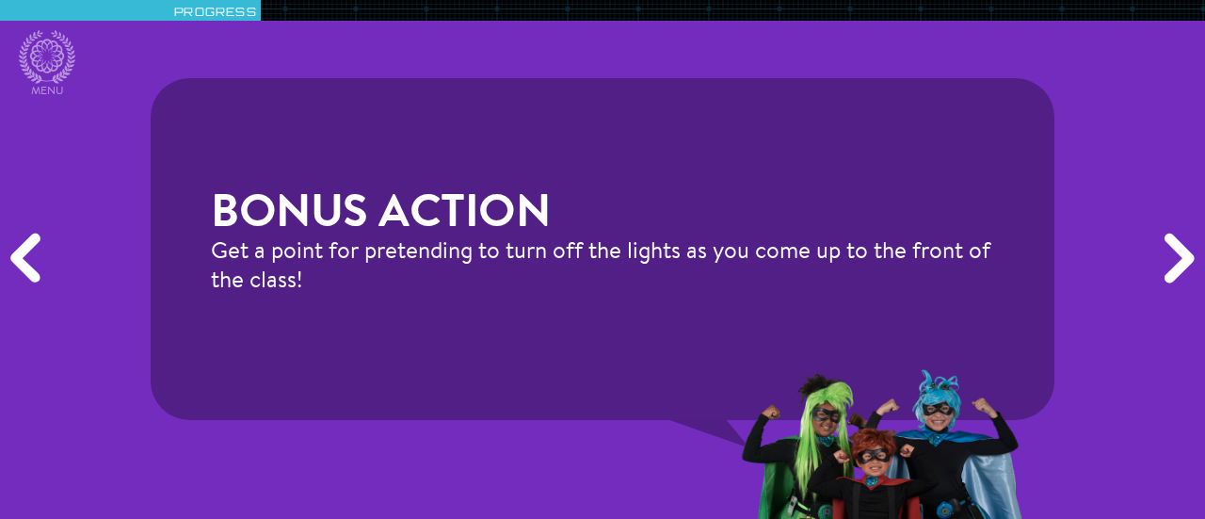
click at [1171, 253] on div "Next" at bounding box center [1176, 259] width 57 height 155
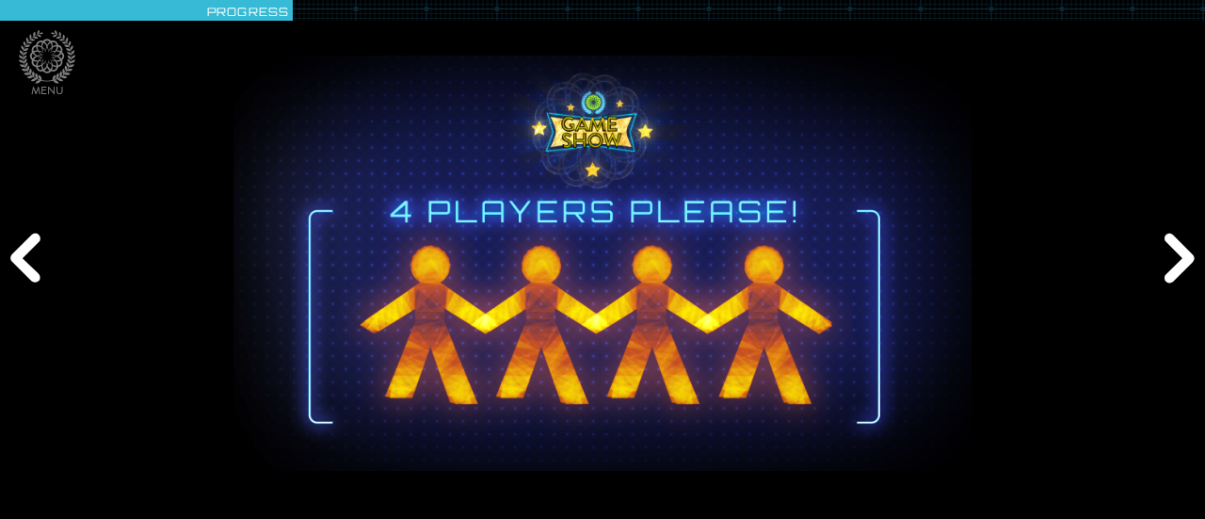
click at [1171, 253] on div "Next" at bounding box center [1176, 259] width 57 height 155
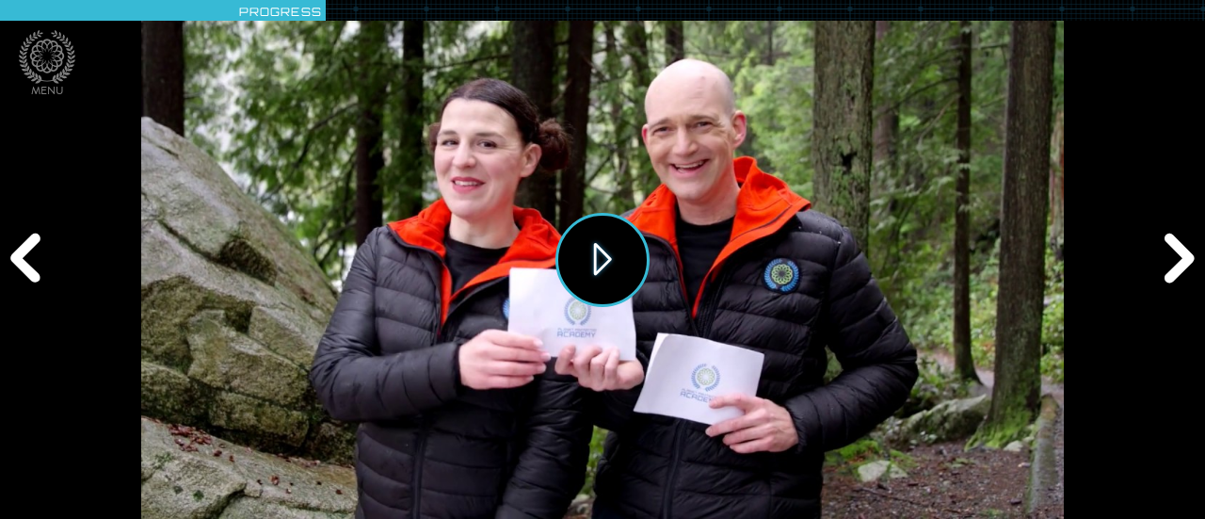
click at [598, 251] on button "Play" at bounding box center [602, 260] width 94 height 94
click at [1183, 271] on div "Next" at bounding box center [1176, 259] width 57 height 155
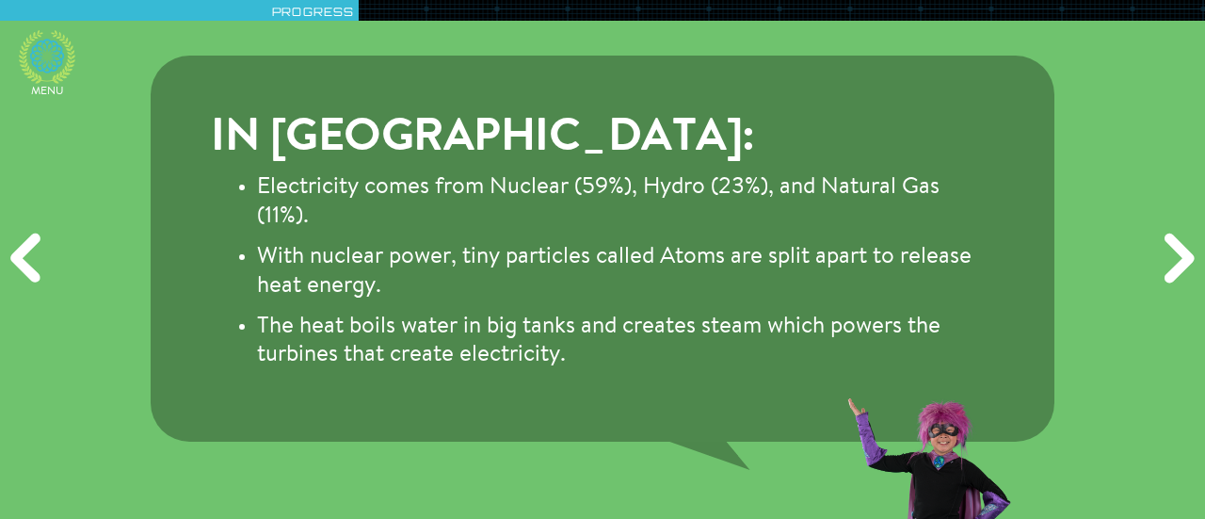
click at [40, 57] on icon at bounding box center [47, 57] width 56 height 54
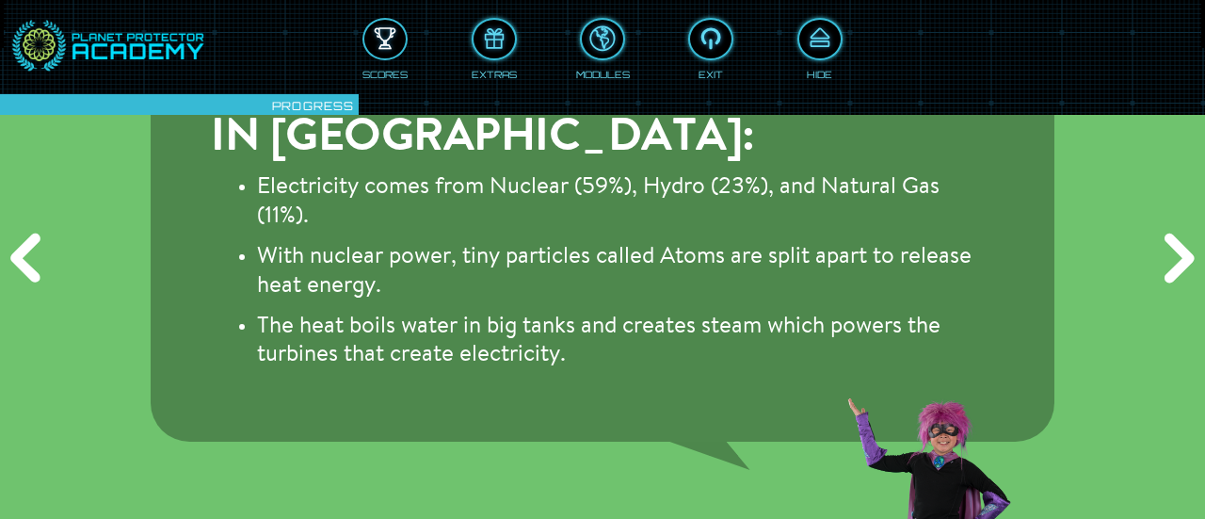
click at [387, 47] on div at bounding box center [384, 39] width 41 height 31
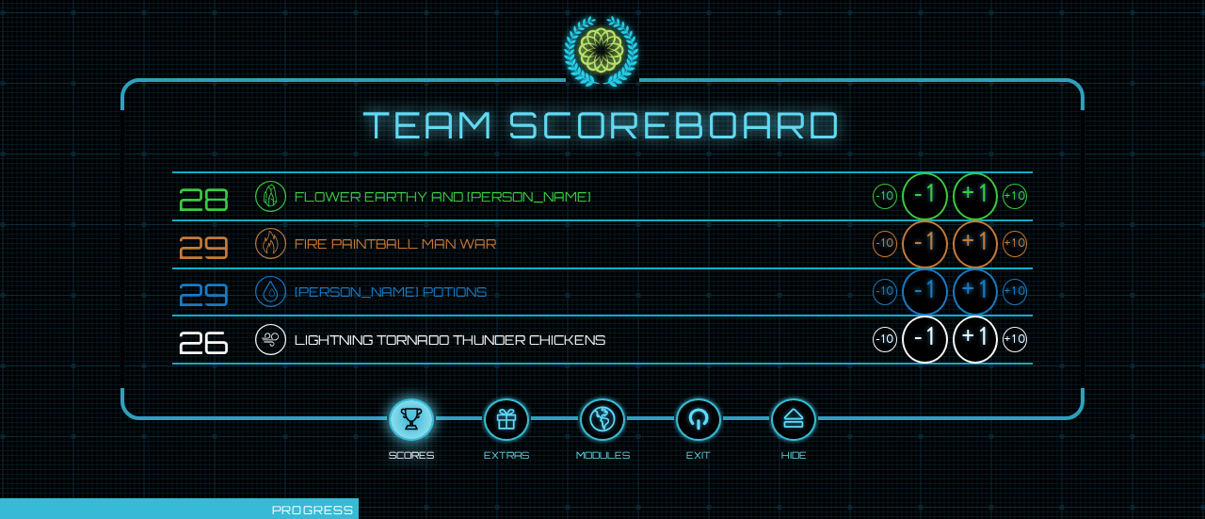
click at [969, 201] on div "+1" at bounding box center [975, 196] width 45 height 48
click at [977, 240] on div "+1" at bounding box center [975, 244] width 45 height 48
click at [973, 289] on div "+1" at bounding box center [975, 292] width 45 height 48
click at [974, 338] on div "+1" at bounding box center [975, 339] width 45 height 48
click at [783, 415] on div at bounding box center [793, 419] width 41 height 31
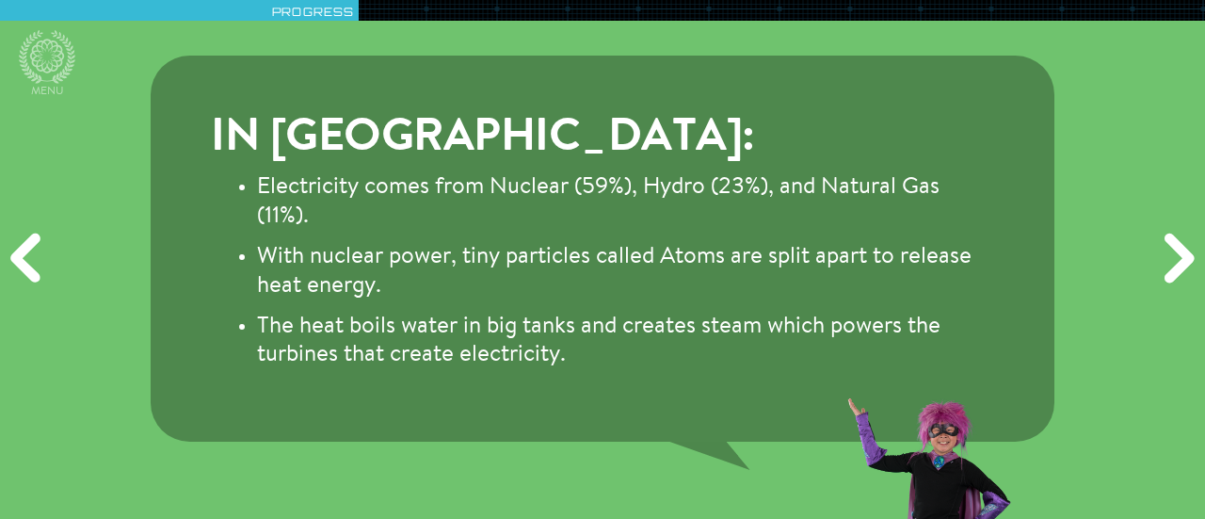
click at [1174, 245] on div "Next" at bounding box center [1176, 259] width 57 height 155
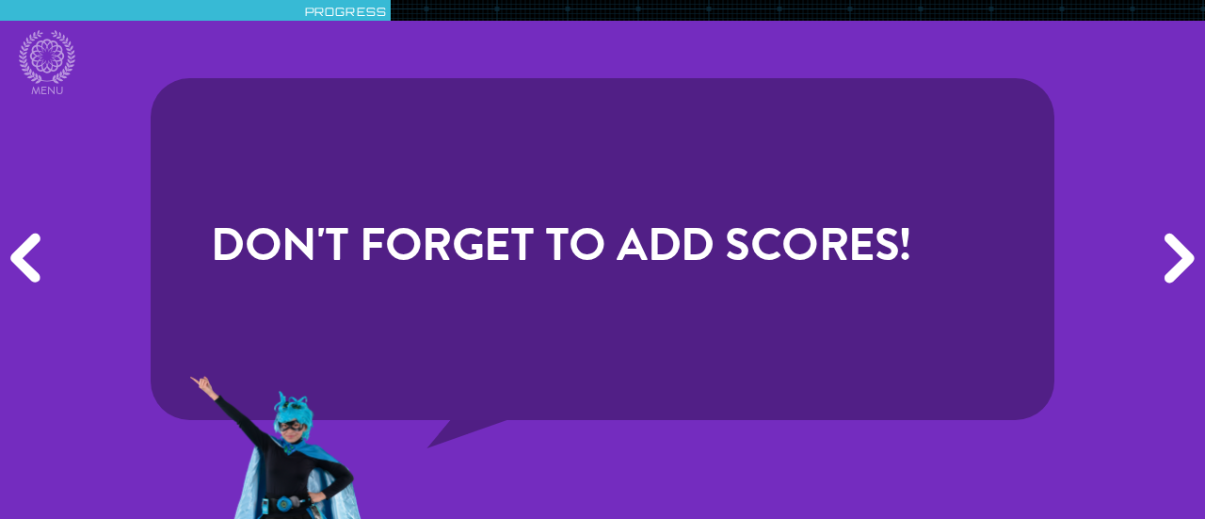
click at [1174, 245] on div "Next" at bounding box center [1176, 259] width 57 height 155
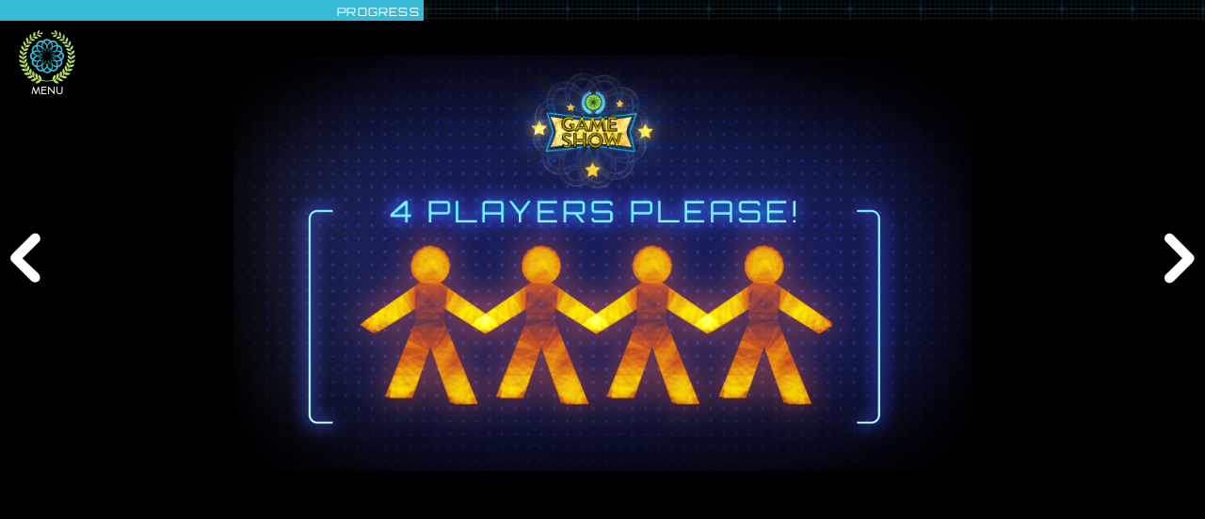
click at [38, 72] on icon at bounding box center [47, 57] width 56 height 54
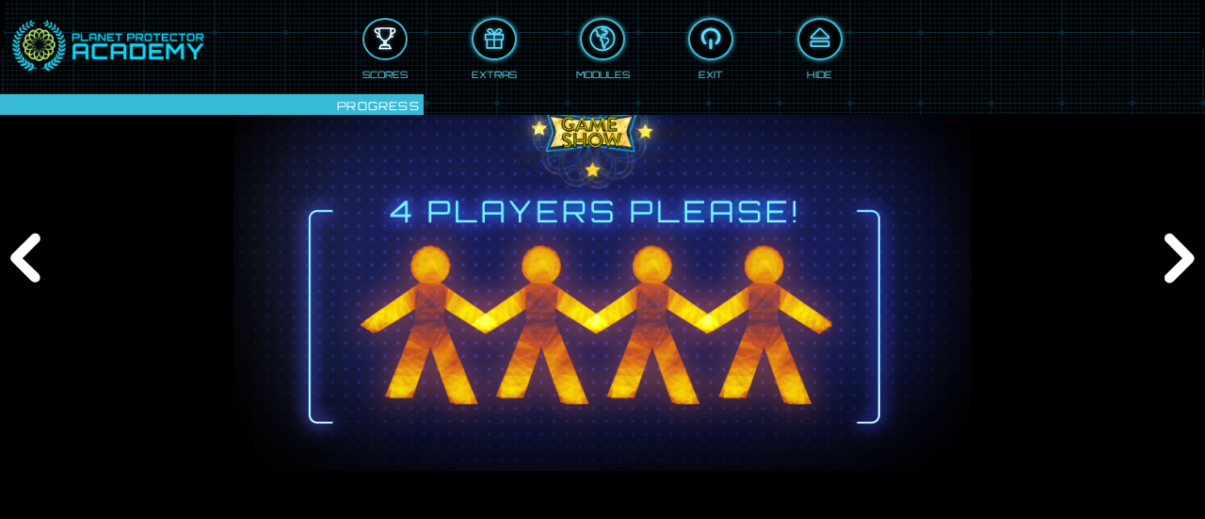
click at [391, 44] on div at bounding box center [384, 39] width 41 height 31
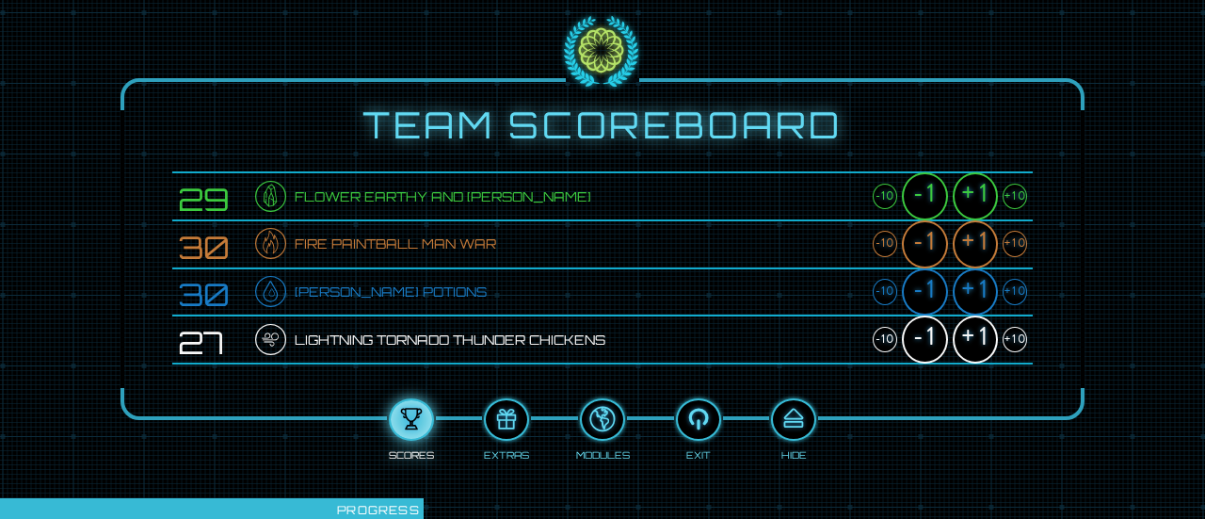
click at [984, 188] on div "+1" at bounding box center [975, 196] width 45 height 48
click at [979, 243] on div "+1" at bounding box center [975, 244] width 45 height 48
click at [980, 284] on div "+1" at bounding box center [975, 292] width 45 height 48
click at [979, 339] on div "+1" at bounding box center [975, 339] width 45 height 48
click at [797, 415] on div at bounding box center [793, 419] width 41 height 31
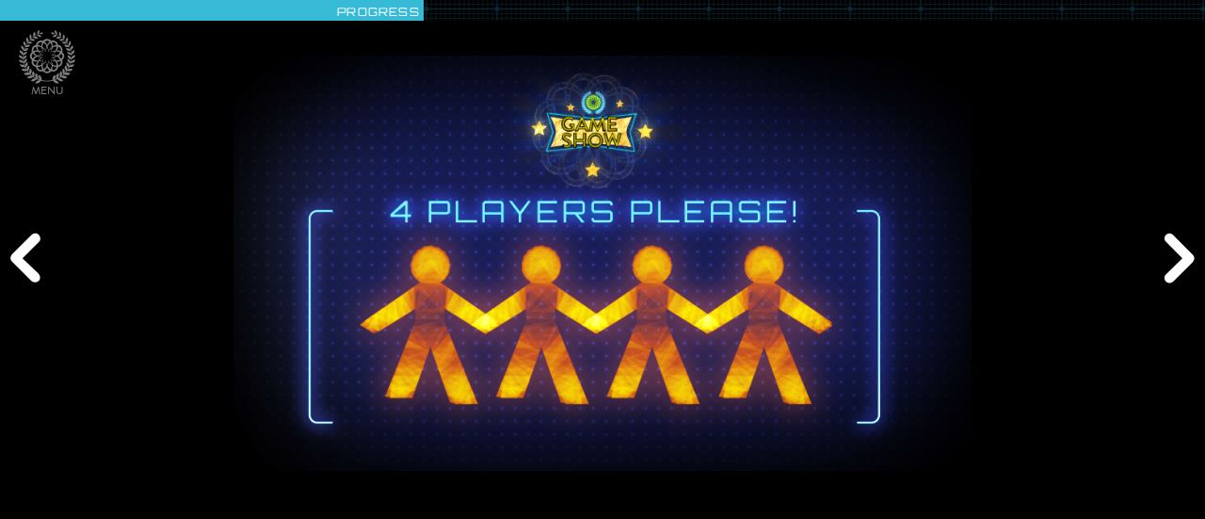
click at [1169, 261] on div "Next" at bounding box center [1176, 259] width 57 height 155
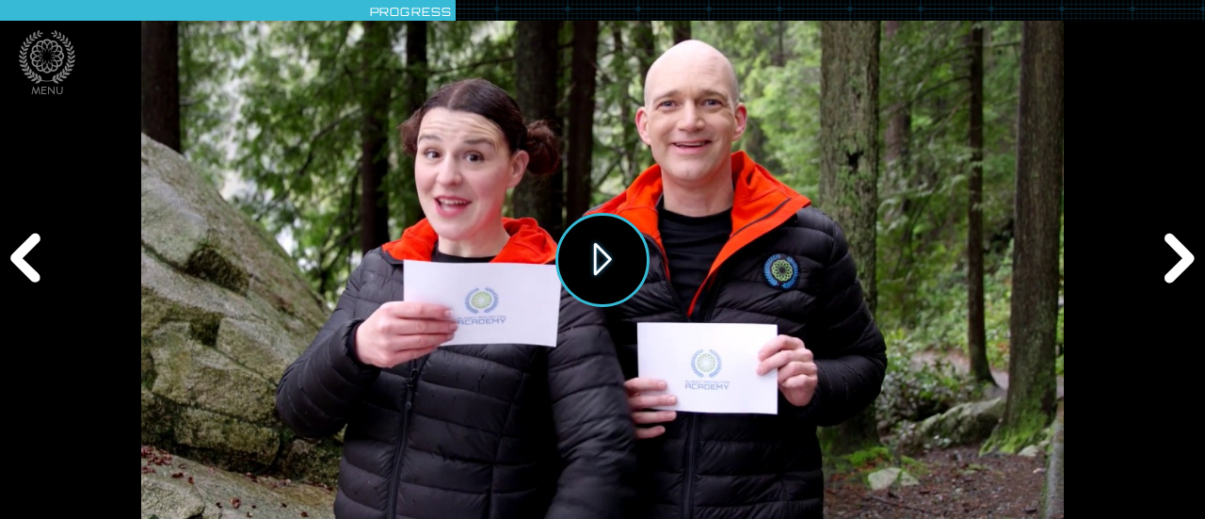
click at [609, 259] on button "Play" at bounding box center [602, 260] width 94 height 94
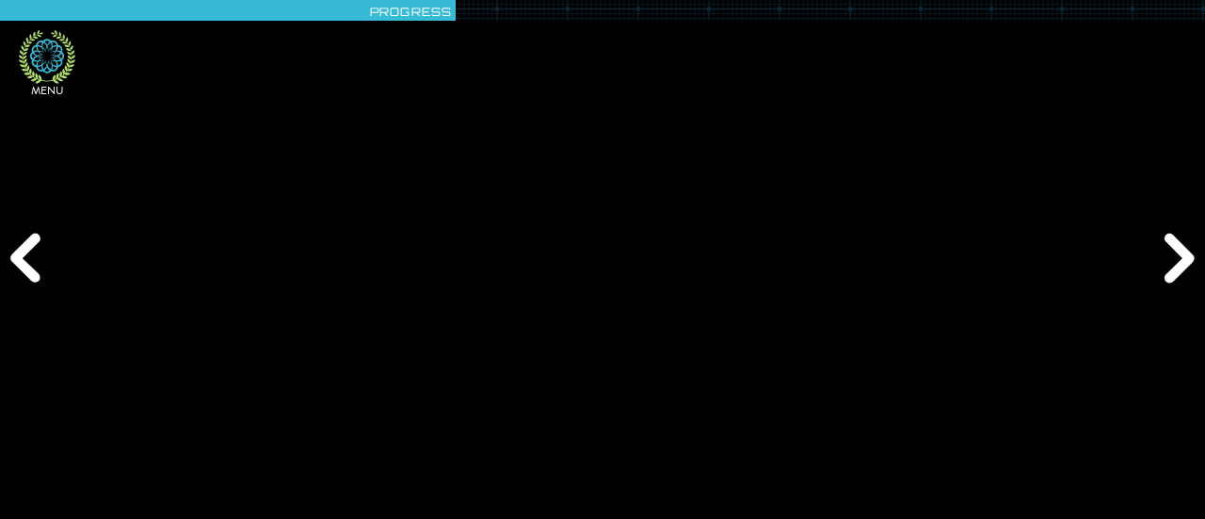
click at [40, 56] on icon at bounding box center [47, 57] width 56 height 54
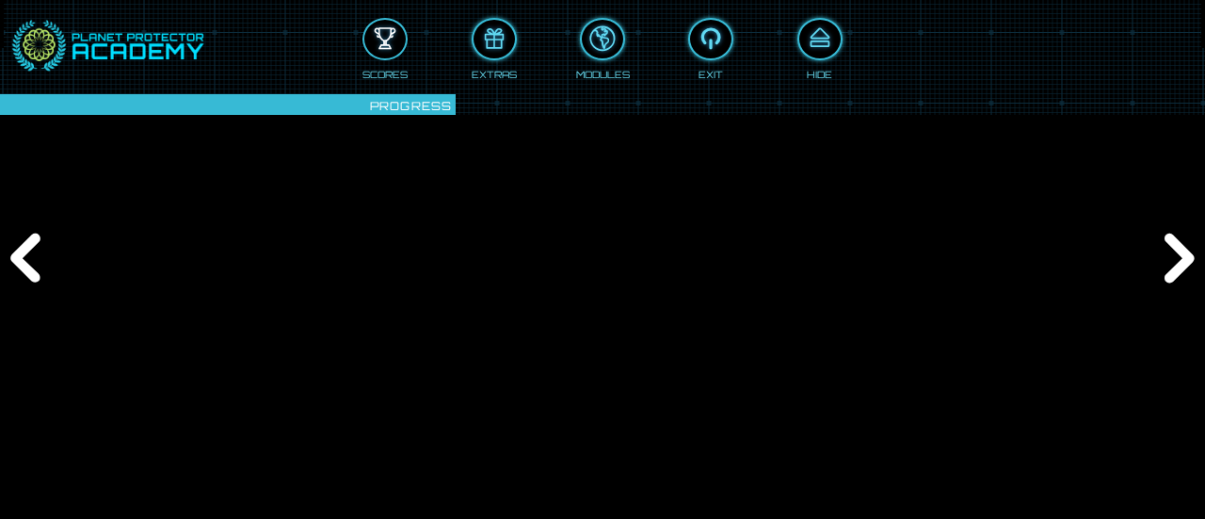
click at [394, 39] on div at bounding box center [384, 39] width 41 height 31
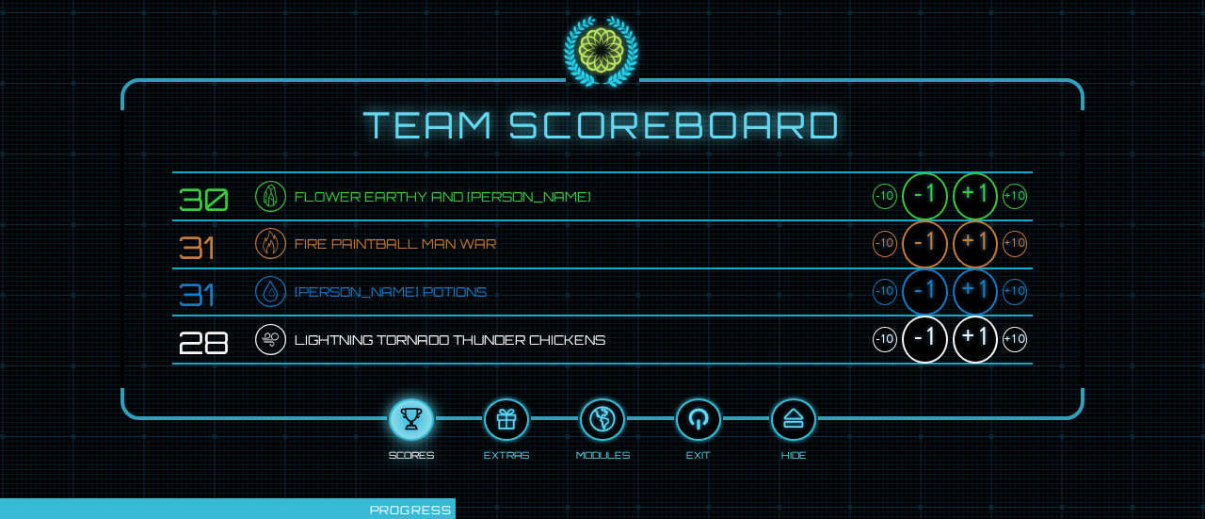
click at [962, 199] on div "+1" at bounding box center [975, 196] width 45 height 48
click at [979, 242] on div "+1" at bounding box center [975, 244] width 45 height 48
click at [971, 282] on div "+1" at bounding box center [975, 292] width 45 height 48
click at [975, 325] on div "+1" at bounding box center [975, 339] width 45 height 48
click at [791, 415] on div at bounding box center [793, 419] width 41 height 31
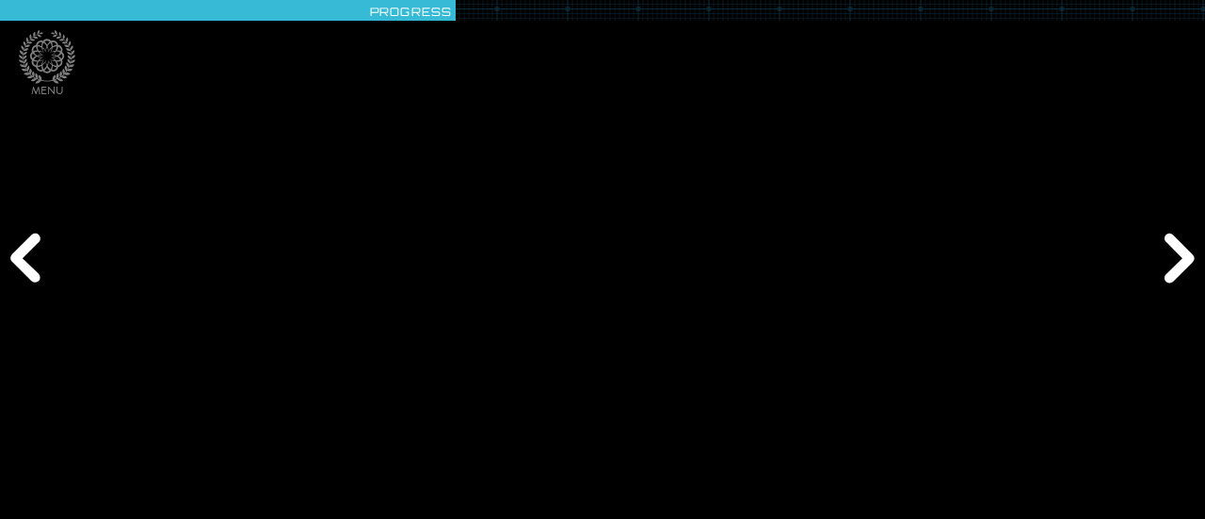
click at [1186, 250] on div "Next" at bounding box center [1176, 259] width 57 height 155
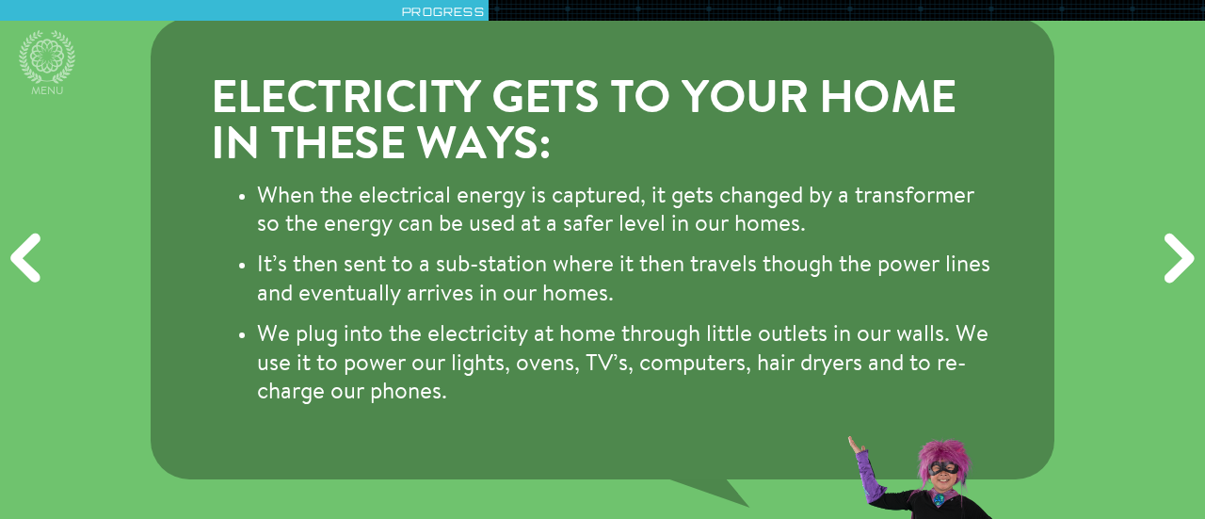
click at [1184, 265] on div "Next" at bounding box center [1176, 259] width 57 height 155
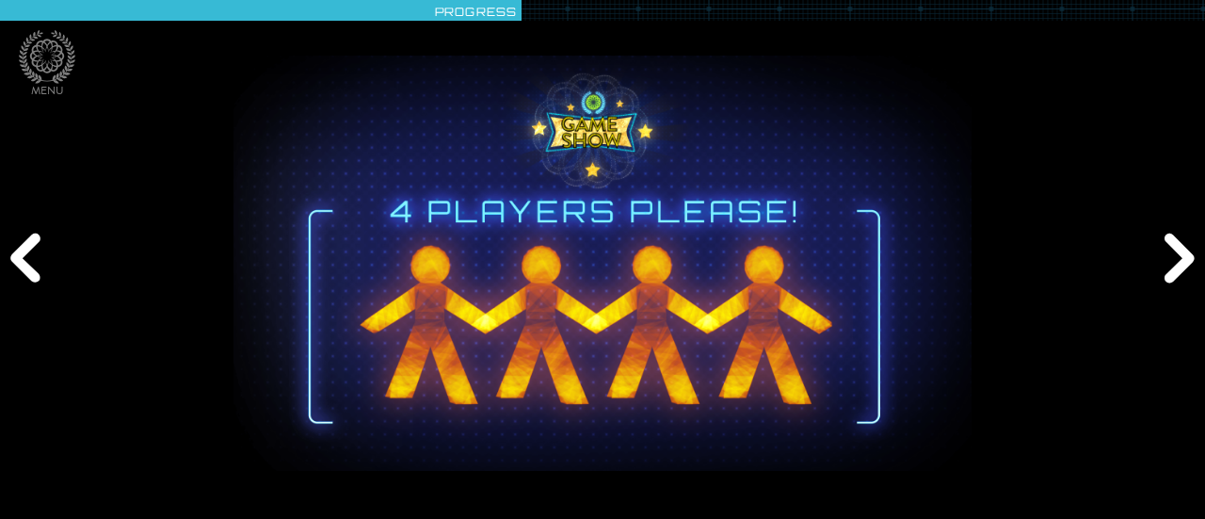
click at [1184, 265] on div "Next" at bounding box center [1176, 259] width 57 height 155
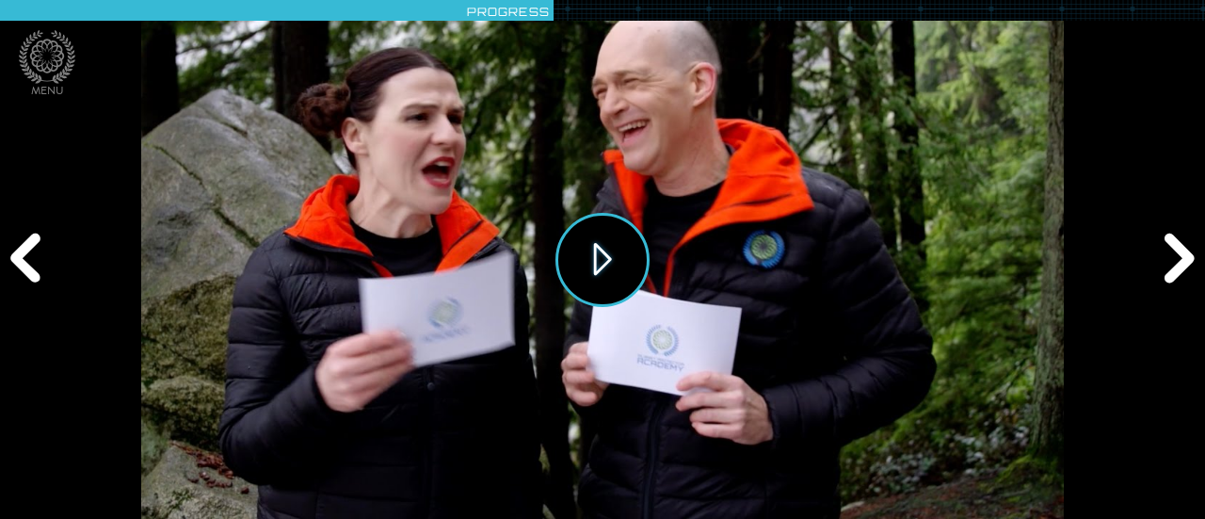
click at [601, 265] on button "Play" at bounding box center [602, 260] width 94 height 94
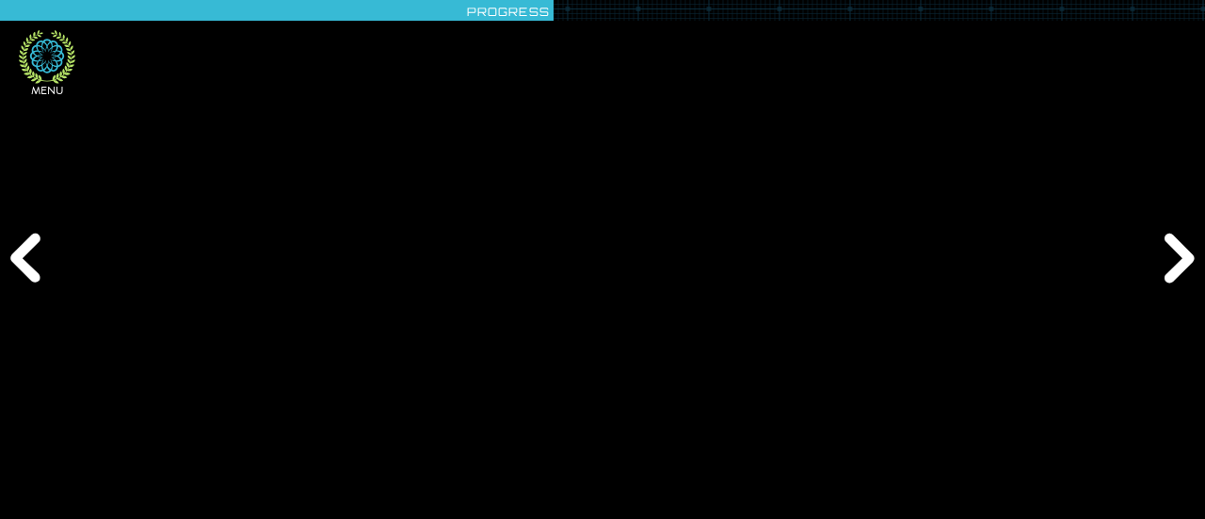
click at [40, 58] on icon at bounding box center [47, 57] width 56 height 54
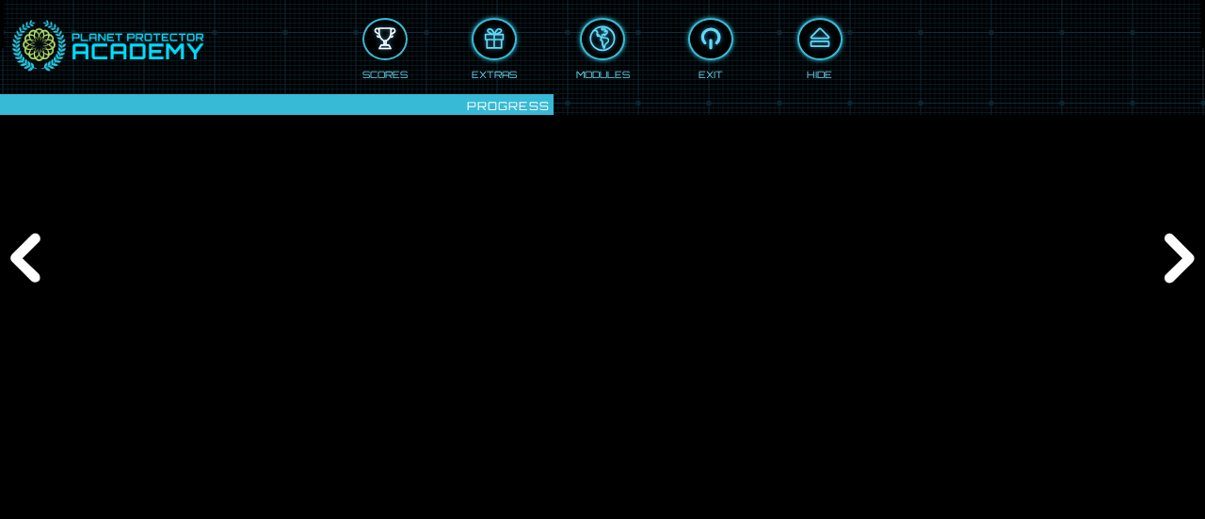
click at [388, 28] on div at bounding box center [384, 39] width 41 height 31
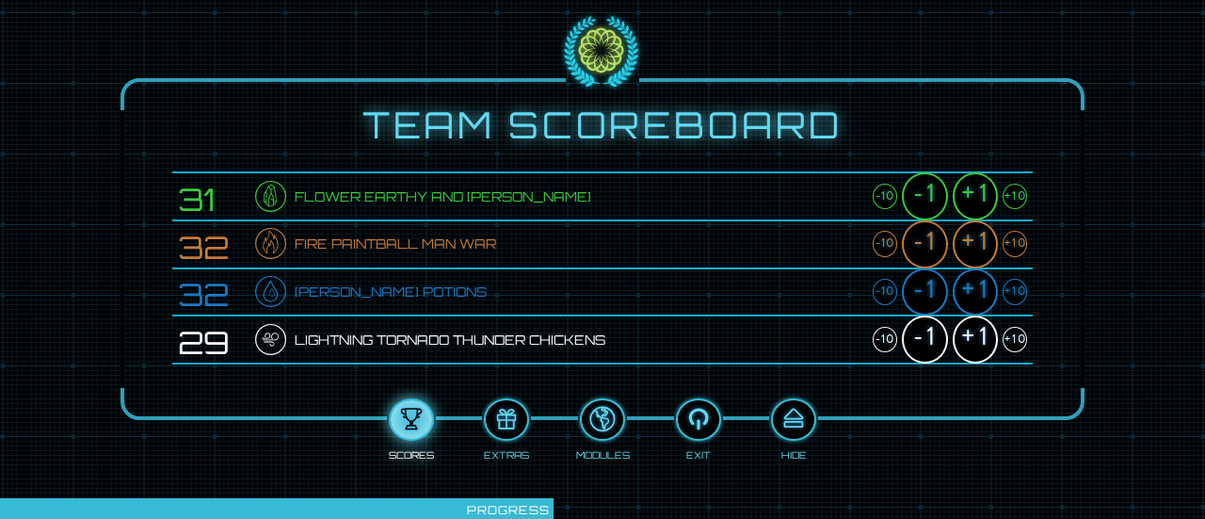
click at [970, 195] on div "+1" at bounding box center [975, 196] width 45 height 48
click at [979, 244] on div "+1" at bounding box center [975, 244] width 45 height 48
click at [975, 291] on div "+1" at bounding box center [975, 292] width 45 height 48
click at [972, 338] on div "+1" at bounding box center [975, 339] width 45 height 48
click at [972, 235] on div "+1" at bounding box center [975, 244] width 45 height 48
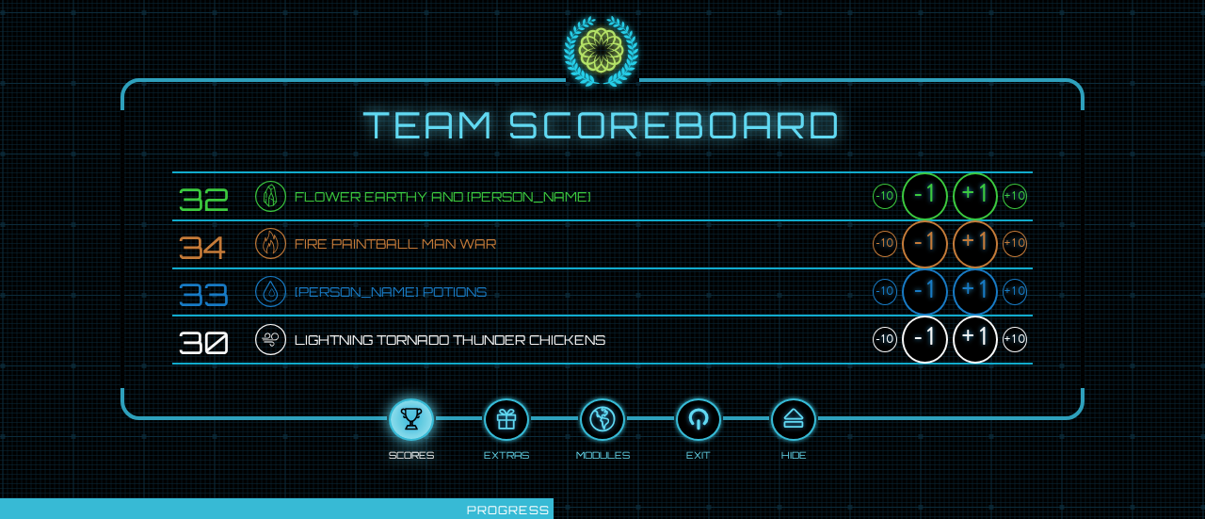
click at [976, 335] on div "+1" at bounding box center [975, 339] width 45 height 48
click at [976, 200] on div "+1" at bounding box center [975, 196] width 45 height 48
click at [794, 415] on div at bounding box center [793, 419] width 41 height 31
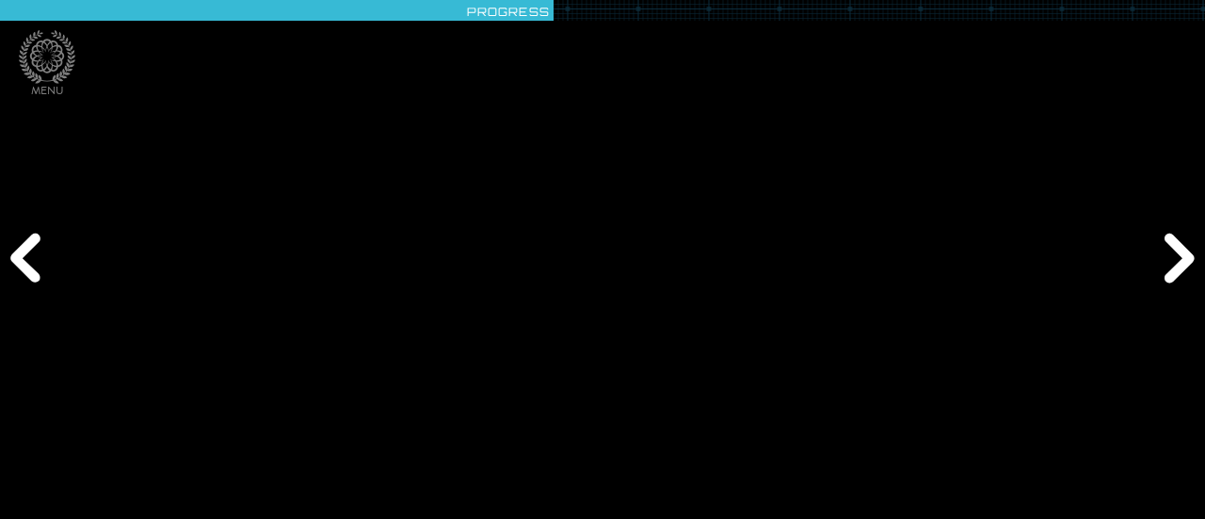
click at [1173, 261] on div "Next" at bounding box center [1176, 259] width 57 height 155
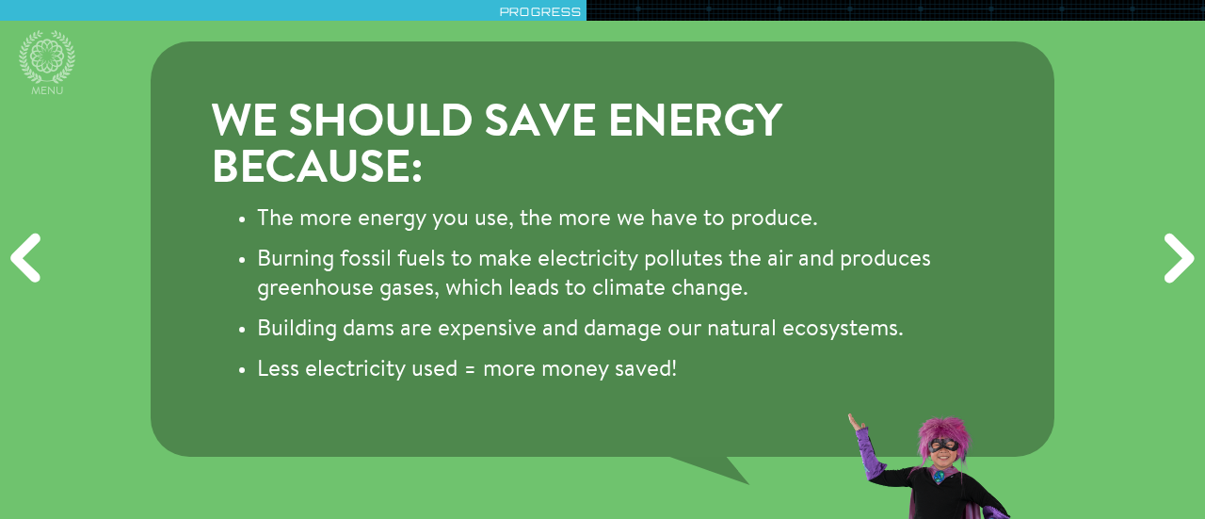
click at [1173, 261] on div "Next" at bounding box center [1176, 259] width 57 height 155
